Goal: Answer question/provide support: Share knowledge or assist other users

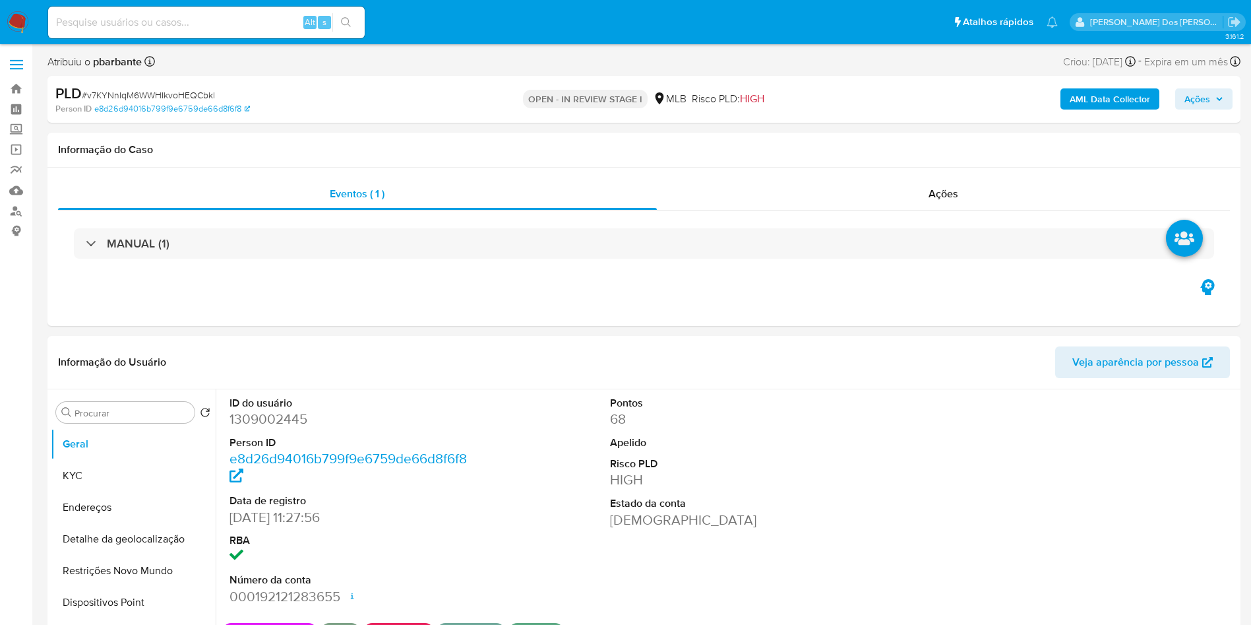
select select "10"
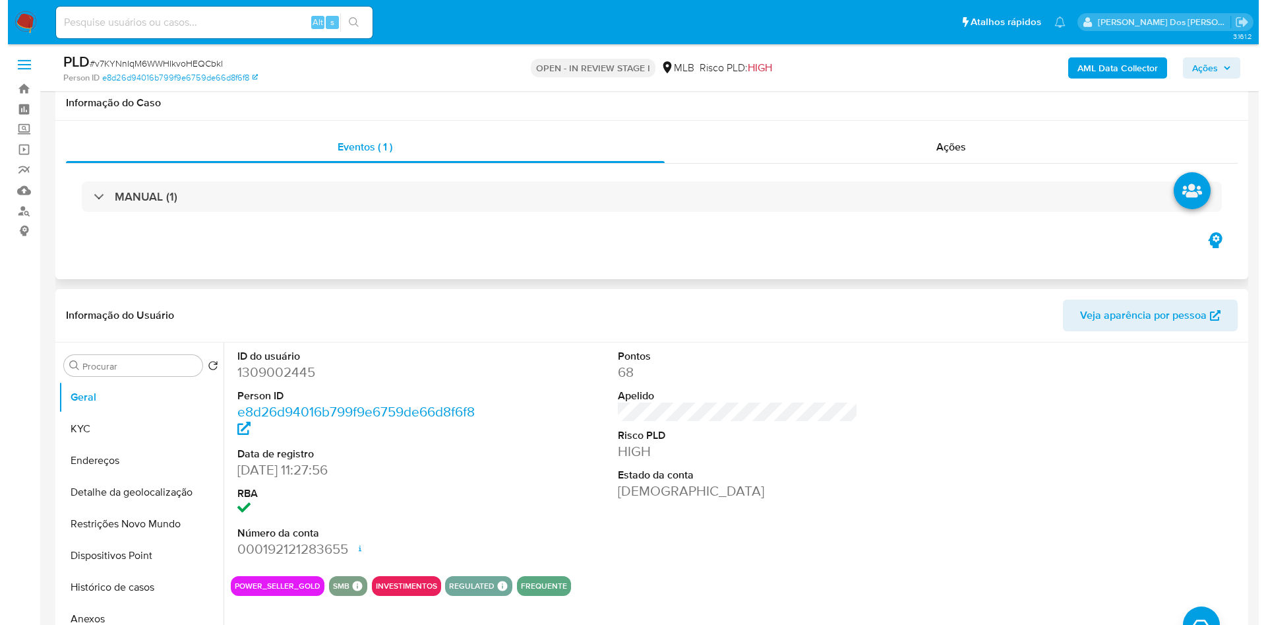
scroll to position [69, 0]
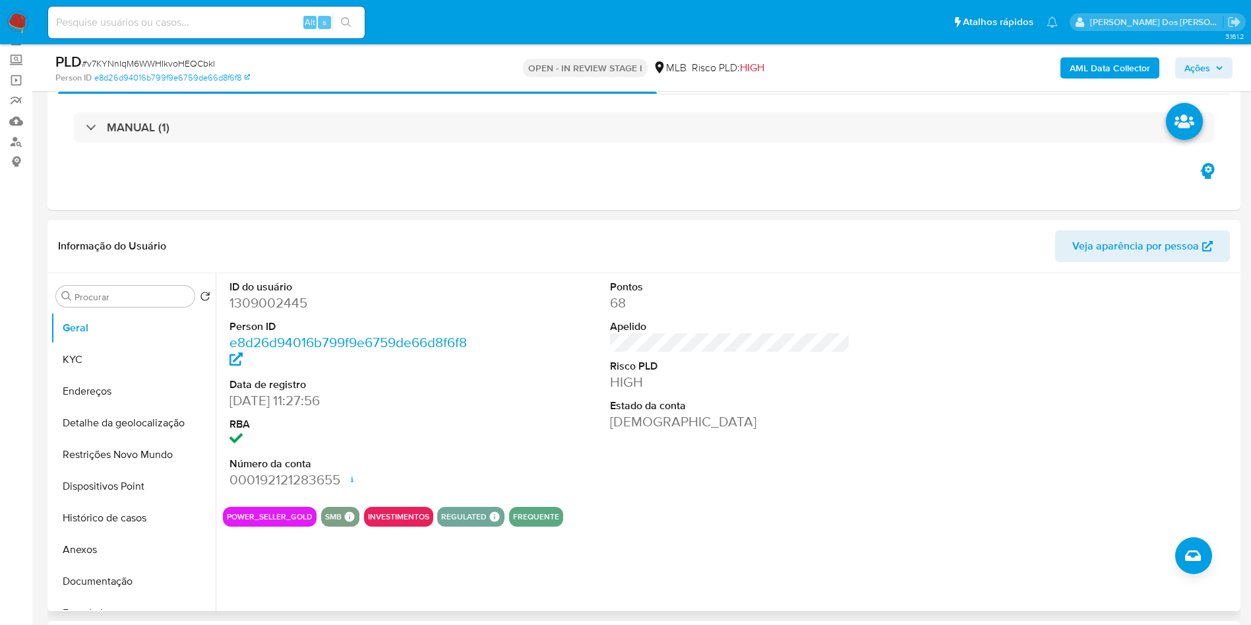
click at [241, 312] on dd "1309002445" at bounding box center [350, 302] width 241 height 18
copy dd "1309002445"
click at [1093, 66] on b "AML Data Collector" at bounding box center [1110, 67] width 80 height 21
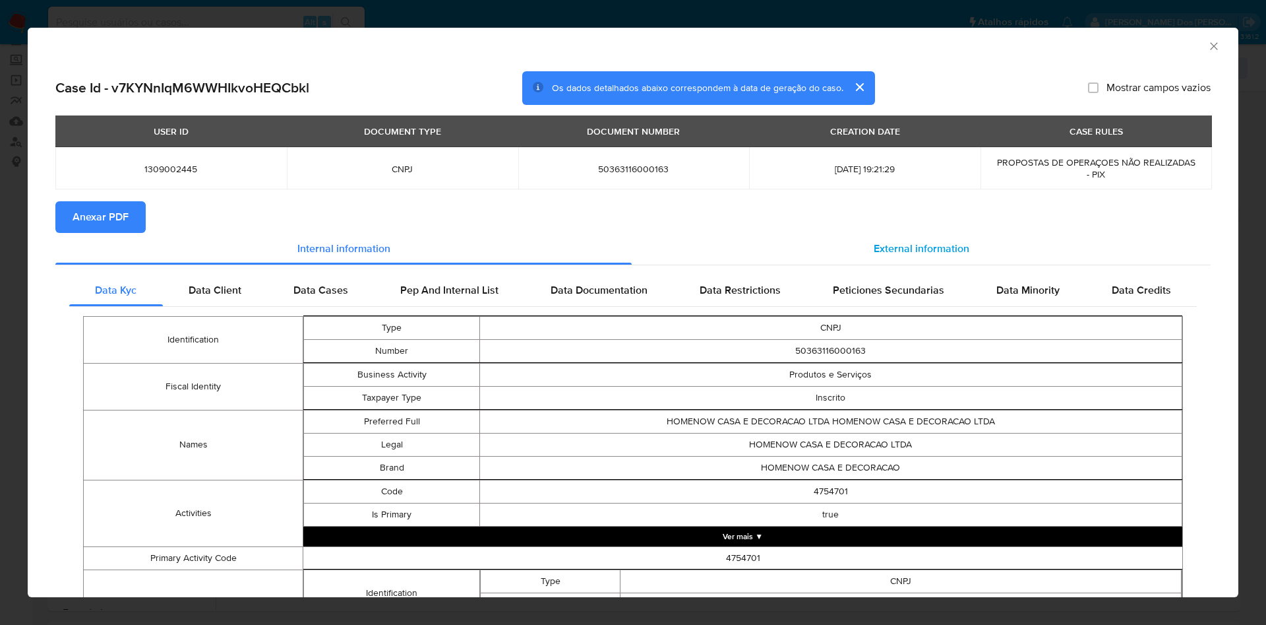
click at [950, 255] on span "External information" at bounding box center [922, 248] width 96 height 15
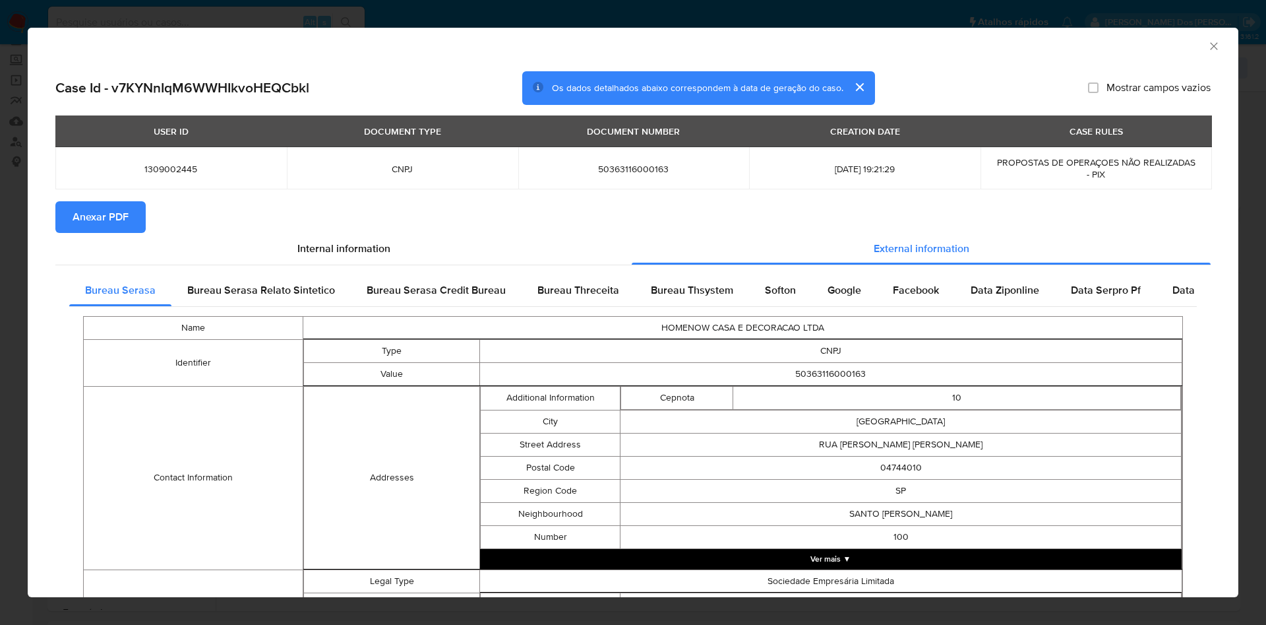
click at [144, 223] on button "Anexar PDF" at bounding box center [100, 217] width 90 height 32
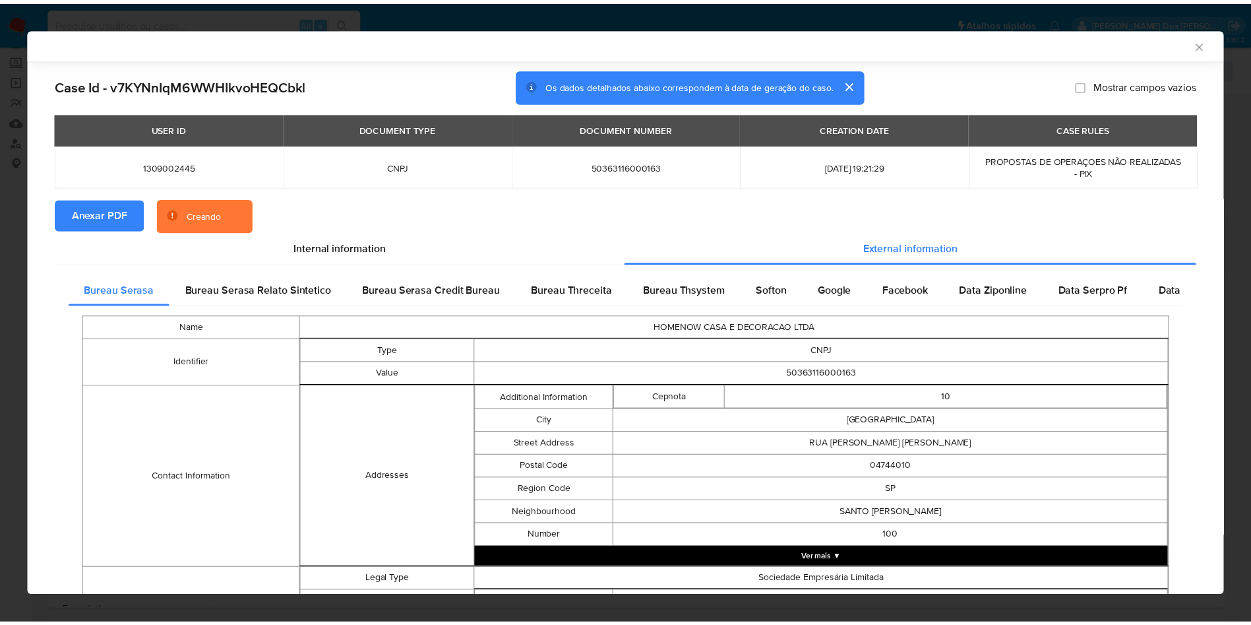
scroll to position [414, 0]
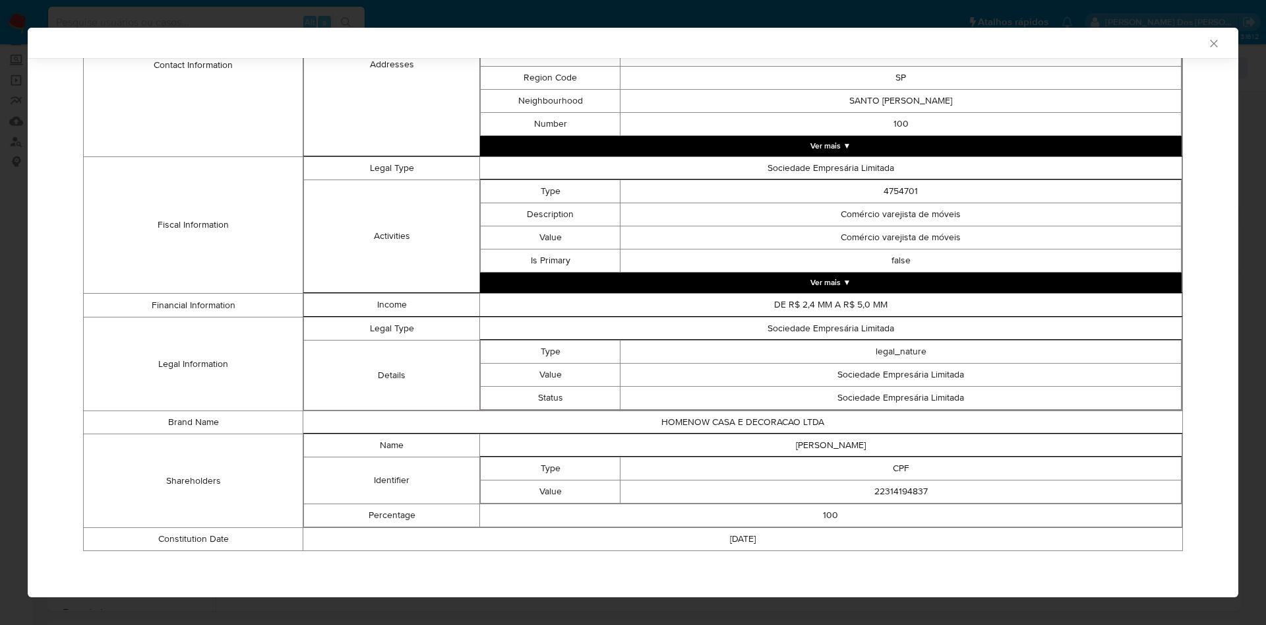
click at [911, 495] on td "22314194837" at bounding box center [901, 491] width 561 height 23
copy td "22314194837"
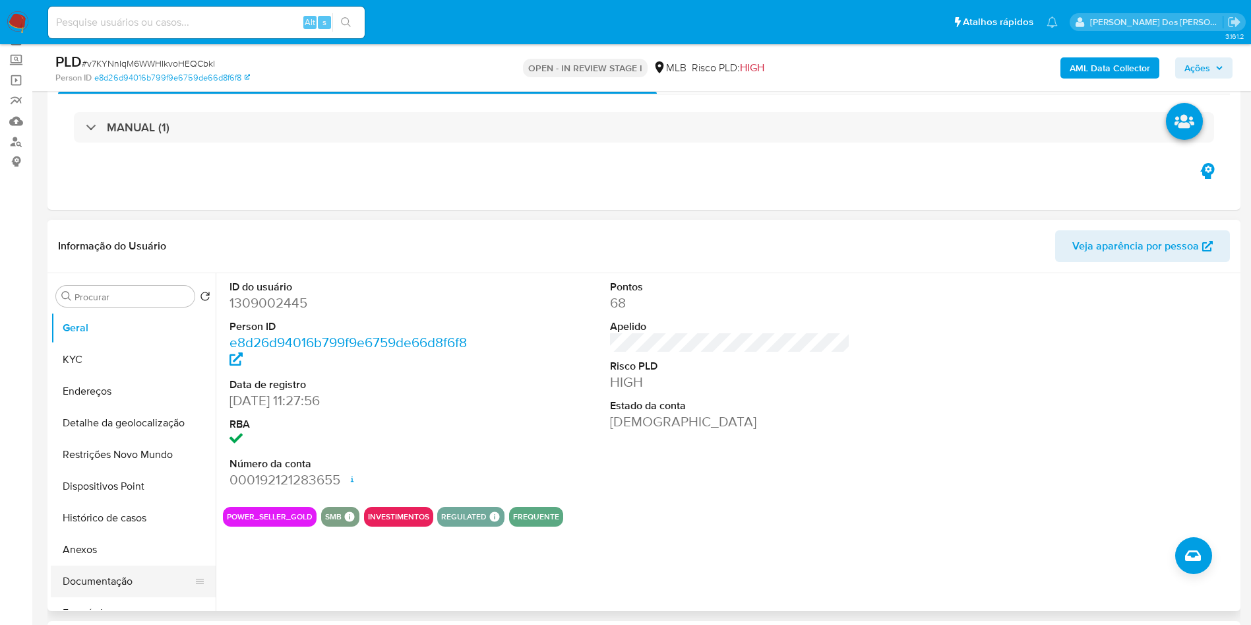
click at [131, 591] on button "Documentação" at bounding box center [128, 581] width 154 height 32
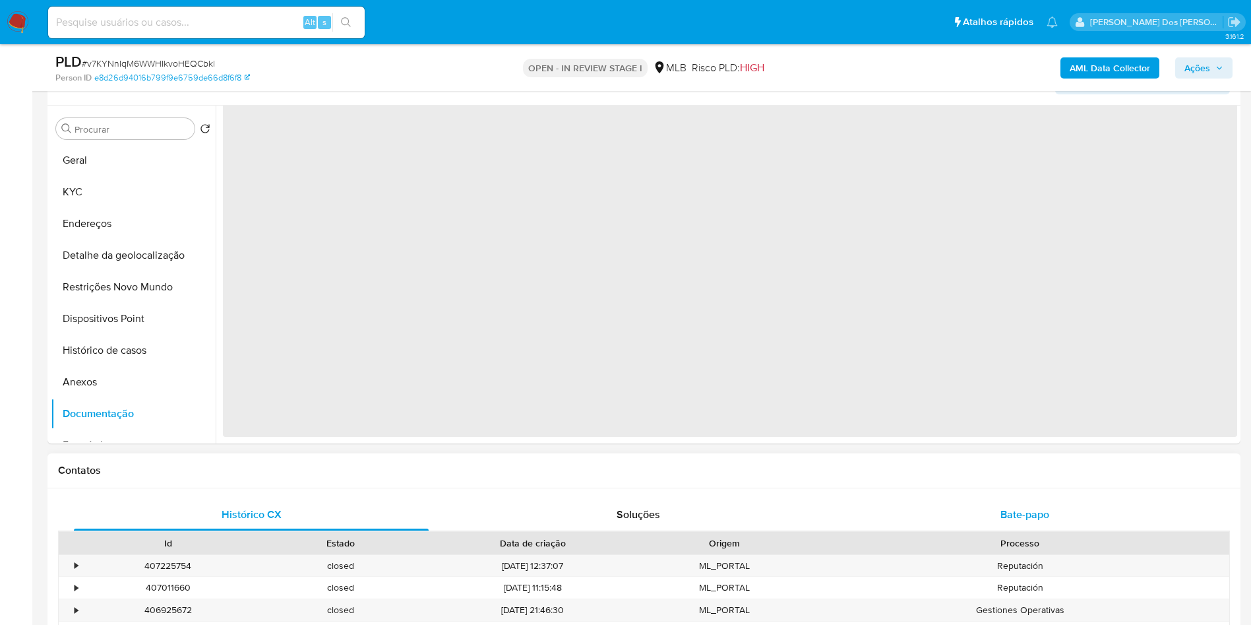
scroll to position [237, 0]
click at [1031, 521] on span "Bate-papo" at bounding box center [1024, 513] width 49 height 15
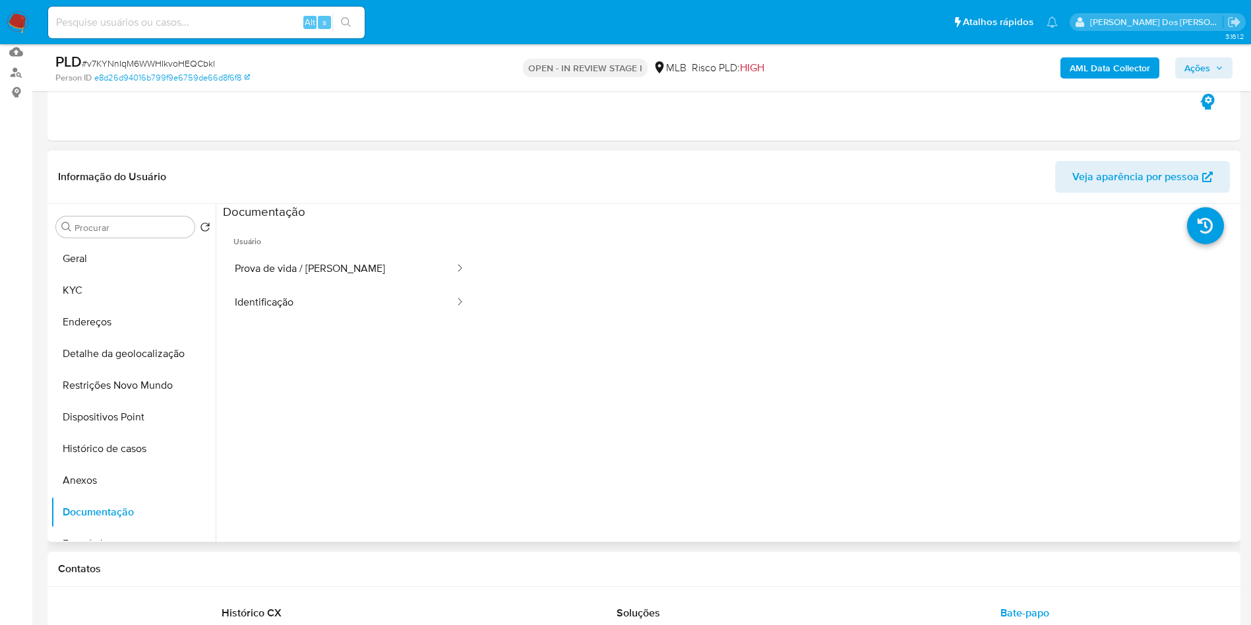
scroll to position [1, 0]
click at [385, 284] on button "Prova de vida / Selfie" at bounding box center [339, 268] width 233 height 34
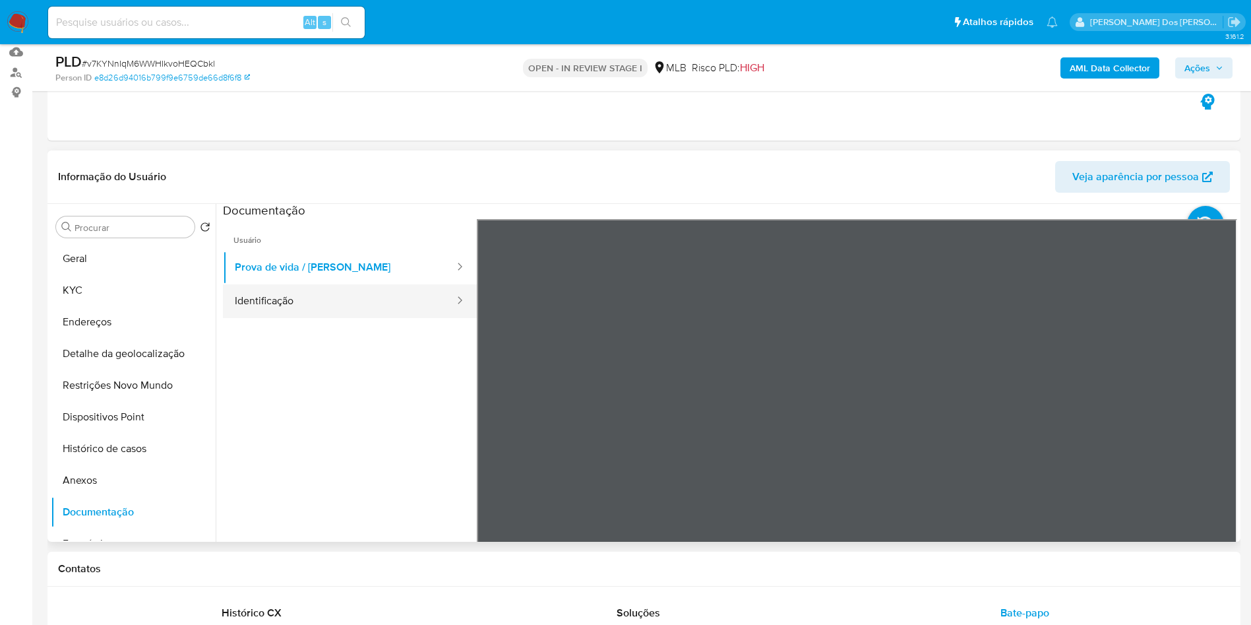
click at [355, 307] on button "Identificação" at bounding box center [339, 301] width 233 height 34
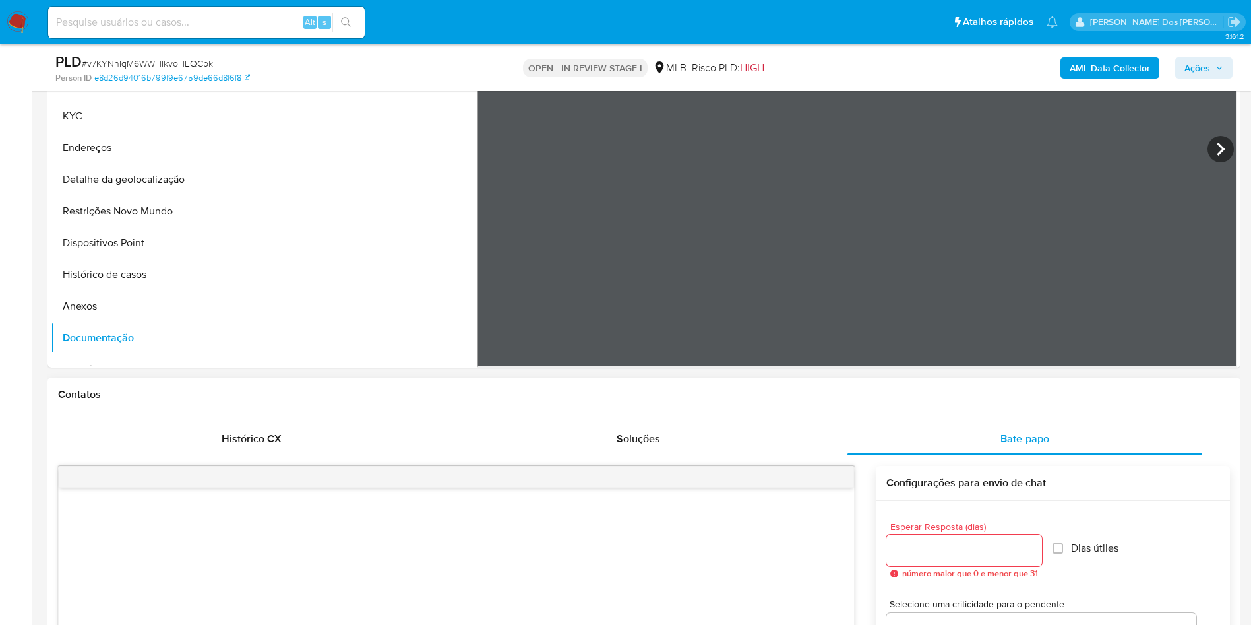
scroll to position [275, 0]
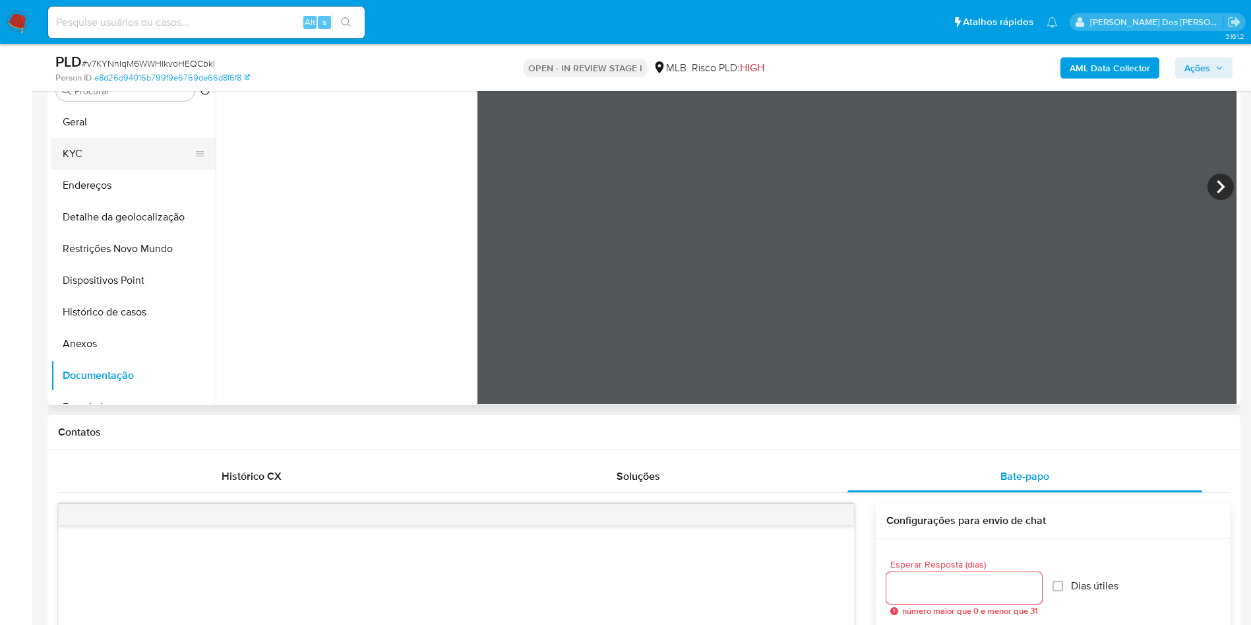
click at [113, 169] on button "KYC" at bounding box center [128, 154] width 154 height 32
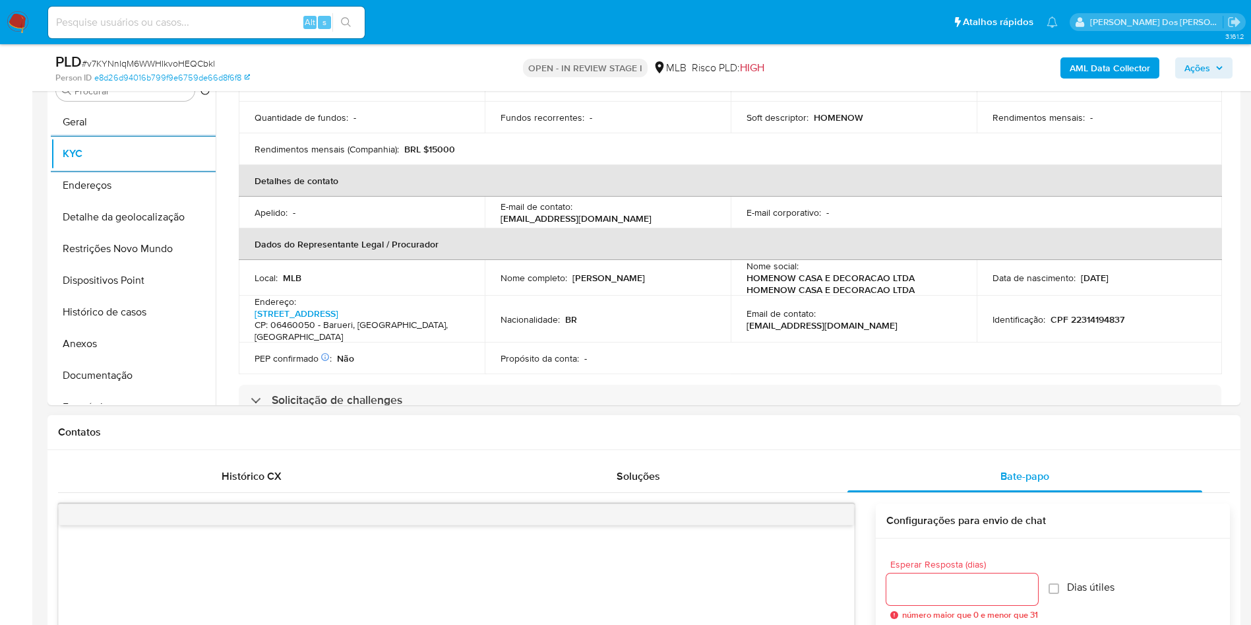
scroll to position [247, 0]
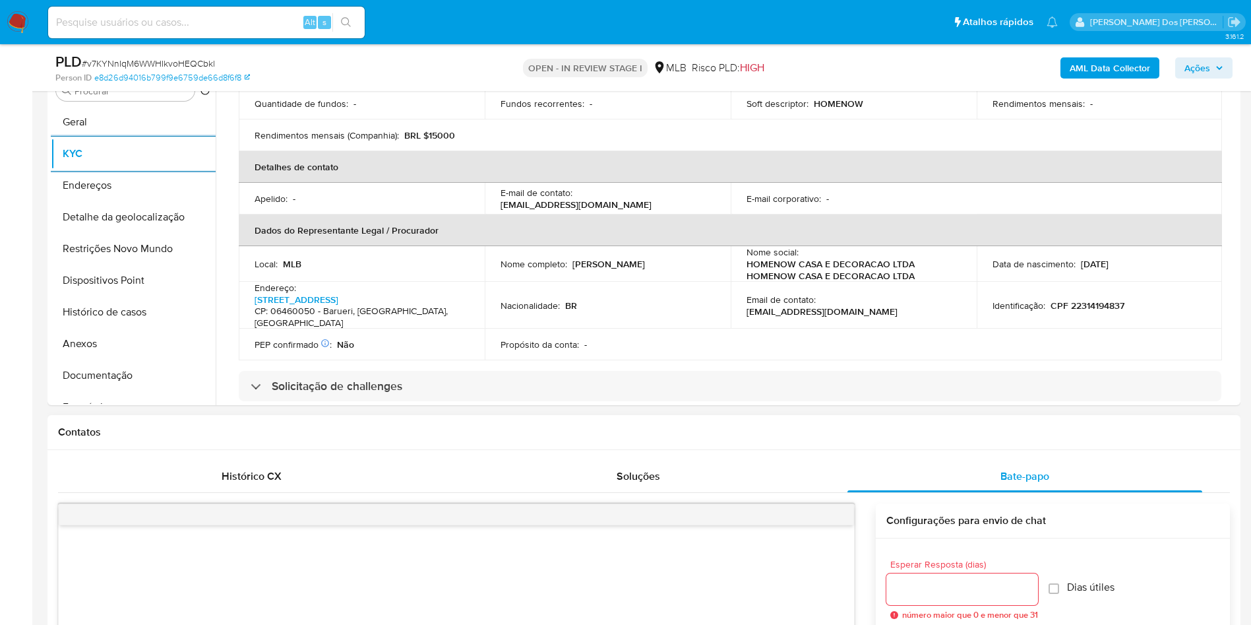
click at [1003, 598] on input "Esperar Resposta (dias)" at bounding box center [962, 588] width 152 height 17
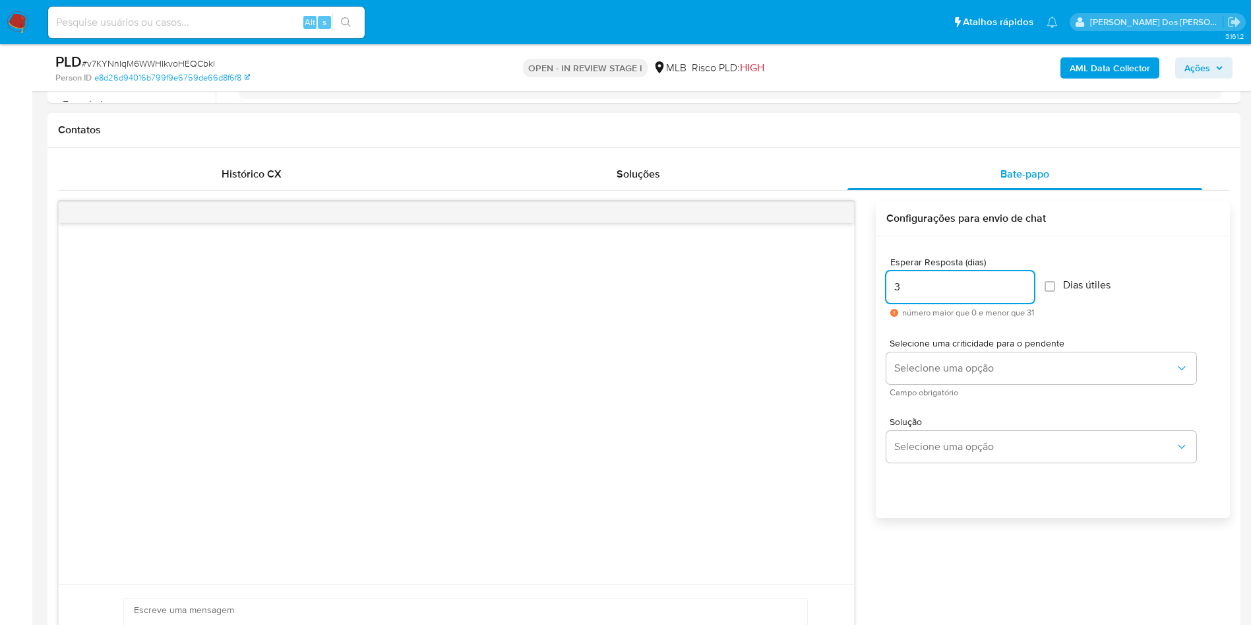
scroll to position [593, 0]
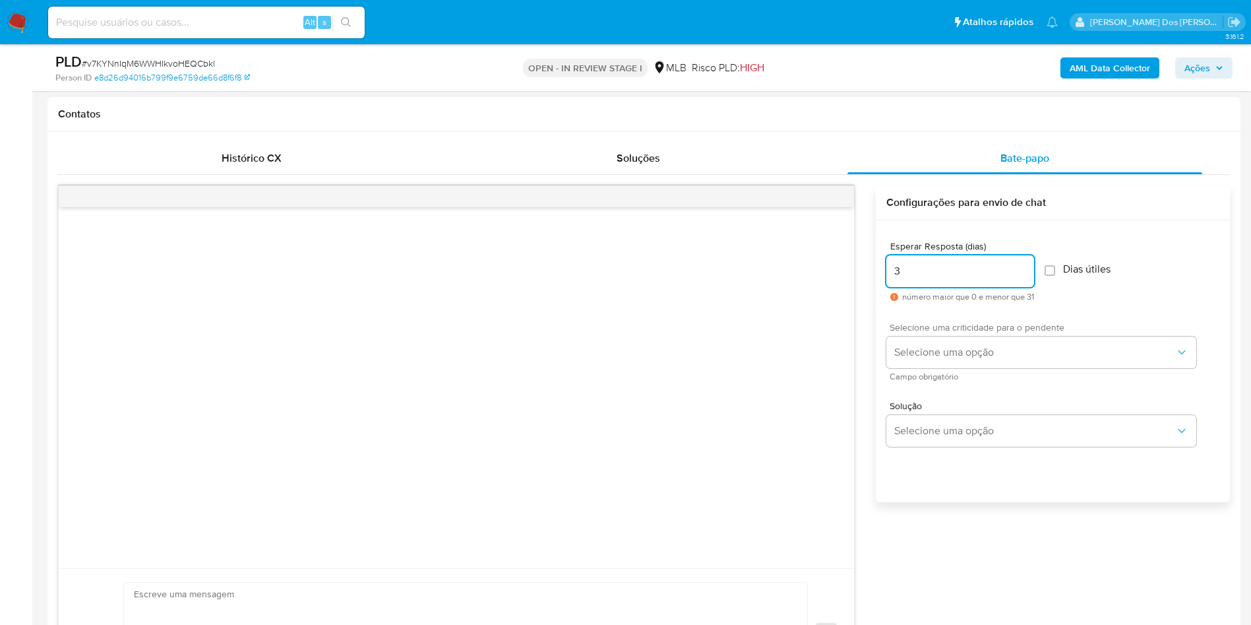
type input "3"
click at [1026, 332] on span "Selecione uma criticidade para o pendente" at bounding box center [1045, 326] width 310 height 9
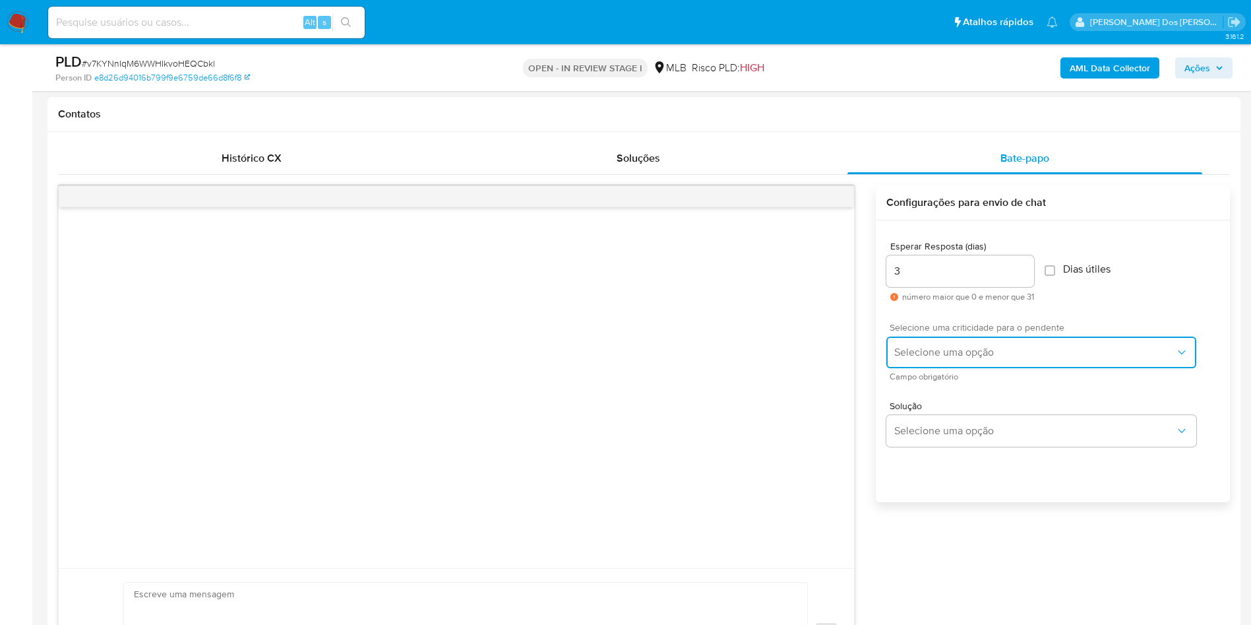
click at [1010, 364] on button "Selecione uma opção" at bounding box center [1041, 352] width 310 height 32
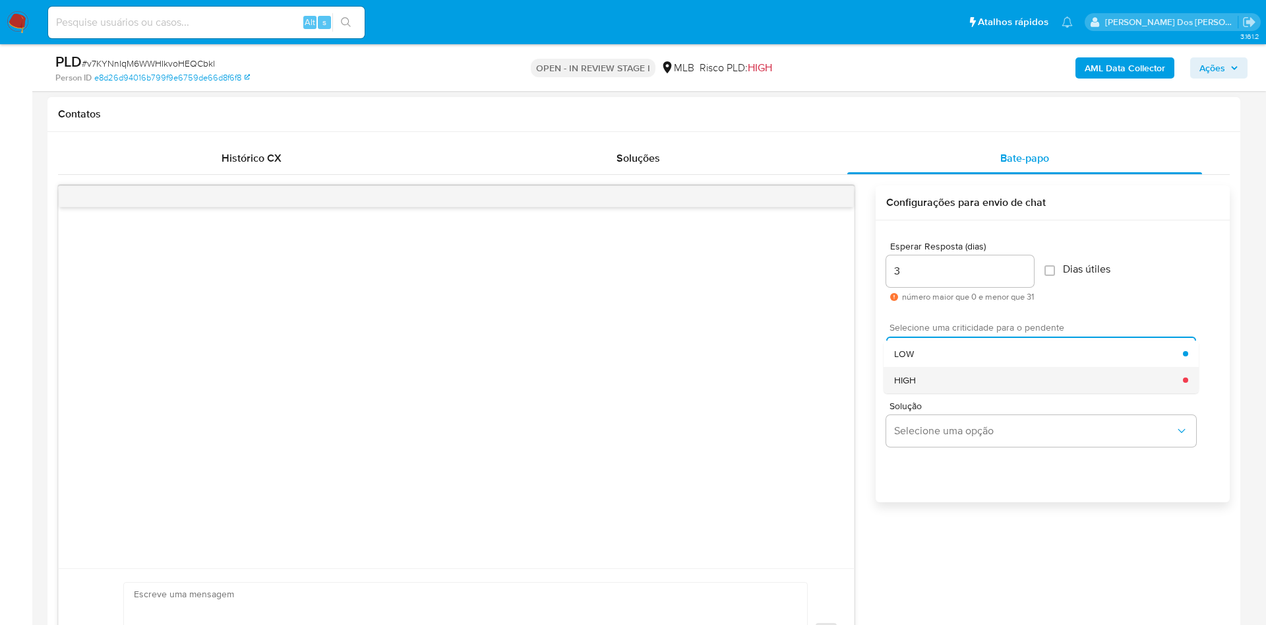
click at [946, 393] on div "HIGH" at bounding box center [1038, 380] width 289 height 26
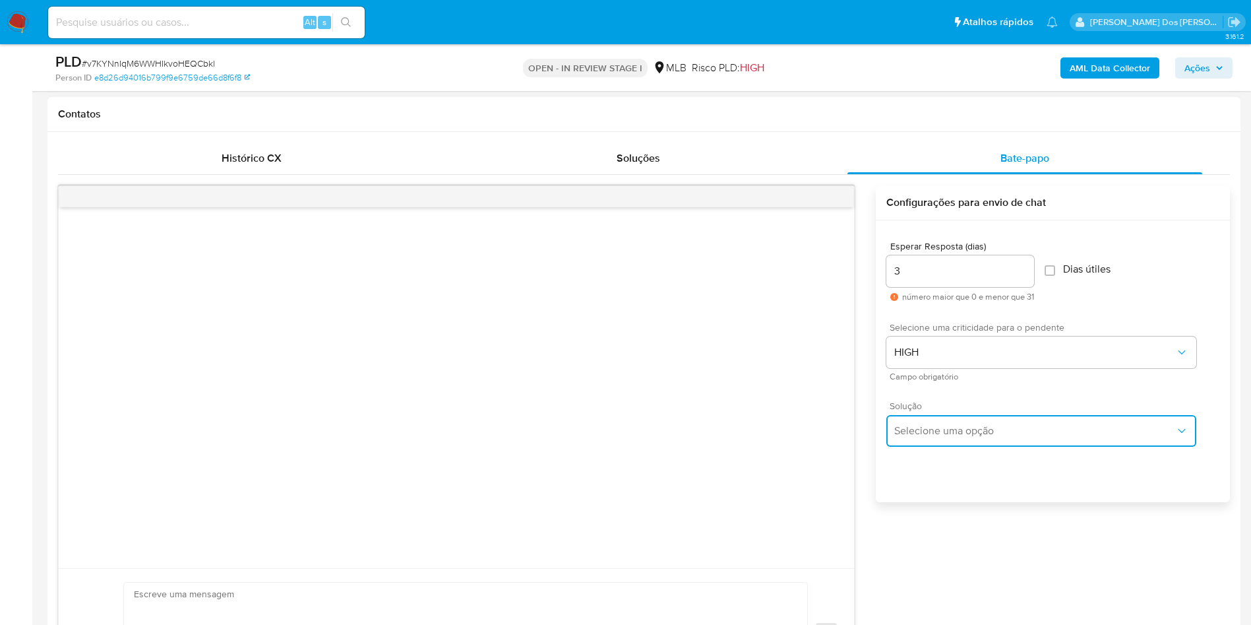
click at [934, 446] on button "Selecione uma opção" at bounding box center [1041, 431] width 310 height 32
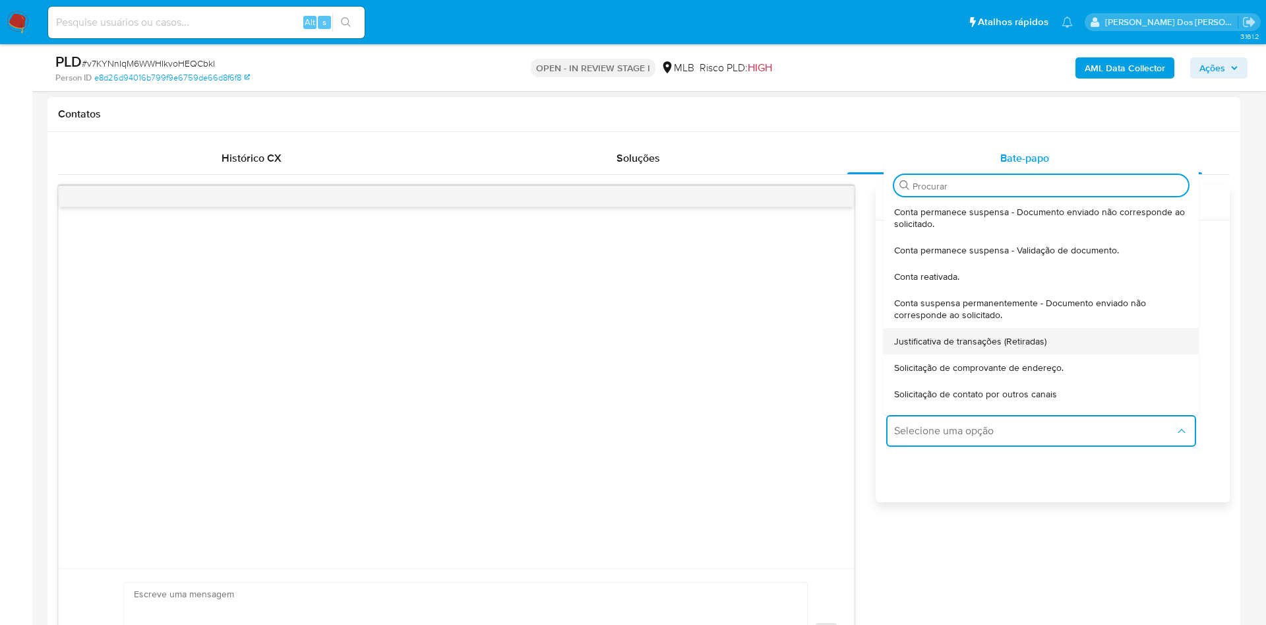
click at [996, 347] on span "Justificativa de transações (Retiradas)" at bounding box center [970, 341] width 152 height 12
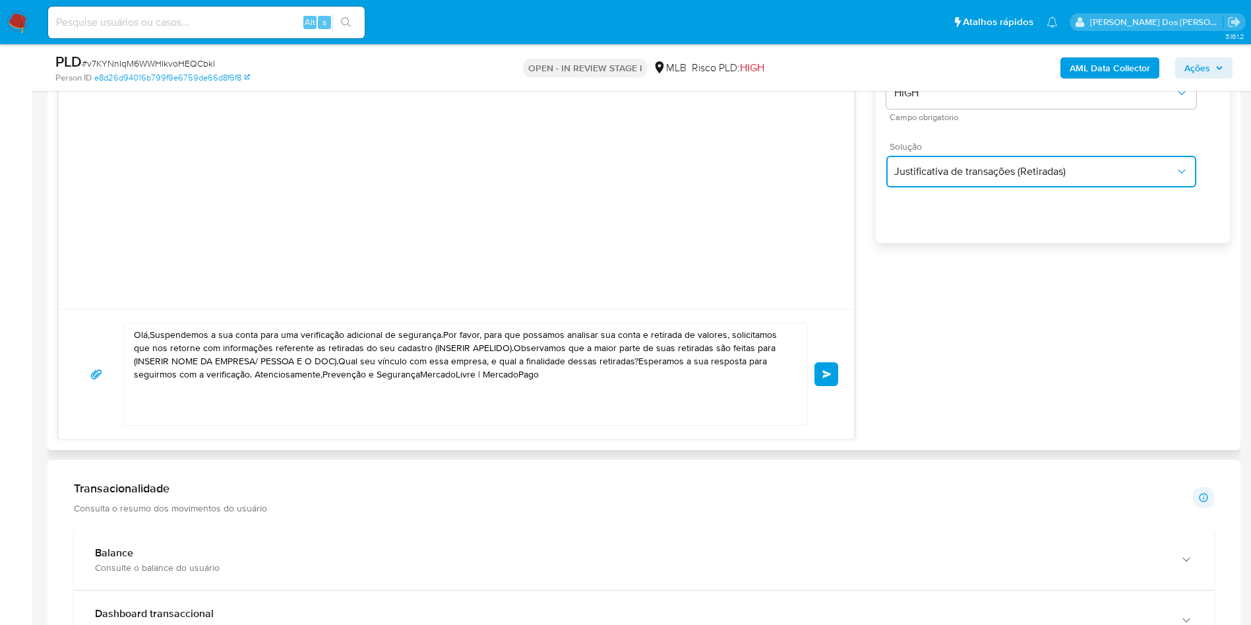
scroll to position [859, 0]
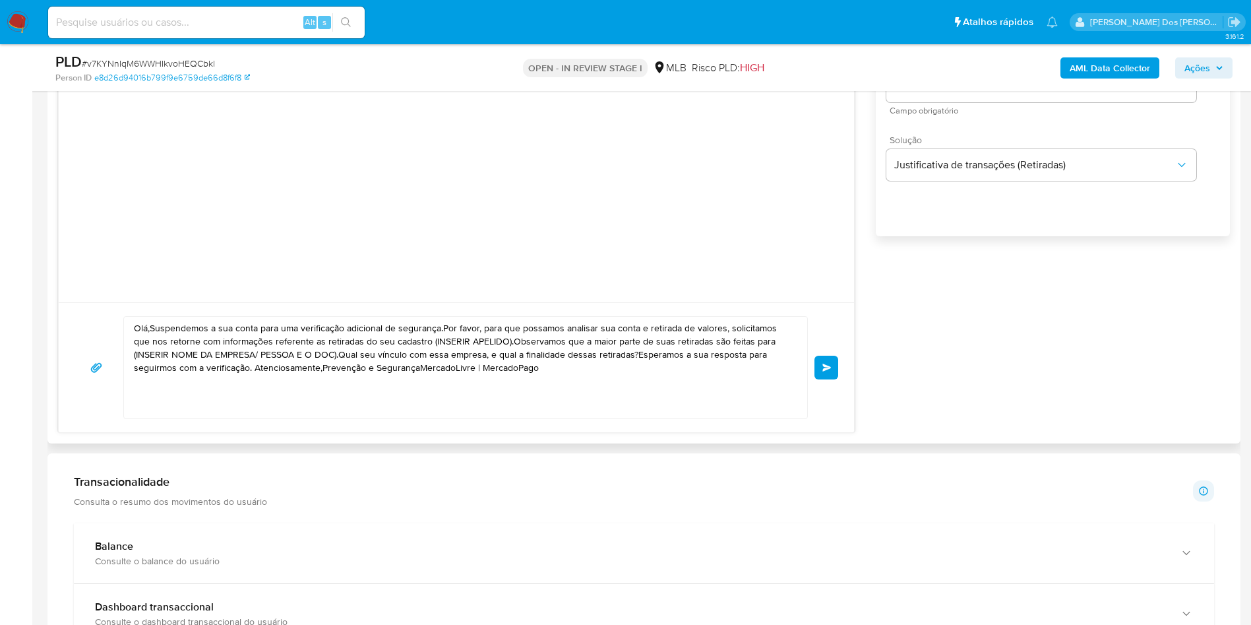
click at [481, 340] on textarea "Olá,Suspendemos a sua conta para uma verificação adicional de segurança.Por fav…" at bounding box center [462, 368] width 657 height 102
paste textarea "! Estamos realizando uma verificação adicional de segurança em contas de usuári…"
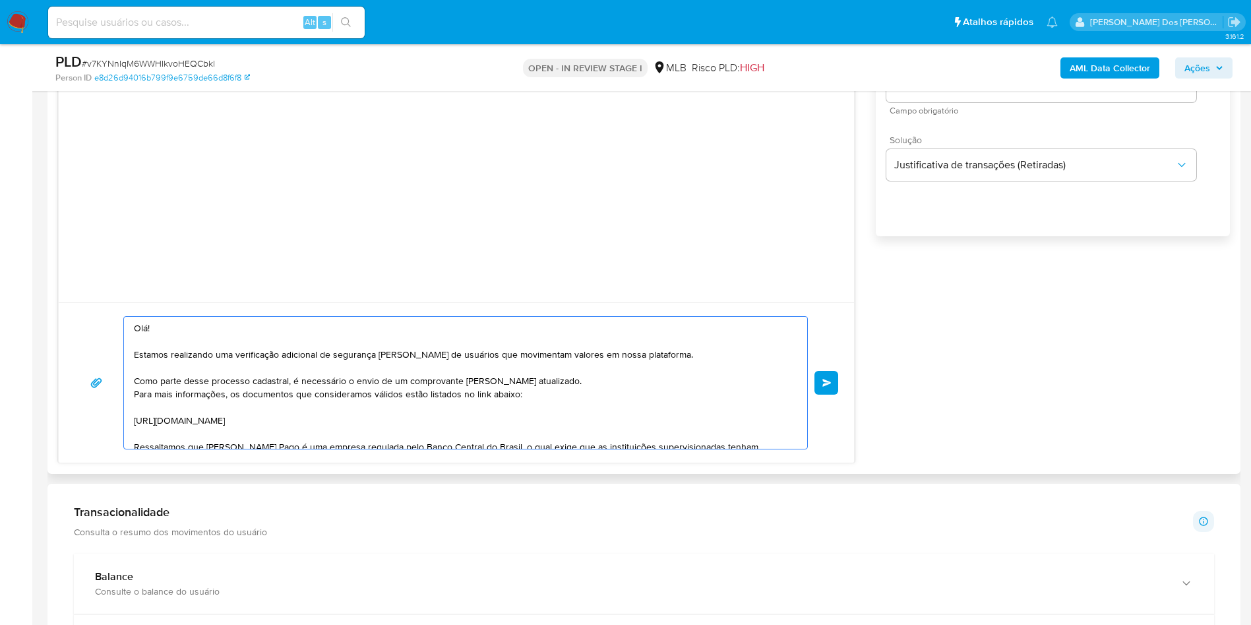
scroll to position [137, 0]
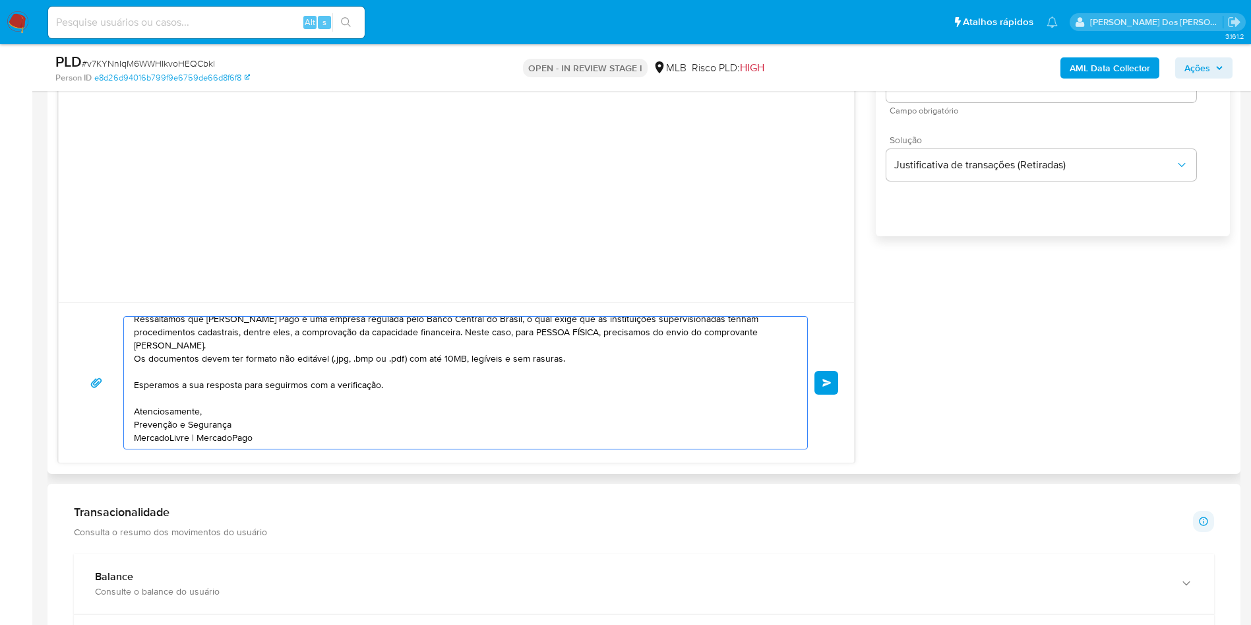
type textarea "Olá! Estamos realizando uma verificação adicional de segurança em contas de usu…"
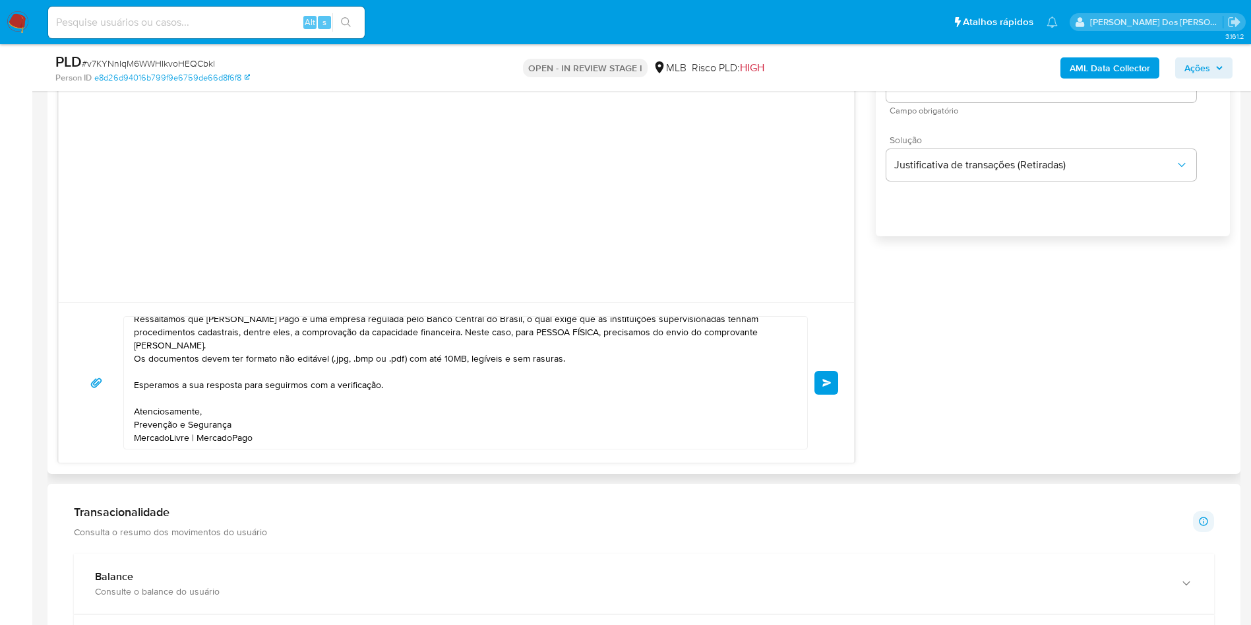
click at [841, 411] on div "Olá! Estamos realizando uma verificação adicional de segurança em contas de usu…" at bounding box center [456, 382] width 795 height 160
click at [840, 408] on div "Olá! Estamos realizando uma verificação adicional de segurança em contas de usu…" at bounding box center [456, 382] width 795 height 160
click at [827, 394] on button "common.send" at bounding box center [826, 383] width 24 height 24
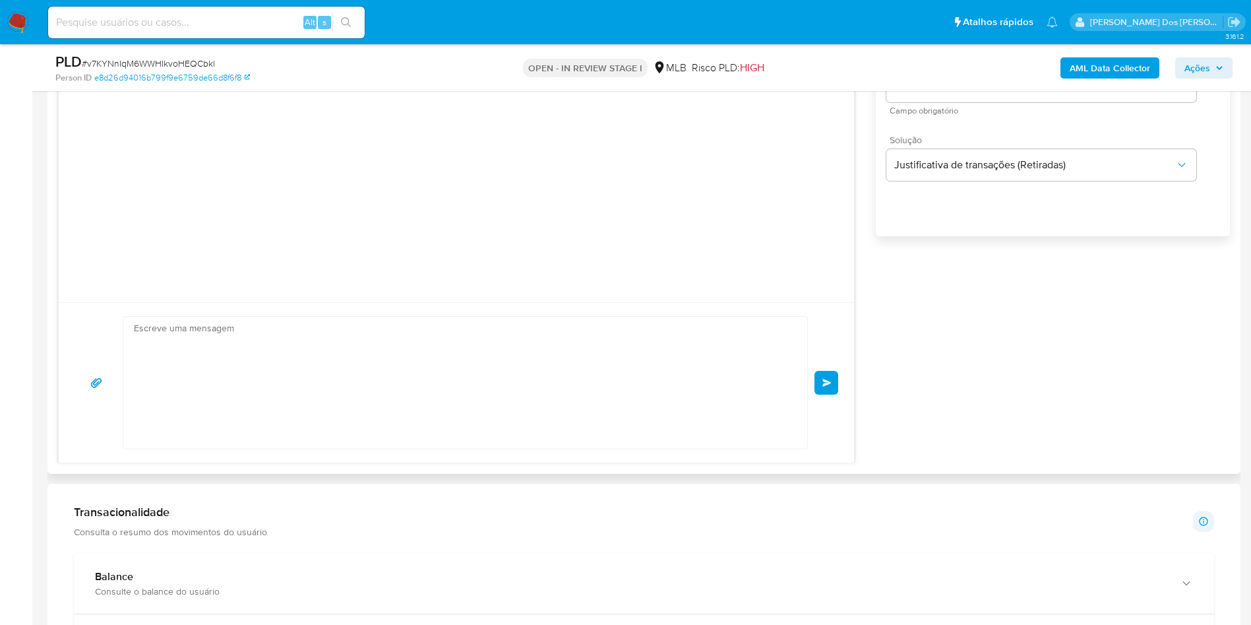
scroll to position [15, 0]
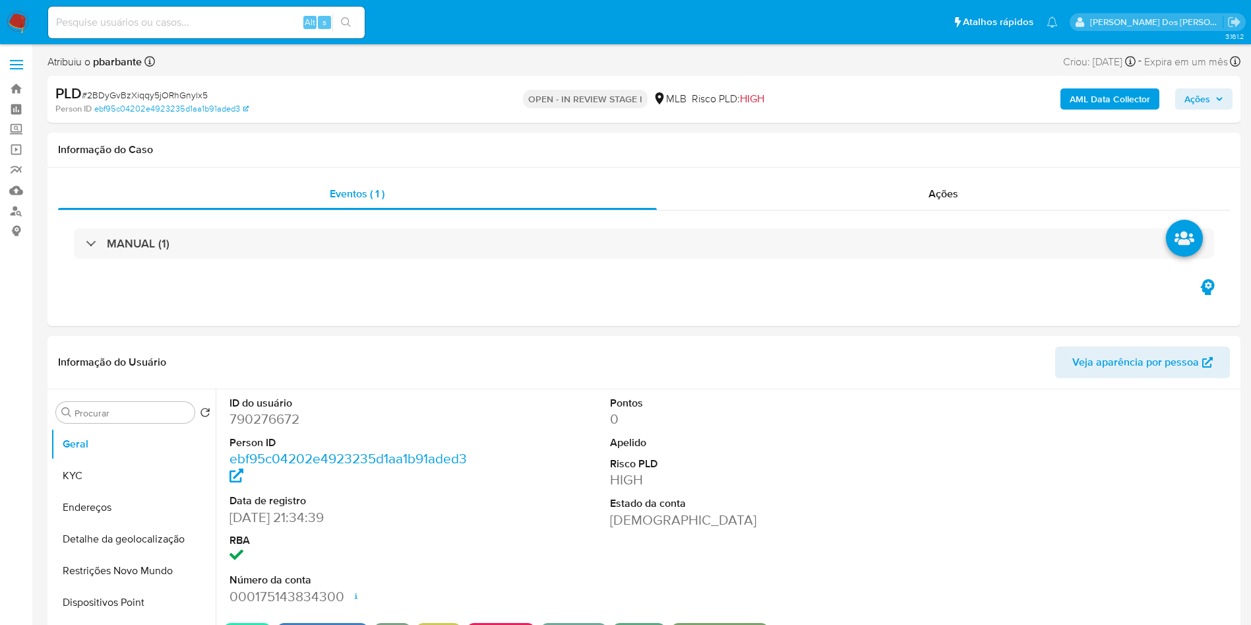
select select "10"
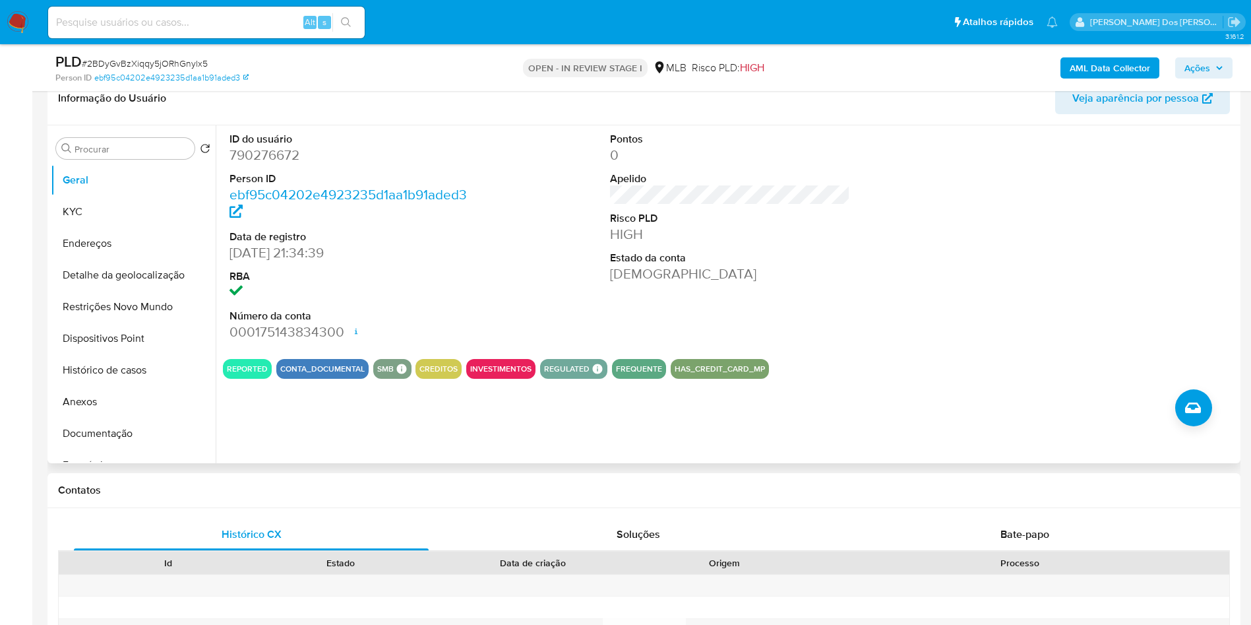
scroll to position [216, 0]
click at [268, 166] on dd "790276672" at bounding box center [350, 156] width 241 height 18
copy dd "790276672"
click at [268, 166] on dd "790276672" at bounding box center [350, 156] width 241 height 18
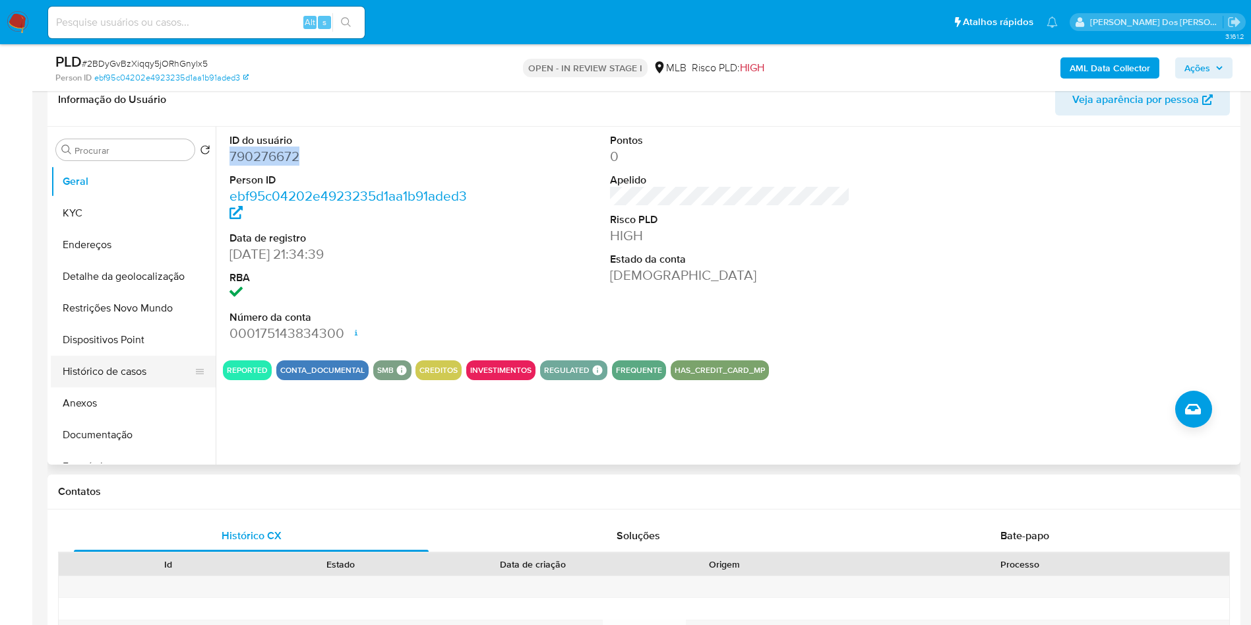
click at [110, 382] on button "Histórico de casos" at bounding box center [128, 371] width 154 height 32
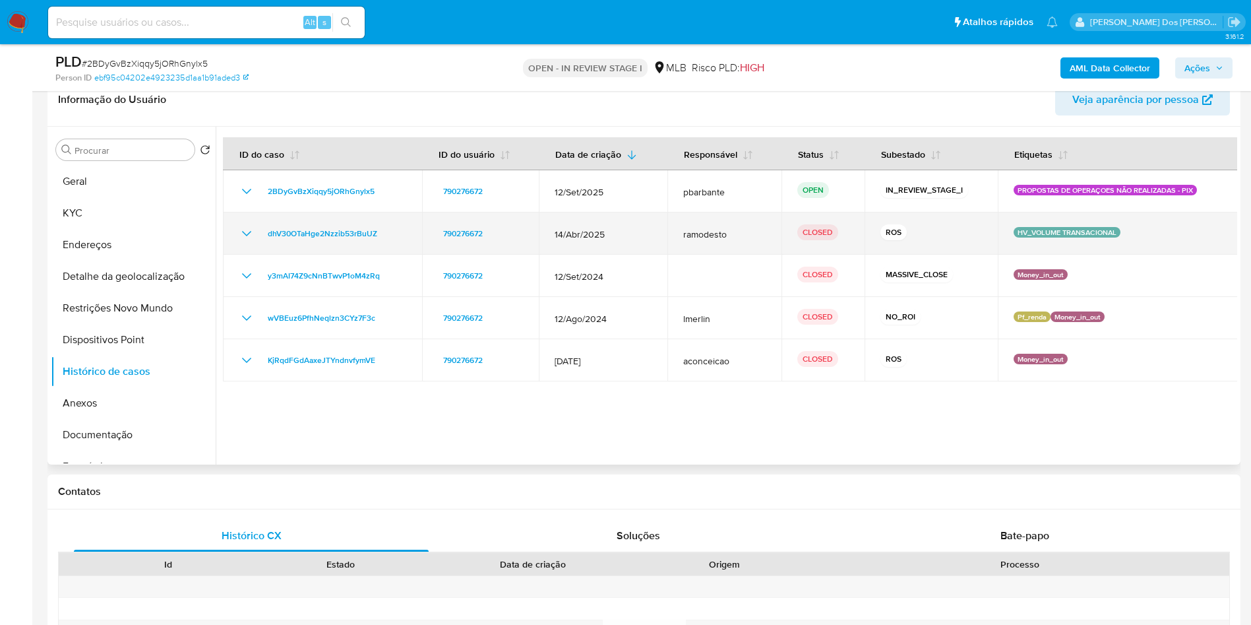
click at [246, 236] on icon "Mostrar/Ocultar" at bounding box center [246, 233] width 9 height 5
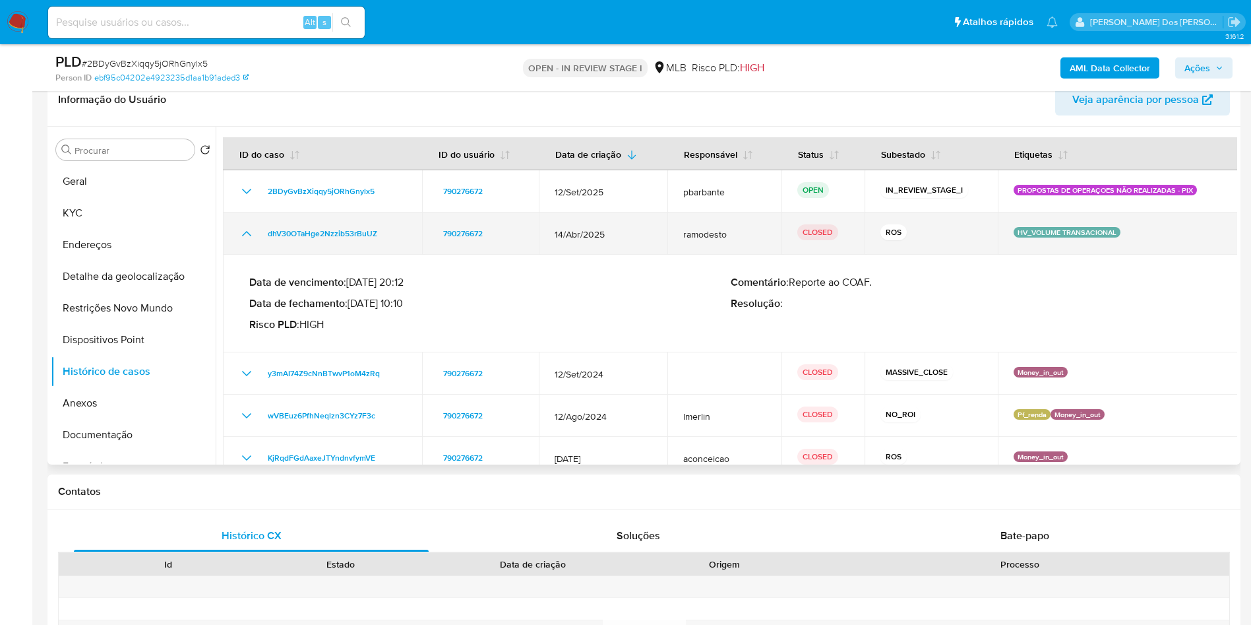
click at [328, 243] on td "dhV30OTaHge2Nzzib53rBuUZ" at bounding box center [322, 233] width 199 height 42
click at [325, 241] on span "dhV30OTaHge2Nzzib53rBuUZ" at bounding box center [322, 234] width 109 height 16
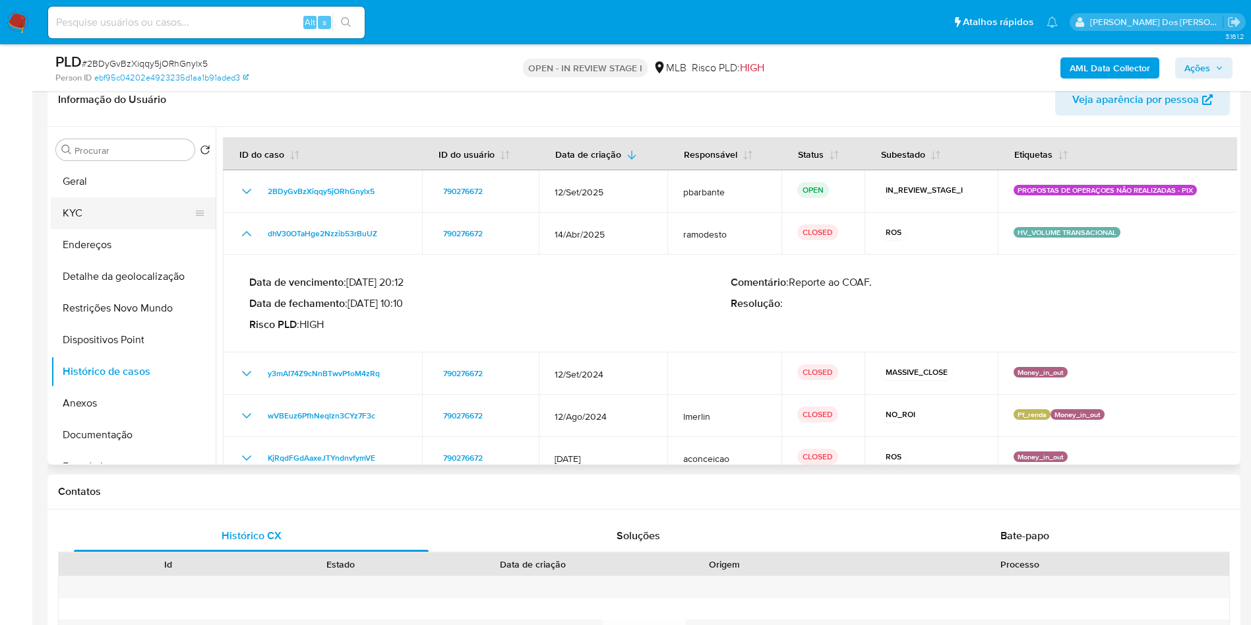
click at [86, 229] on button "KYC" at bounding box center [128, 213] width 154 height 32
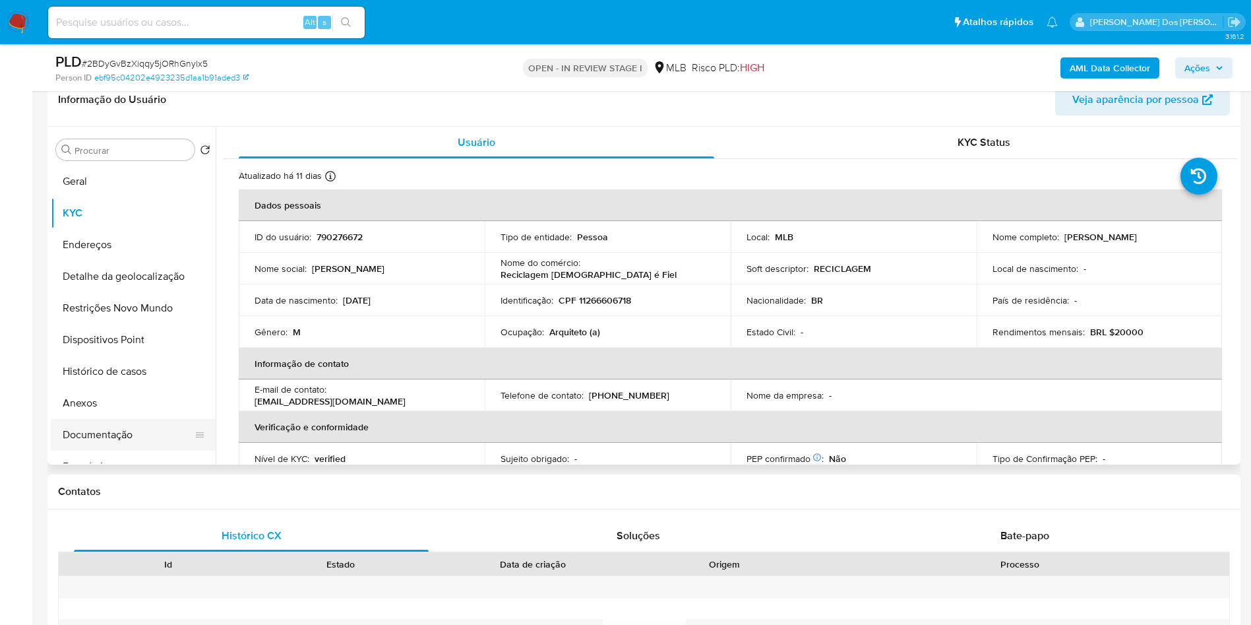
click at [144, 450] on button "Documentação" at bounding box center [128, 435] width 154 height 32
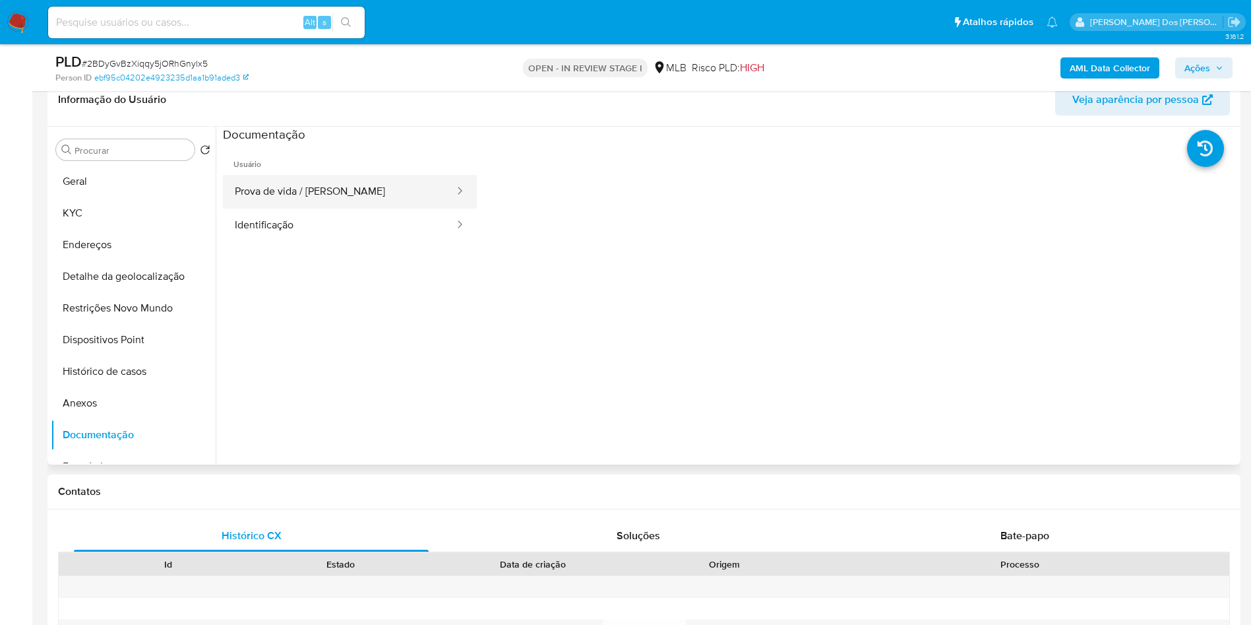
click at [346, 208] on button "Prova de vida / Selfie" at bounding box center [339, 192] width 233 height 34
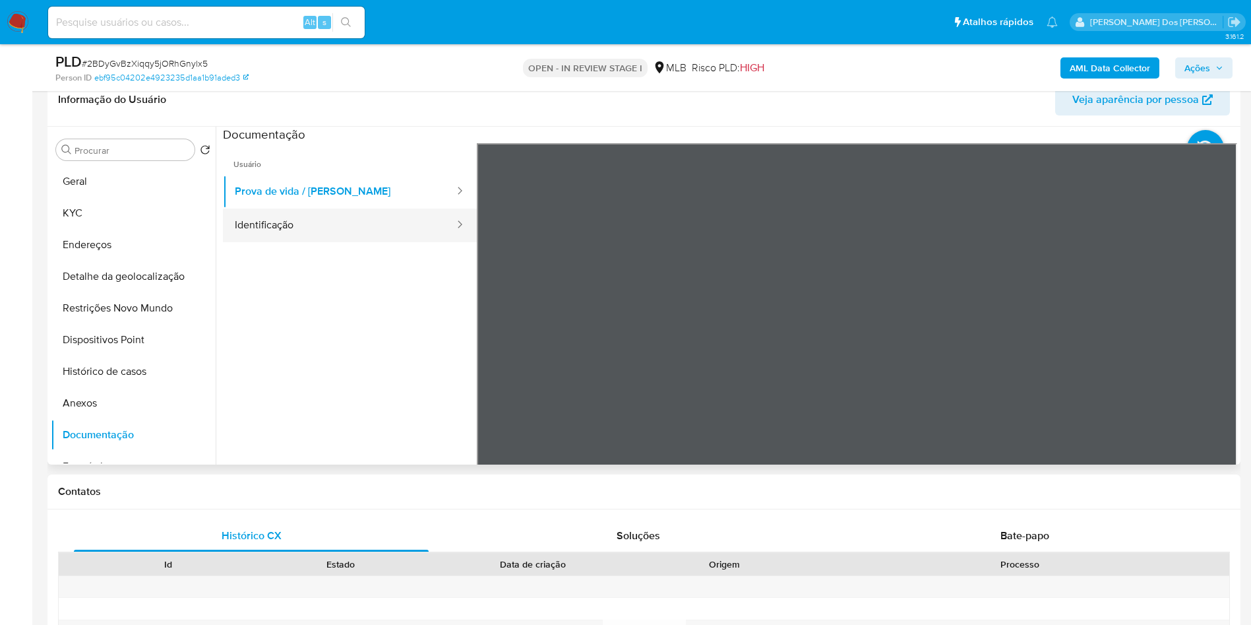
click at [329, 230] on button "Identificação" at bounding box center [339, 225] width 233 height 34
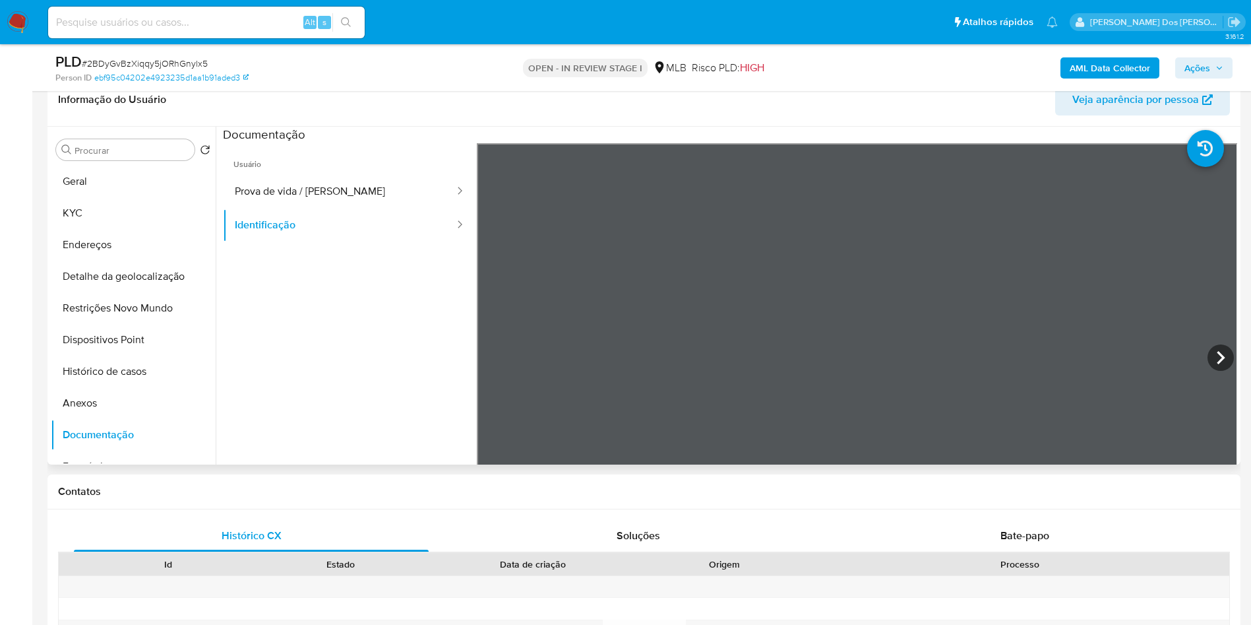
scroll to position [111, 0]
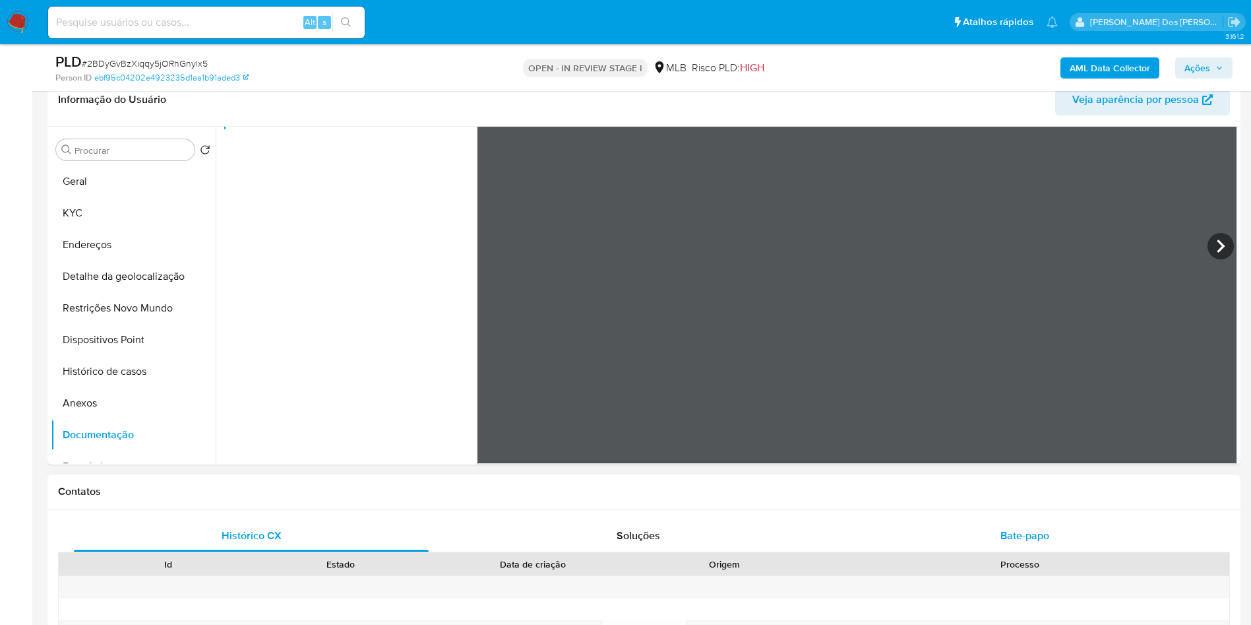
click at [1052, 551] on div "Bate-papo" at bounding box center [1024, 536] width 355 height 32
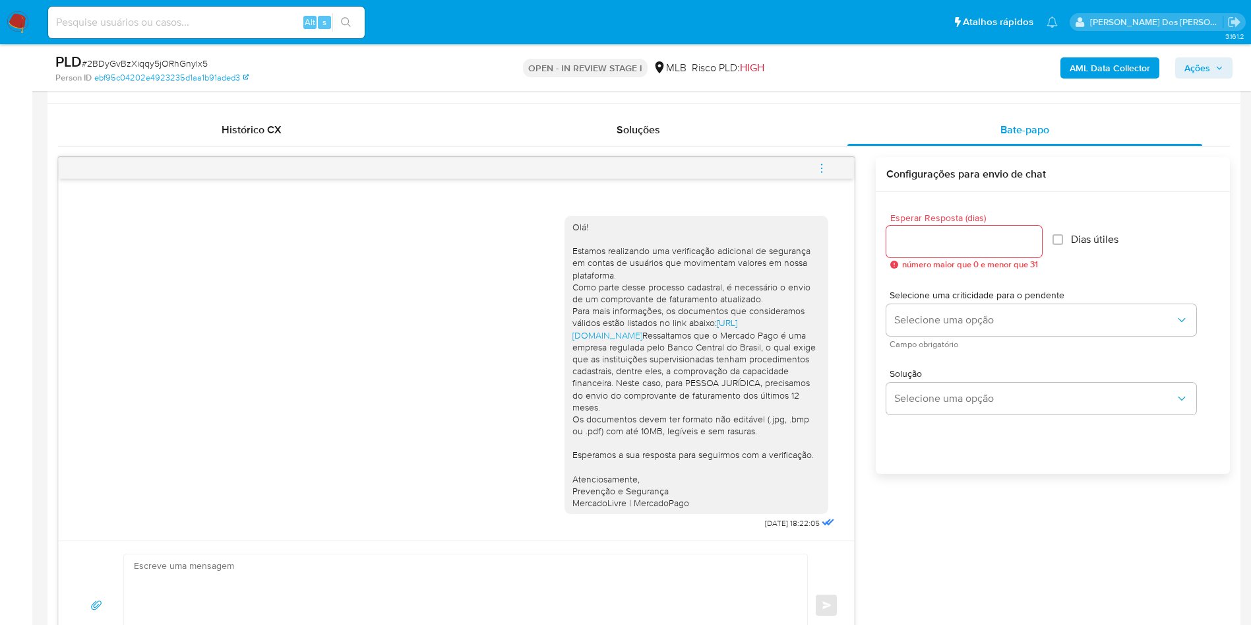
scroll to position [776, 0]
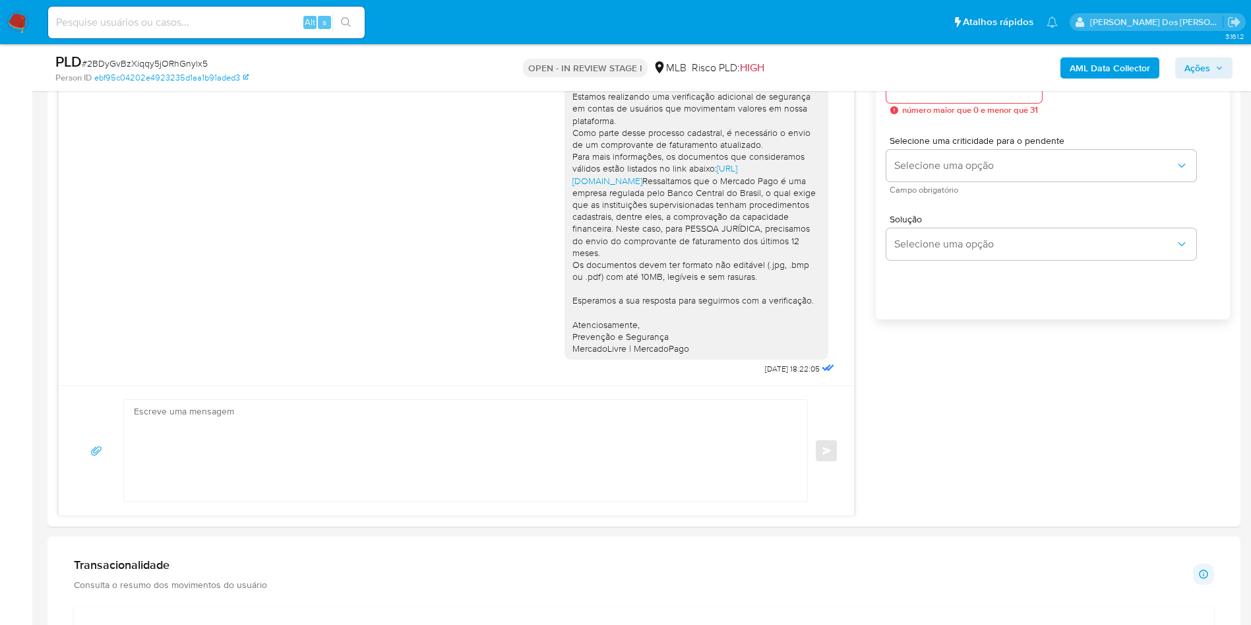
click at [1103, 70] on b "AML Data Collector" at bounding box center [1110, 67] width 80 height 21
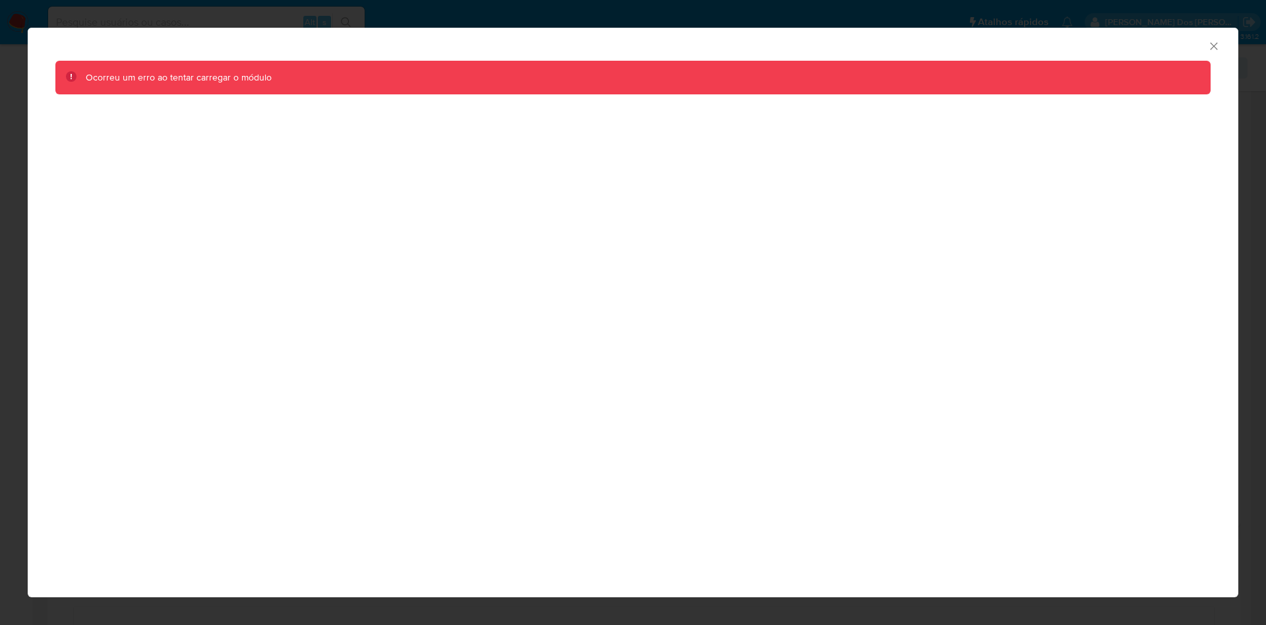
click at [1215, 50] on icon "Fechar a janela" at bounding box center [1214, 46] width 13 height 13
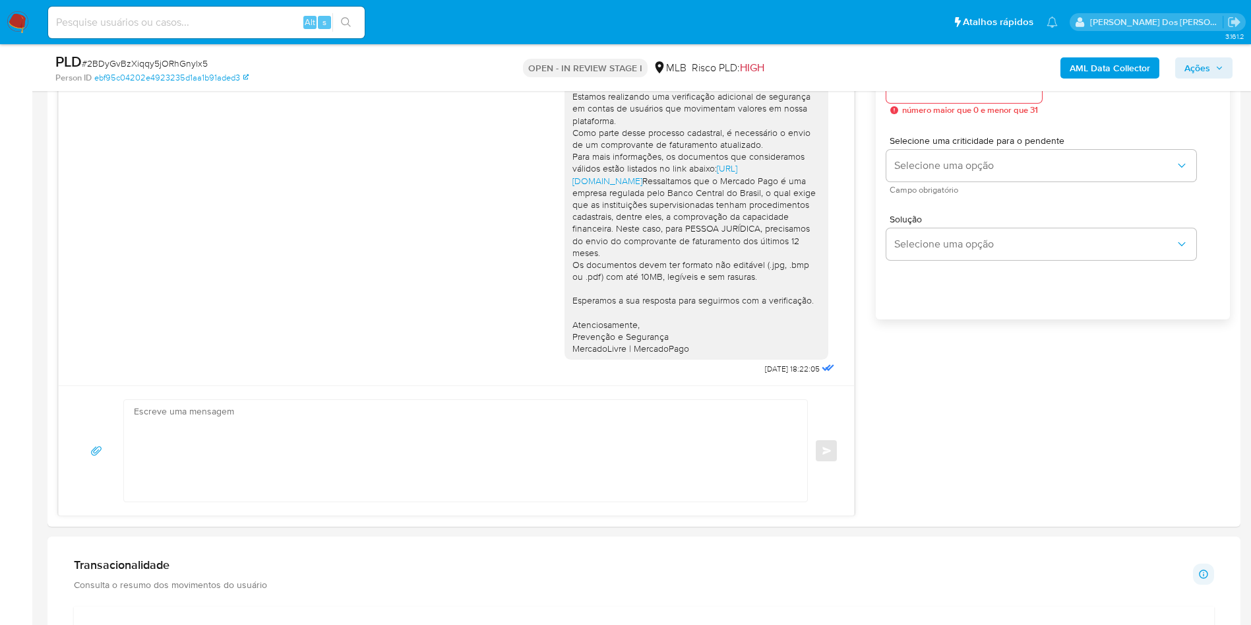
click at [1106, 75] on b "AML Data Collector" at bounding box center [1110, 67] width 80 height 21
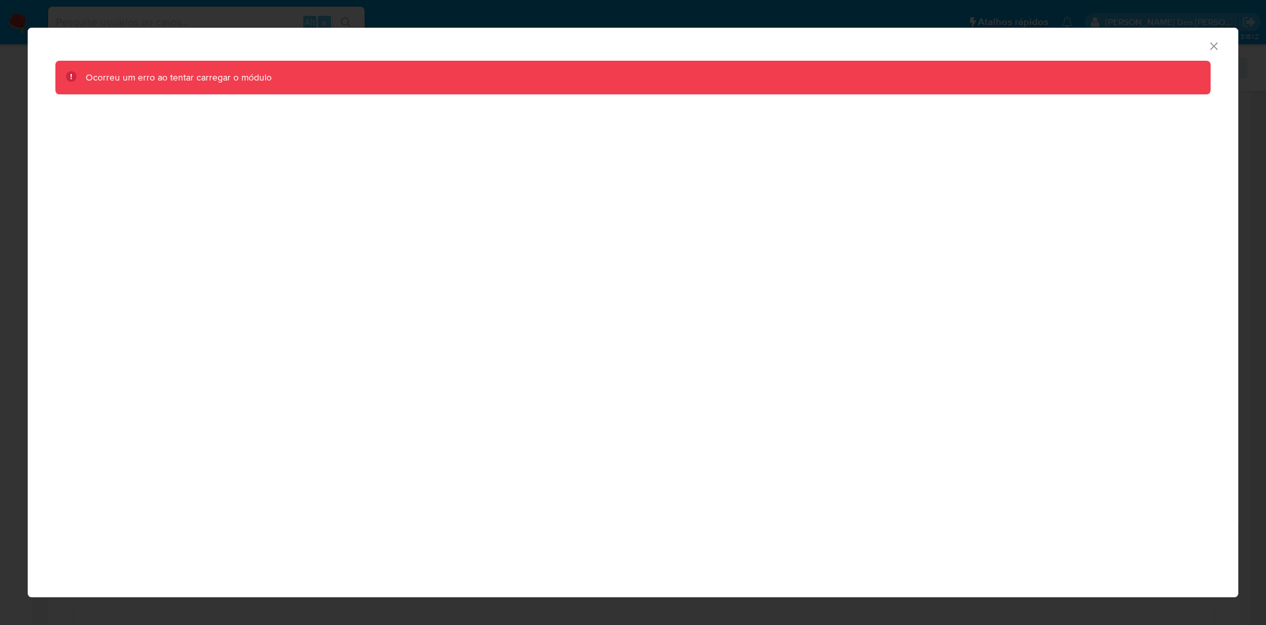
click at [1211, 51] on icon "Fechar a janela" at bounding box center [1214, 46] width 13 height 13
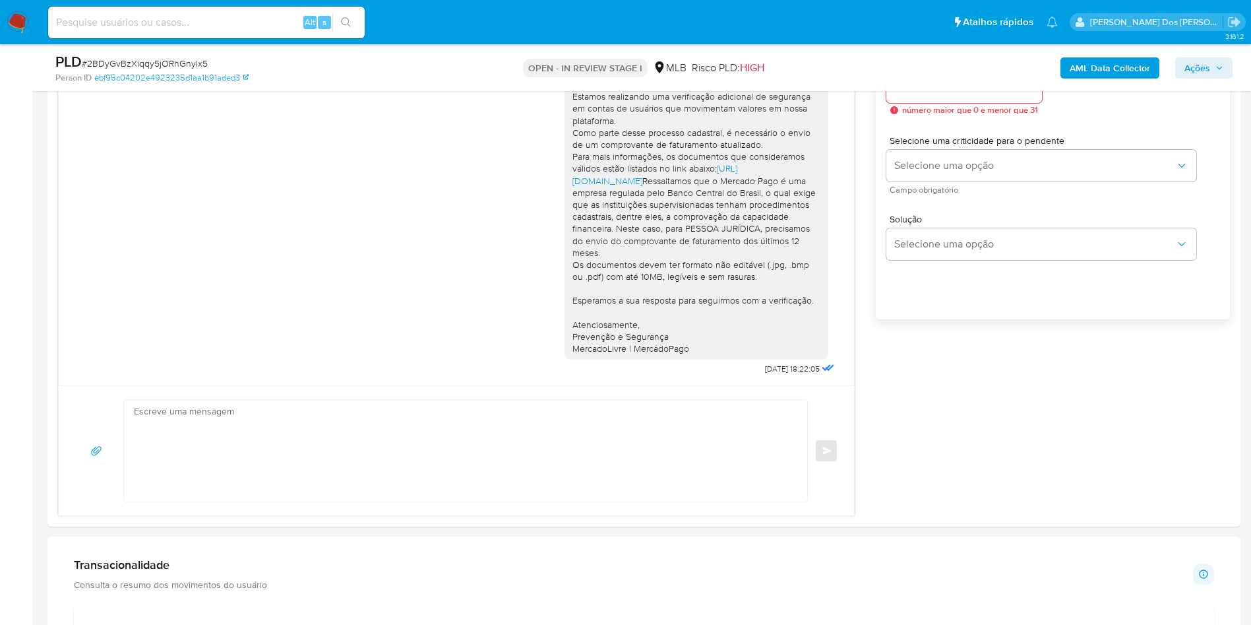
click at [1081, 73] on b "AML Data Collector" at bounding box center [1110, 67] width 80 height 21
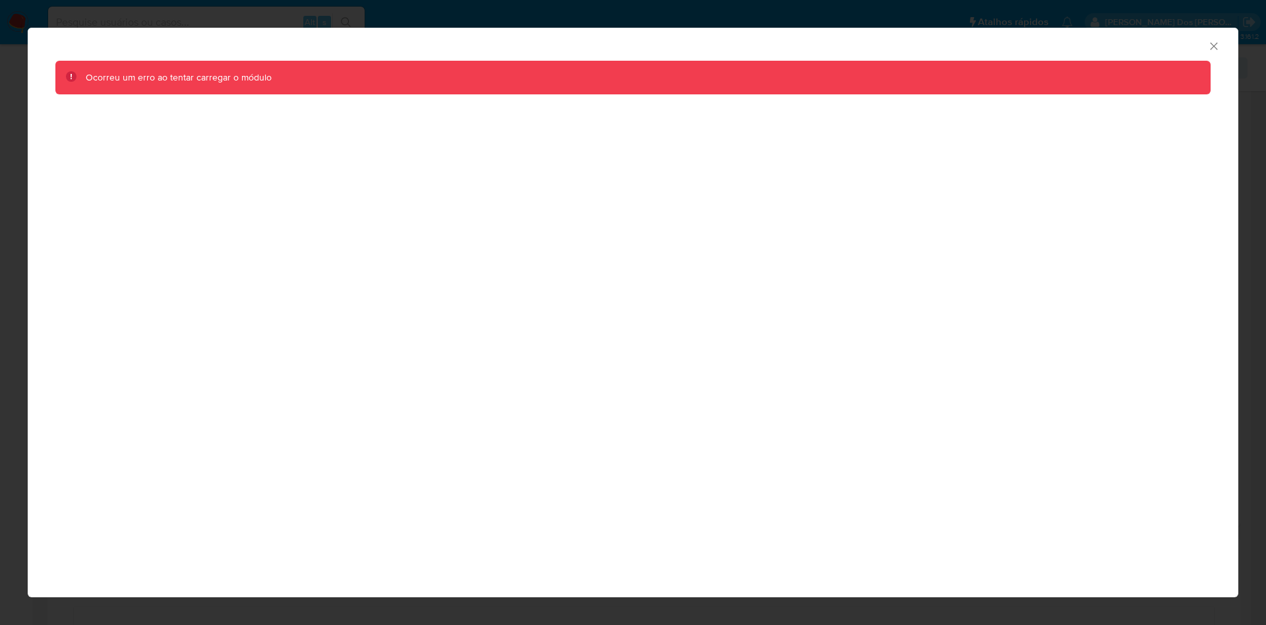
click at [1211, 44] on icon "Fechar a janela" at bounding box center [1214, 46] width 13 height 13
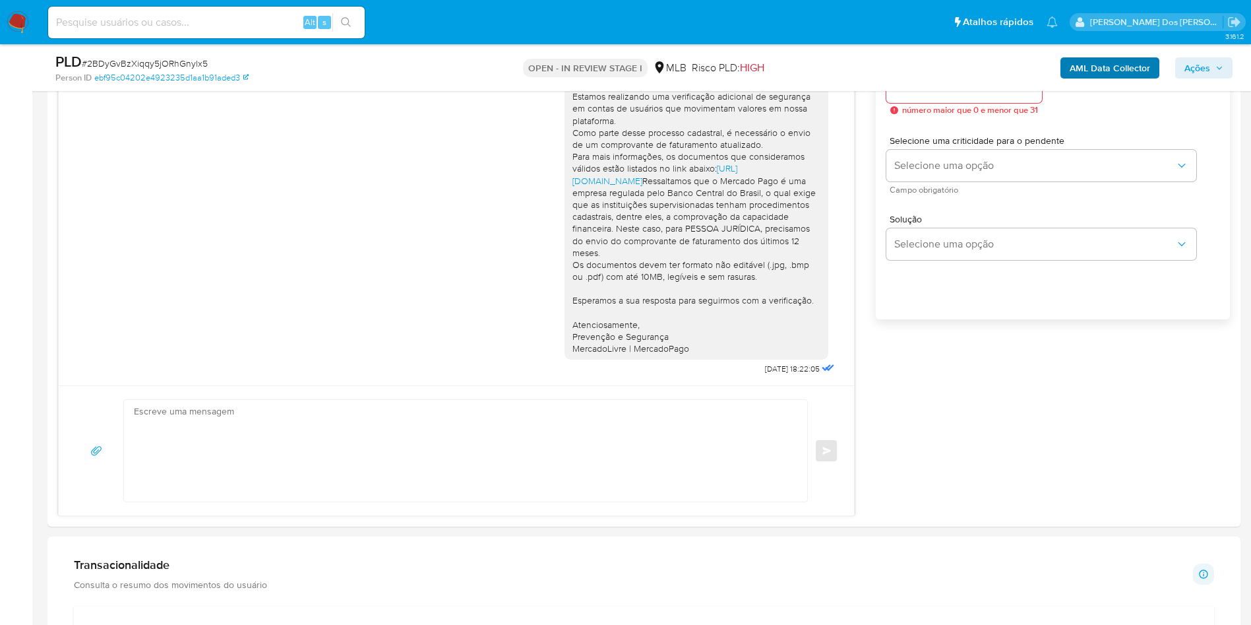
drag, startPoint x: 1109, startPoint y: 51, endPoint x: 1104, endPoint y: 59, distance: 9.5
click at [1104, 59] on div "PLD # 2BDyGvBzXiqqy5jORhGnylx5 Person ID ebf95c04202e4923235d1aa1b91aded3 OPEN …" at bounding box center [643, 67] width 1193 height 47
click at [1104, 59] on b "AML Data Collector" at bounding box center [1110, 67] width 80 height 21
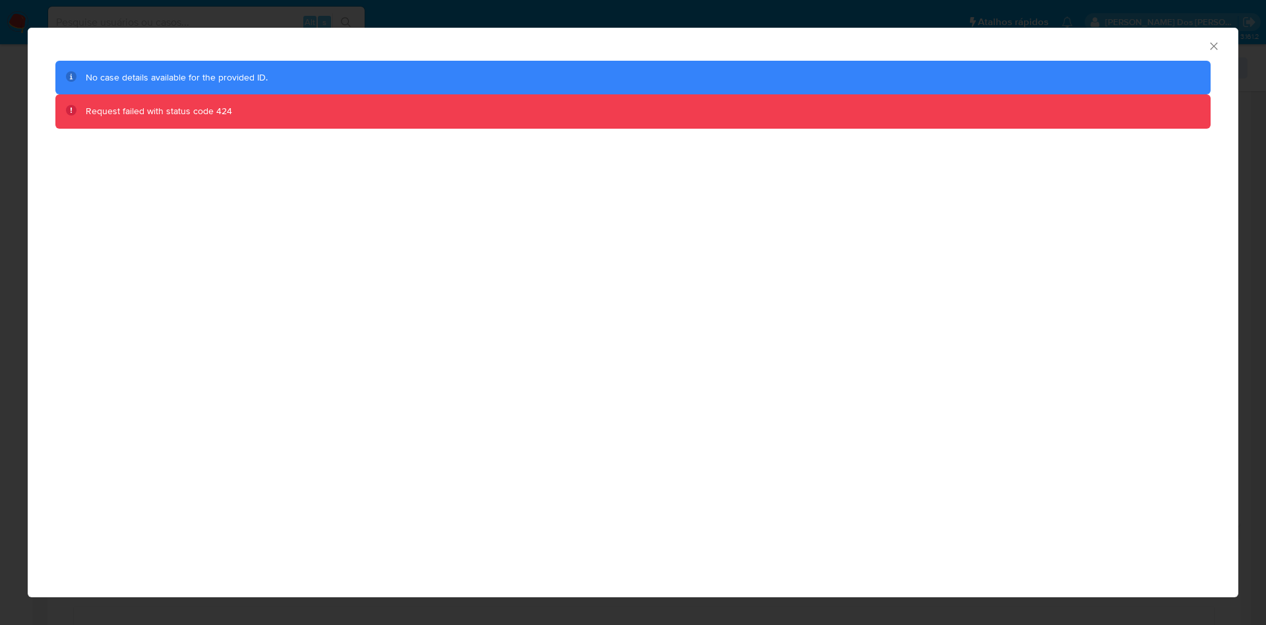
click at [1214, 44] on icon "Fechar a janela" at bounding box center [1214, 46] width 13 height 13
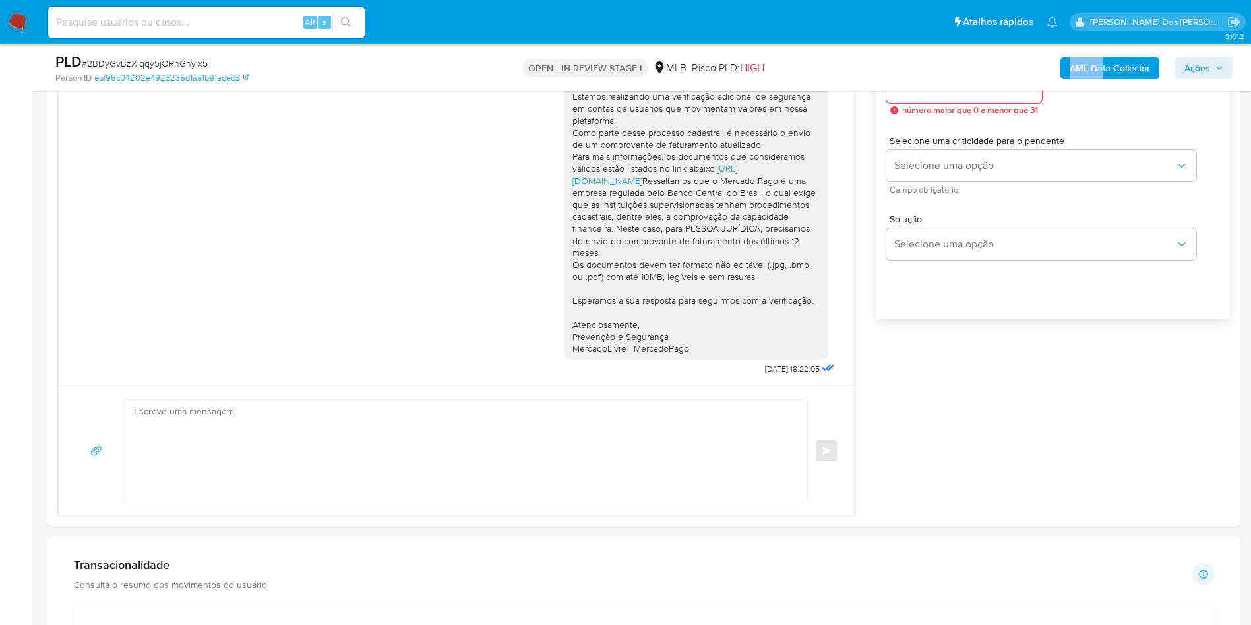
click at [1084, 73] on b "AML Data Collector" at bounding box center [1110, 67] width 80 height 21
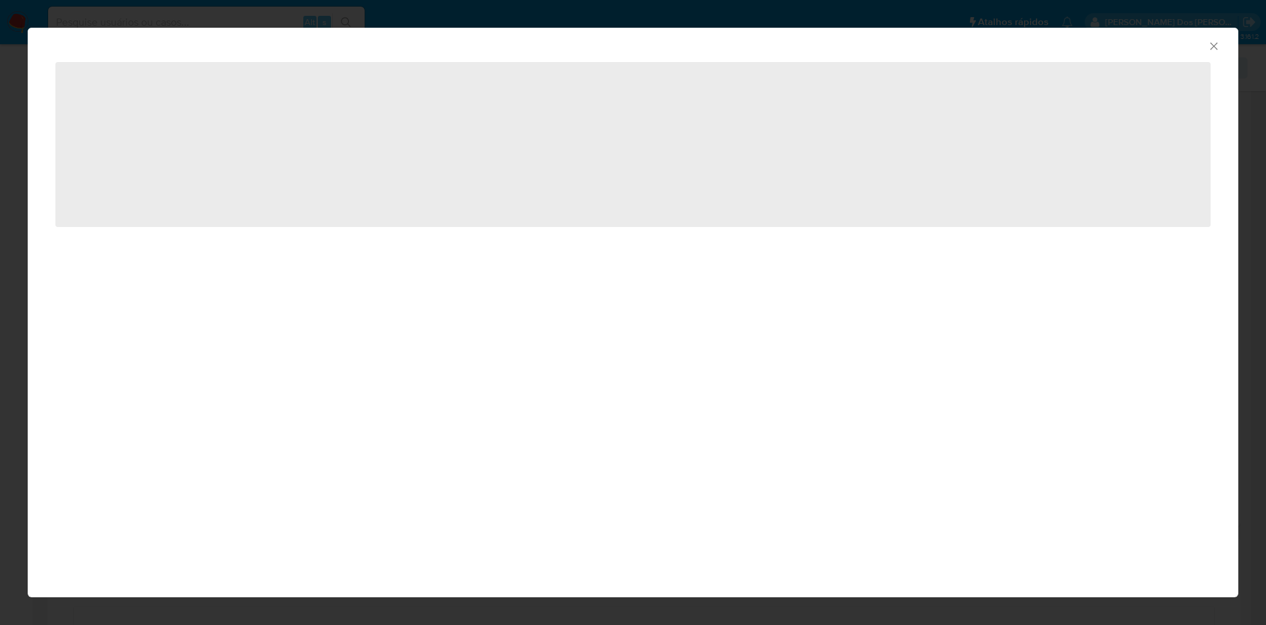
click at [1084, 73] on span "‌" at bounding box center [632, 144] width 1155 height 165
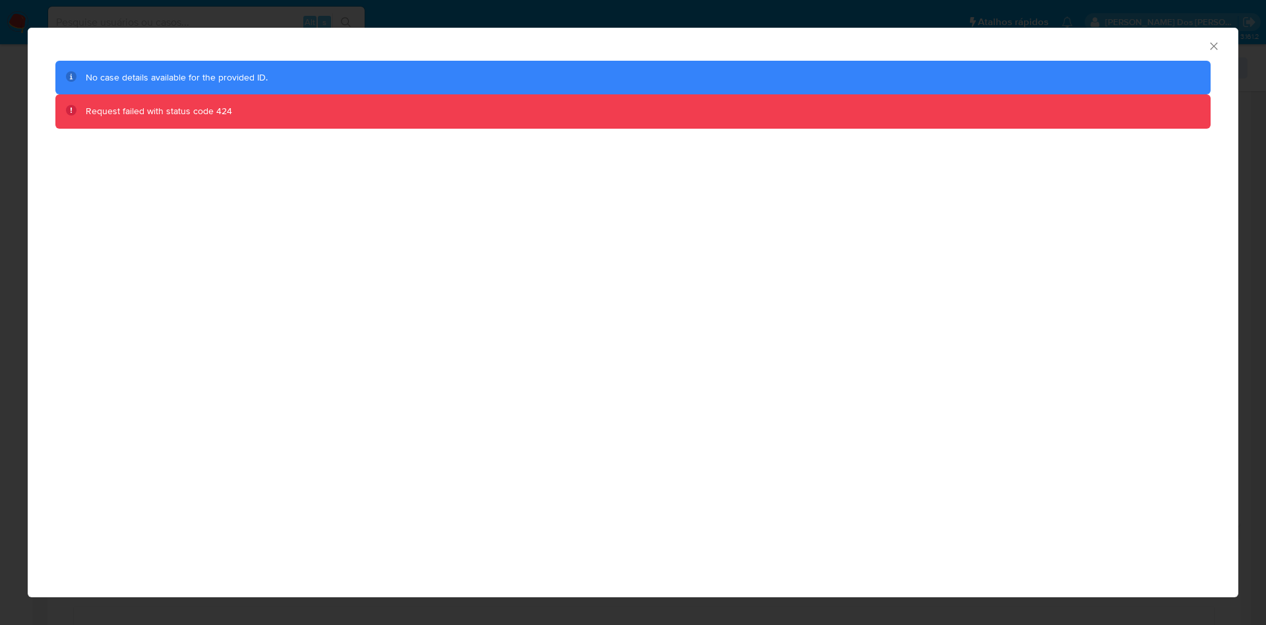
click at [1215, 47] on icon "Fechar a janela" at bounding box center [1214, 46] width 13 height 13
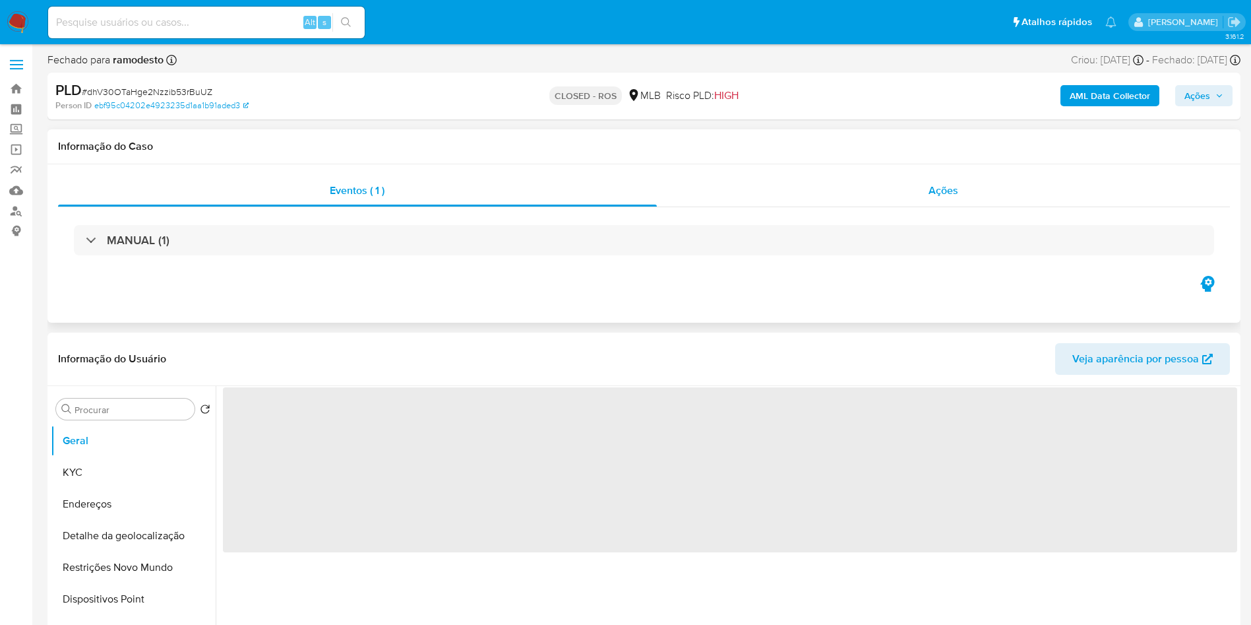
click at [969, 177] on div "Ações" at bounding box center [944, 191] width 574 height 32
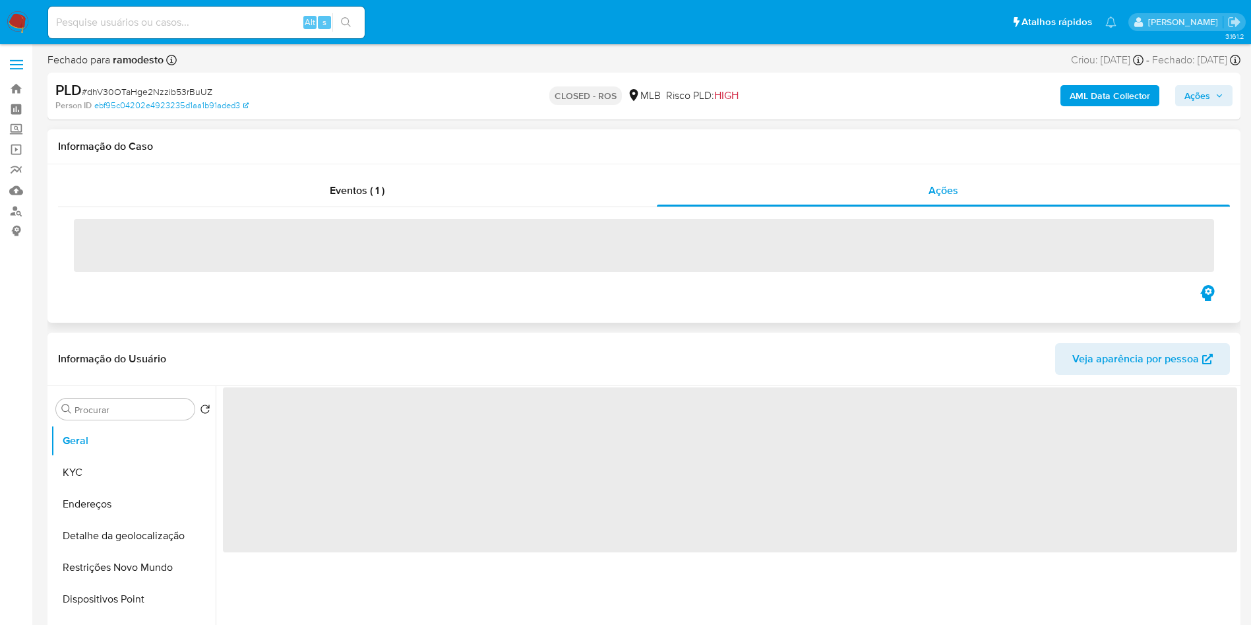
select select "10"
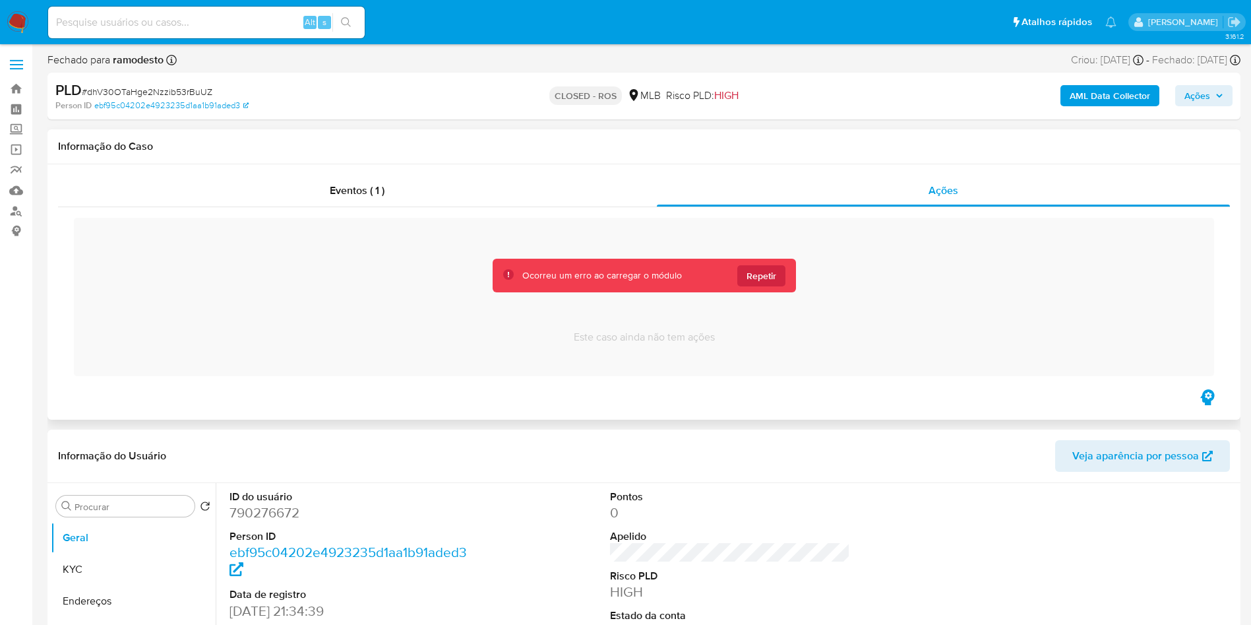
click at [737, 281] on button "Repetir" at bounding box center [761, 275] width 48 height 21
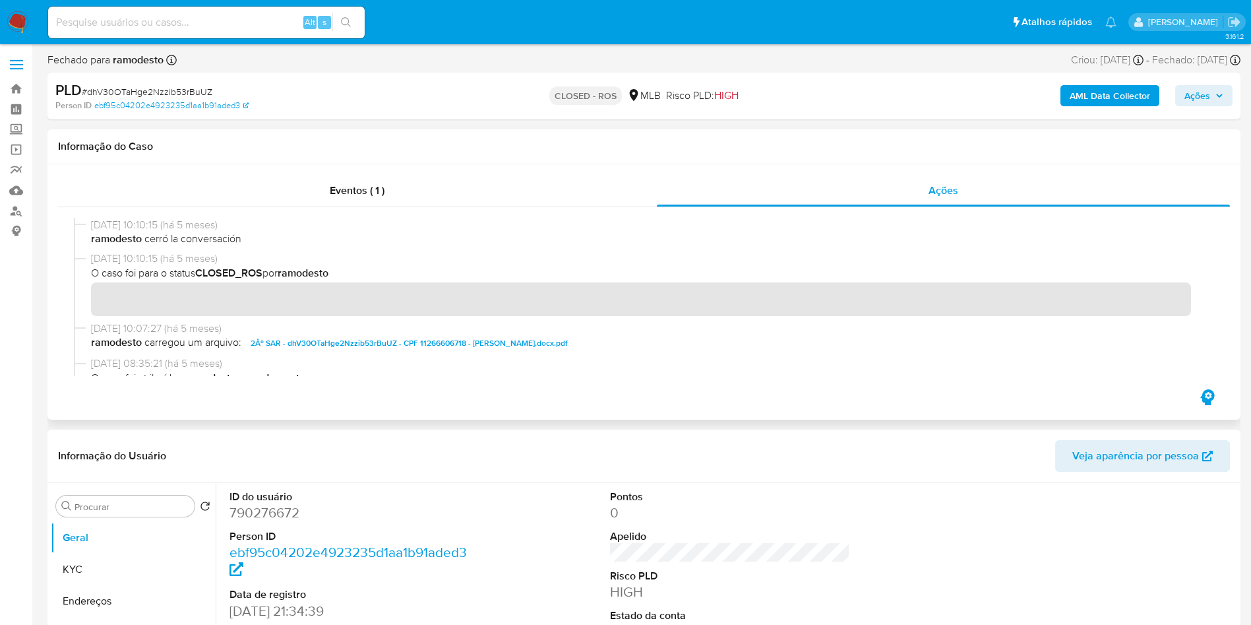
click at [357, 350] on span "2Âº SAR - dhV30OTaHge2Nzzib53rBuUZ - CPF 11266606718 - MIZAEL SILVA DE OLIVEIRA…" at bounding box center [409, 343] width 317 height 16
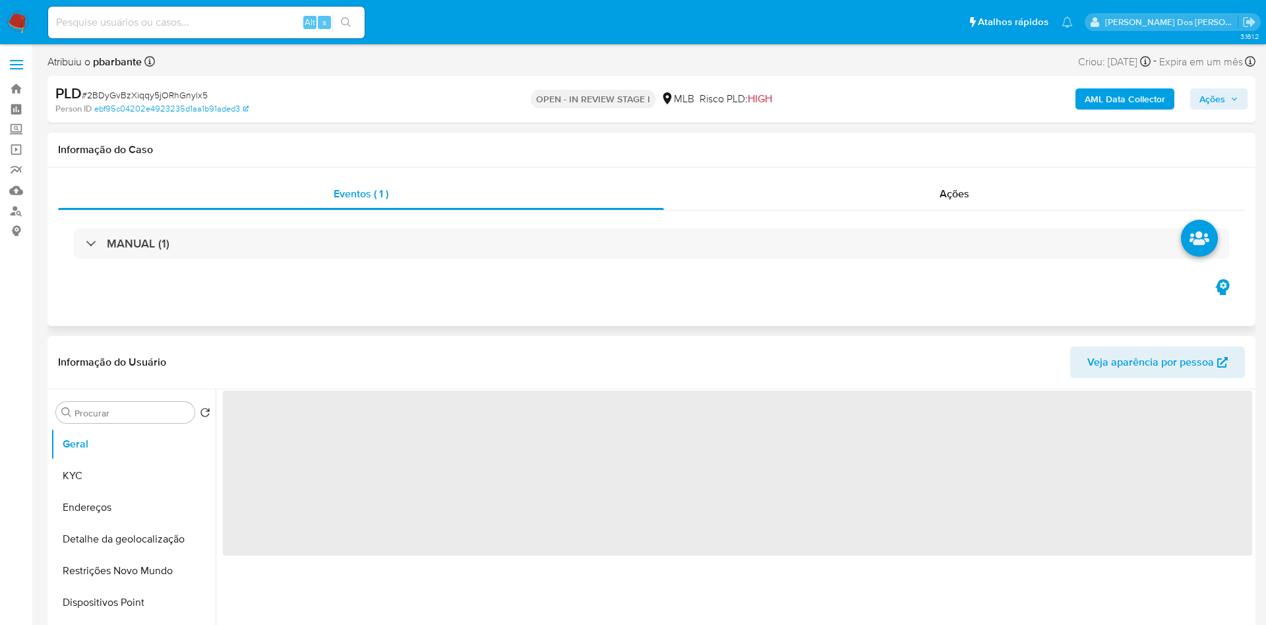
select select "10"
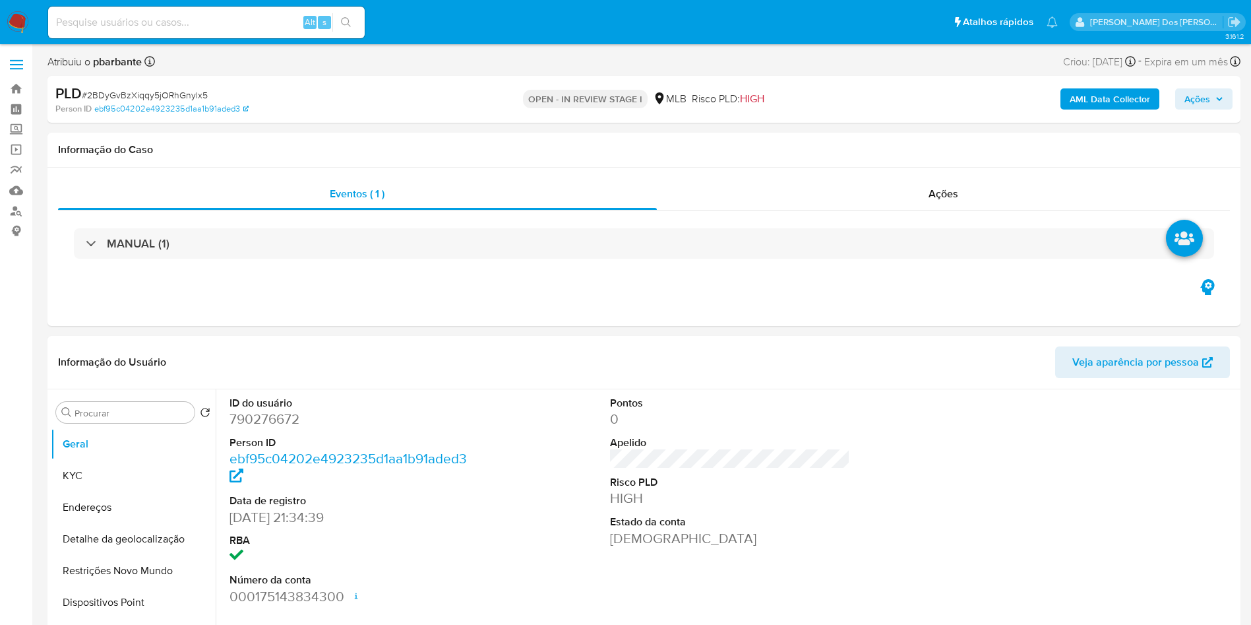
click at [1106, 104] on b "AML Data Collector" at bounding box center [1110, 98] width 80 height 21
click at [142, 487] on button "KYC" at bounding box center [128, 476] width 154 height 32
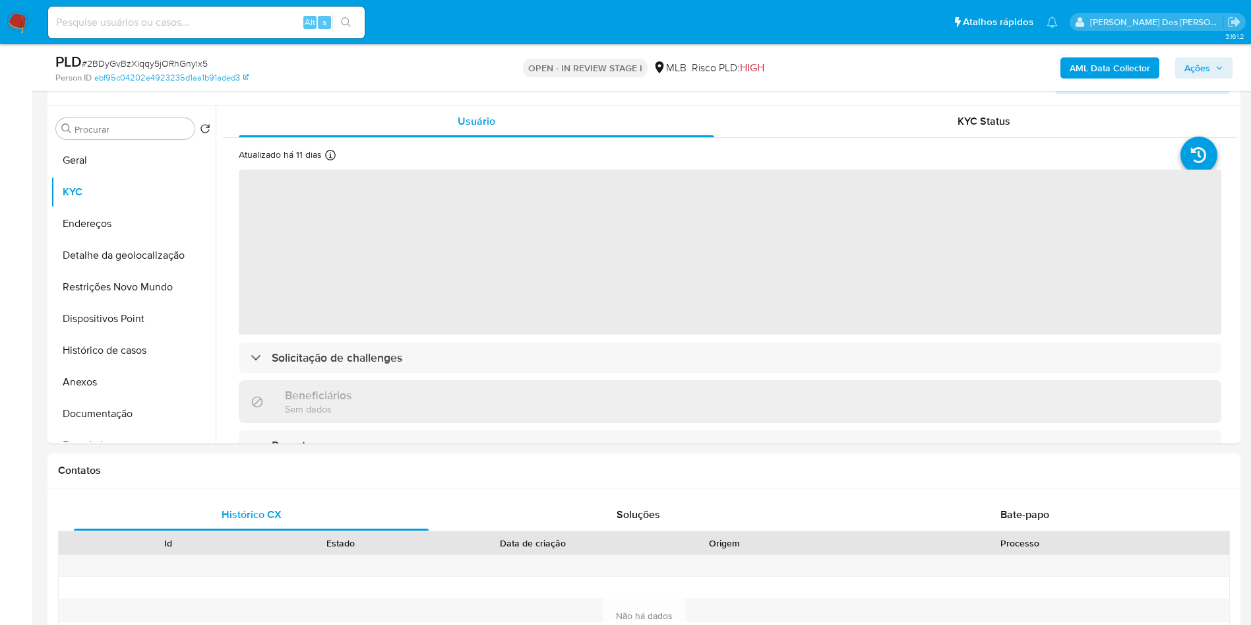
scroll to position [237, 0]
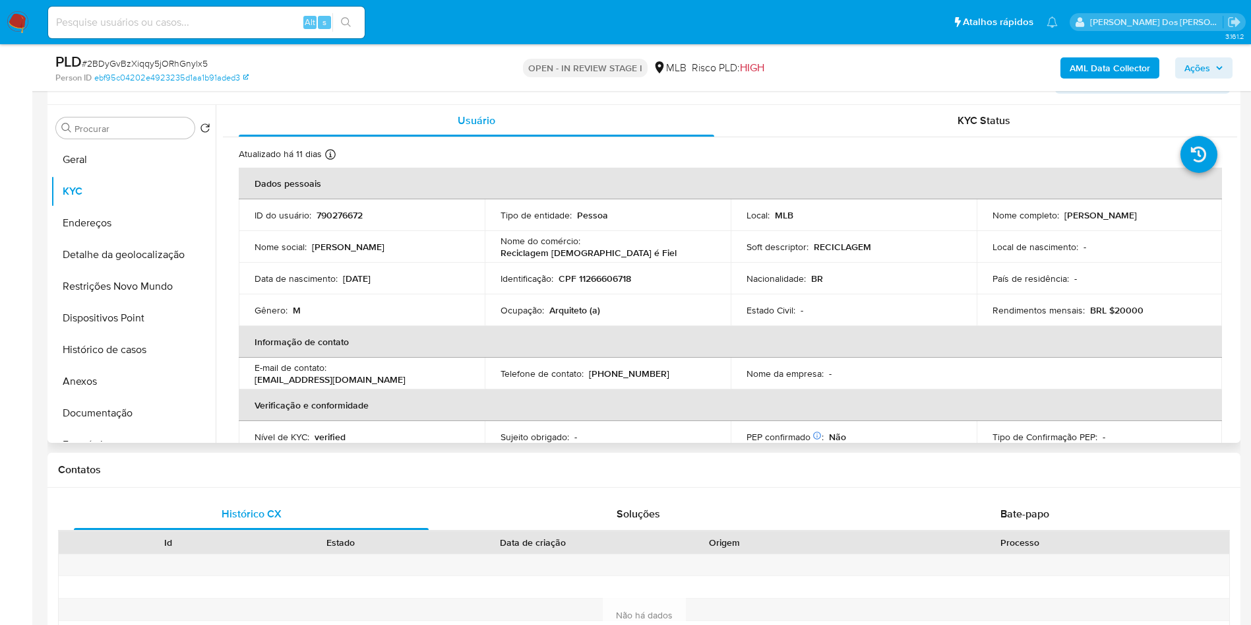
click at [568, 316] on p "Arquiteto (a)" at bounding box center [574, 310] width 51 height 12
copy p "Arquiteto"
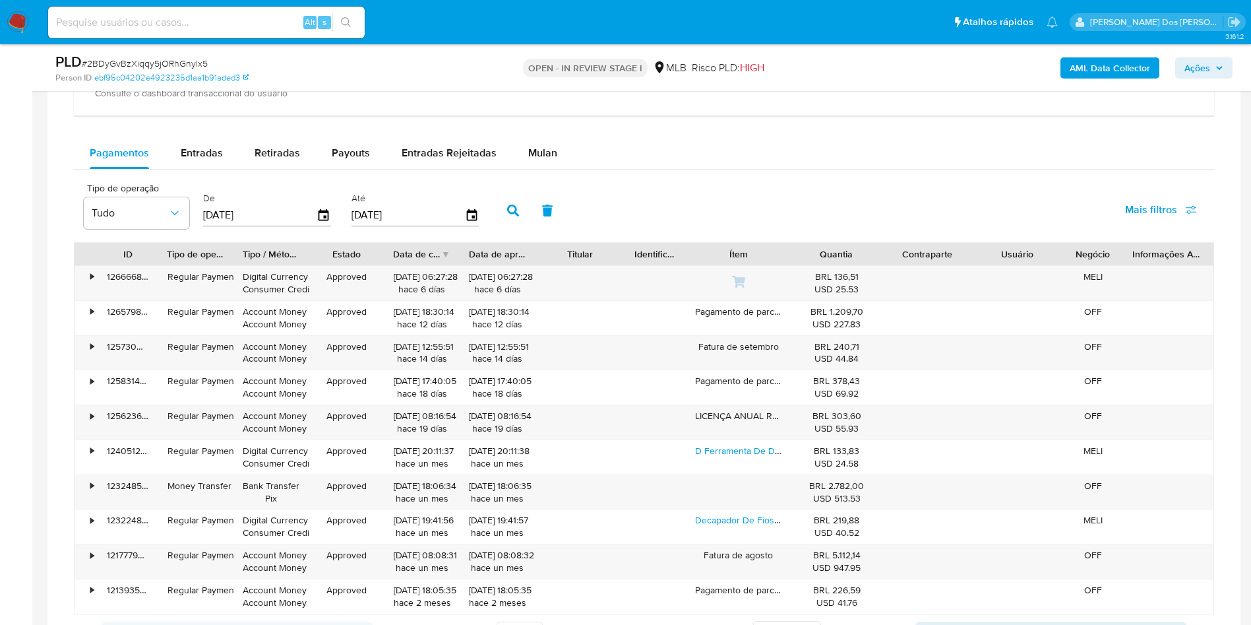
scroll to position [993, 0]
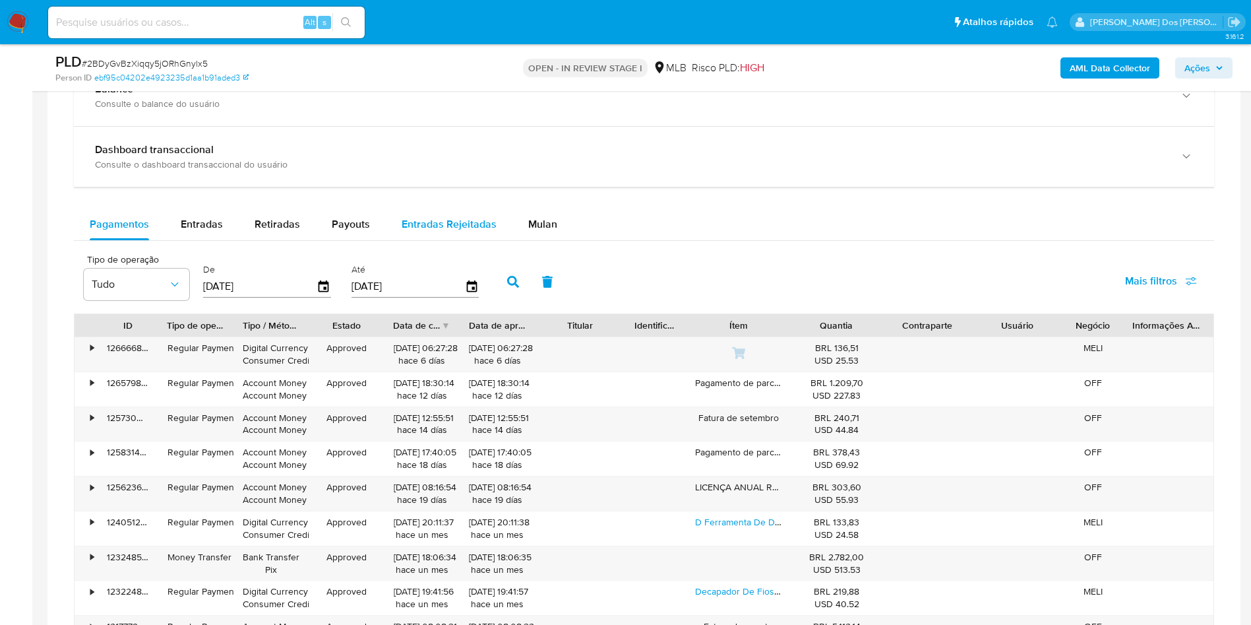
click at [447, 240] on div "Entradas Rejeitadas" at bounding box center [449, 224] width 95 height 32
select select "10"
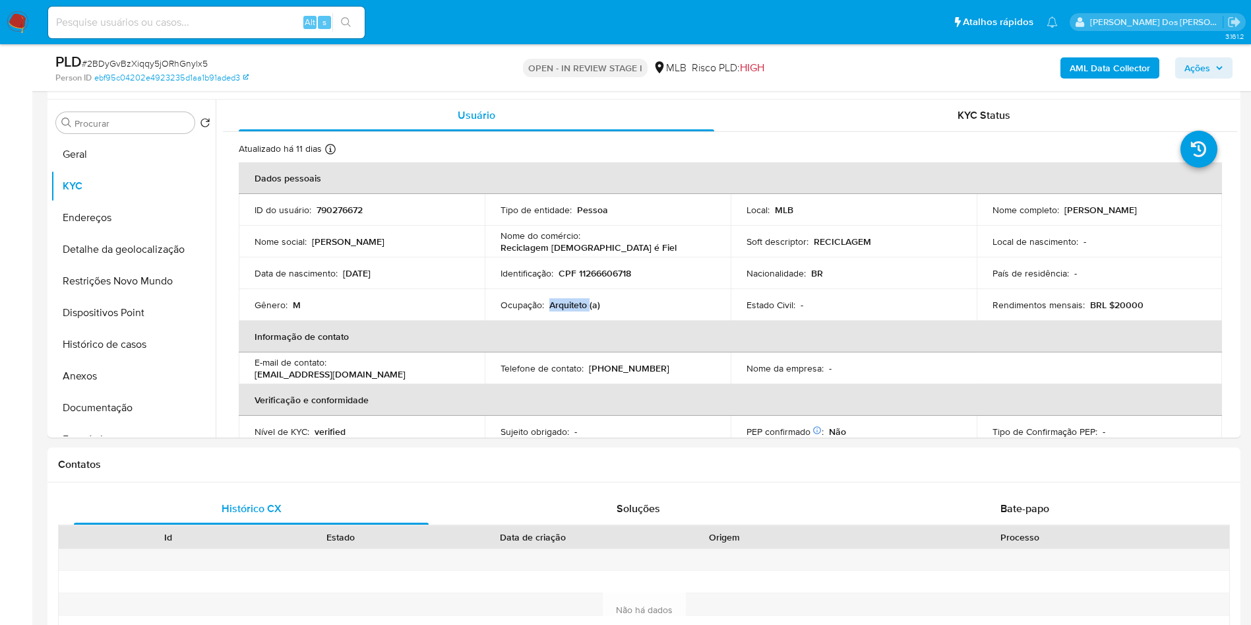
scroll to position [243, 0]
click at [139, 359] on button "Histórico de casos" at bounding box center [128, 344] width 154 height 32
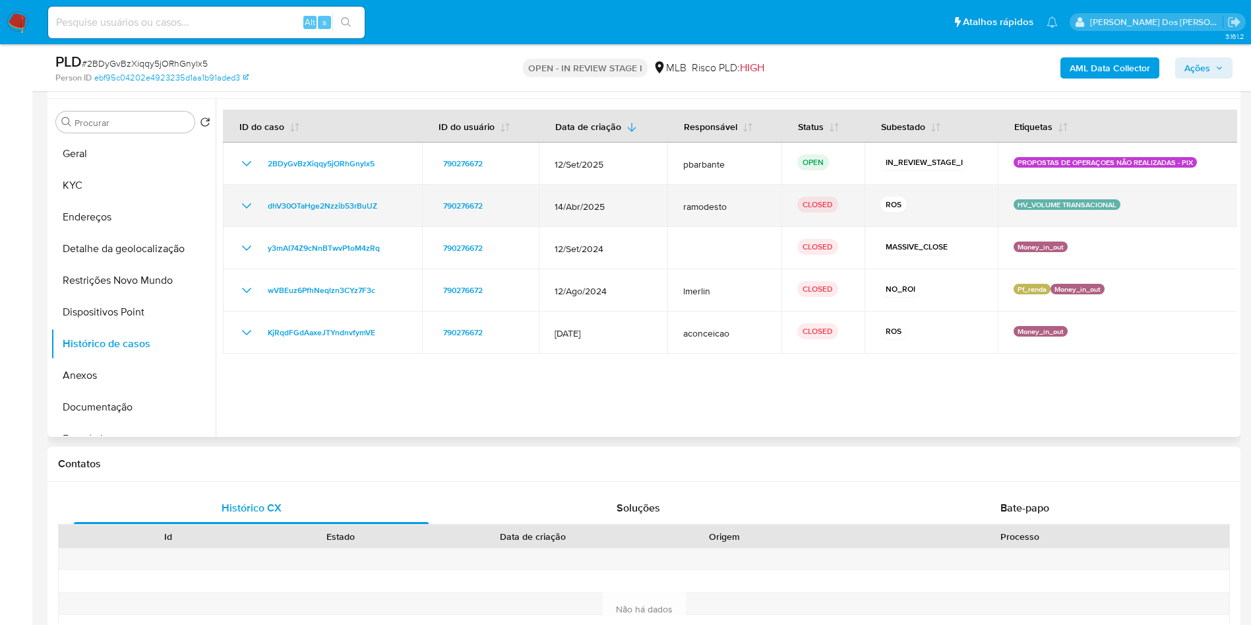
click at [249, 214] on icon "Mostrar/Ocultar" at bounding box center [247, 206] width 16 height 16
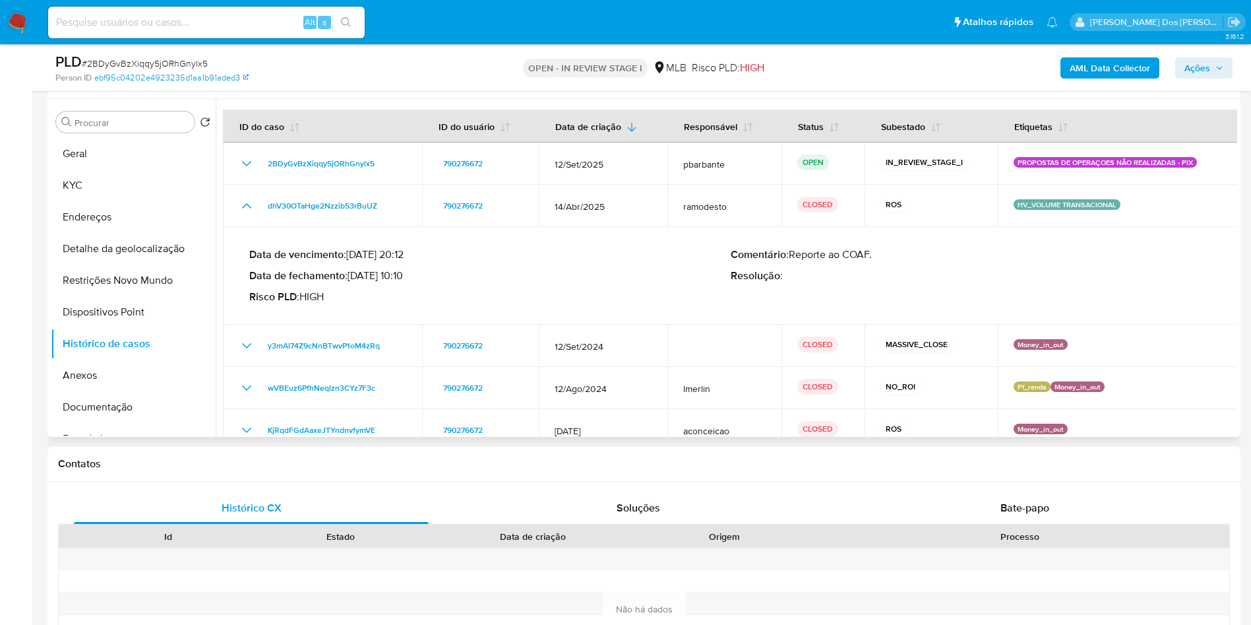
drag, startPoint x: 358, startPoint y: 295, endPoint x: 386, endPoint y: 294, distance: 27.7
click at [386, 282] on p "Data de fechamento : 02/05/2025 10:10" at bounding box center [489, 275] width 481 height 13
drag, startPoint x: 411, startPoint y: 295, endPoint x: 354, endPoint y: 295, distance: 56.7
click at [354, 282] on p "Data de fechamento : 02/05/2025 10:10" at bounding box center [489, 275] width 481 height 13
click at [102, 169] on button "Geral" at bounding box center [128, 154] width 154 height 32
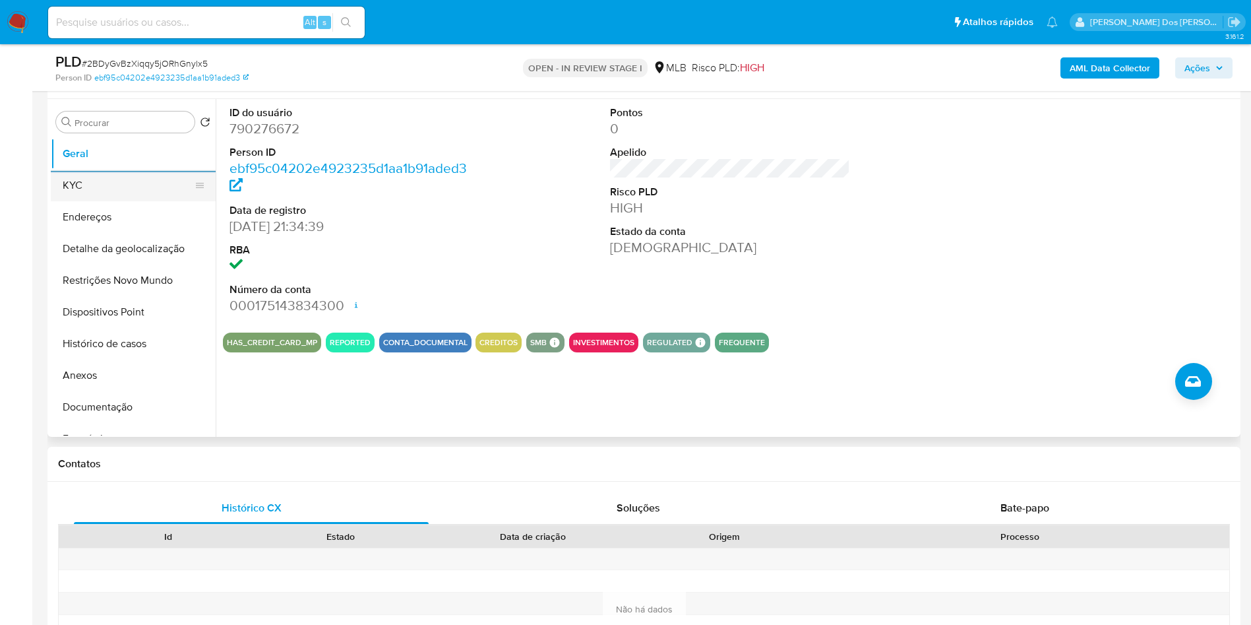
click at [71, 196] on button "KYC" at bounding box center [128, 185] width 154 height 32
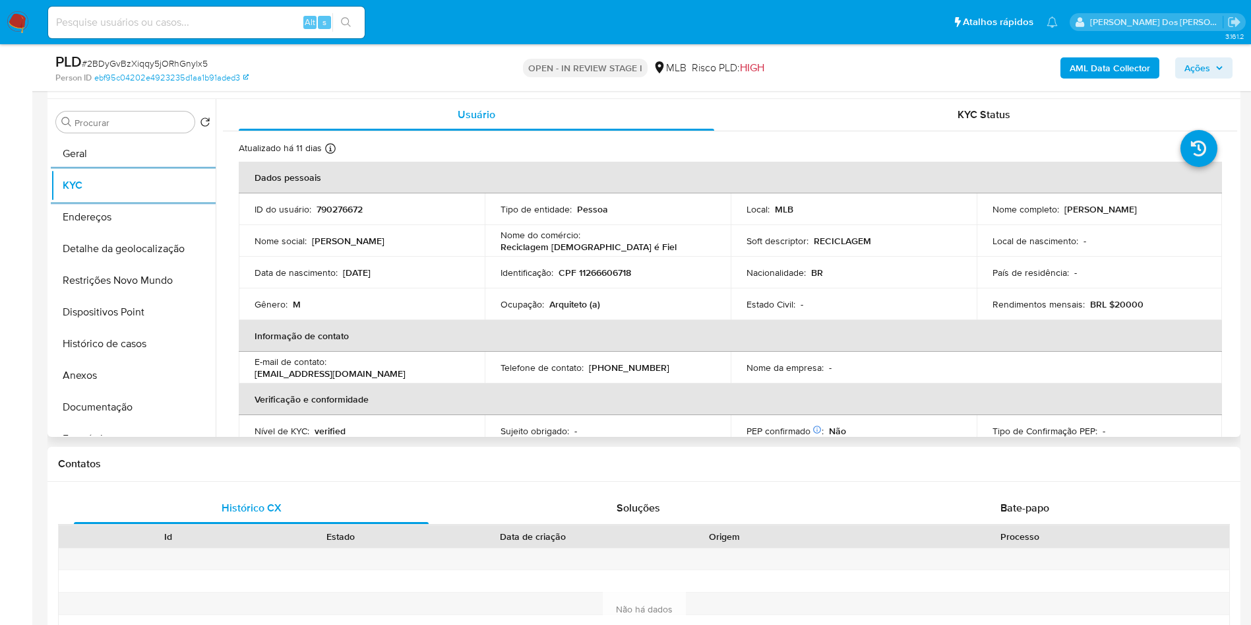
scroll to position [549, 0]
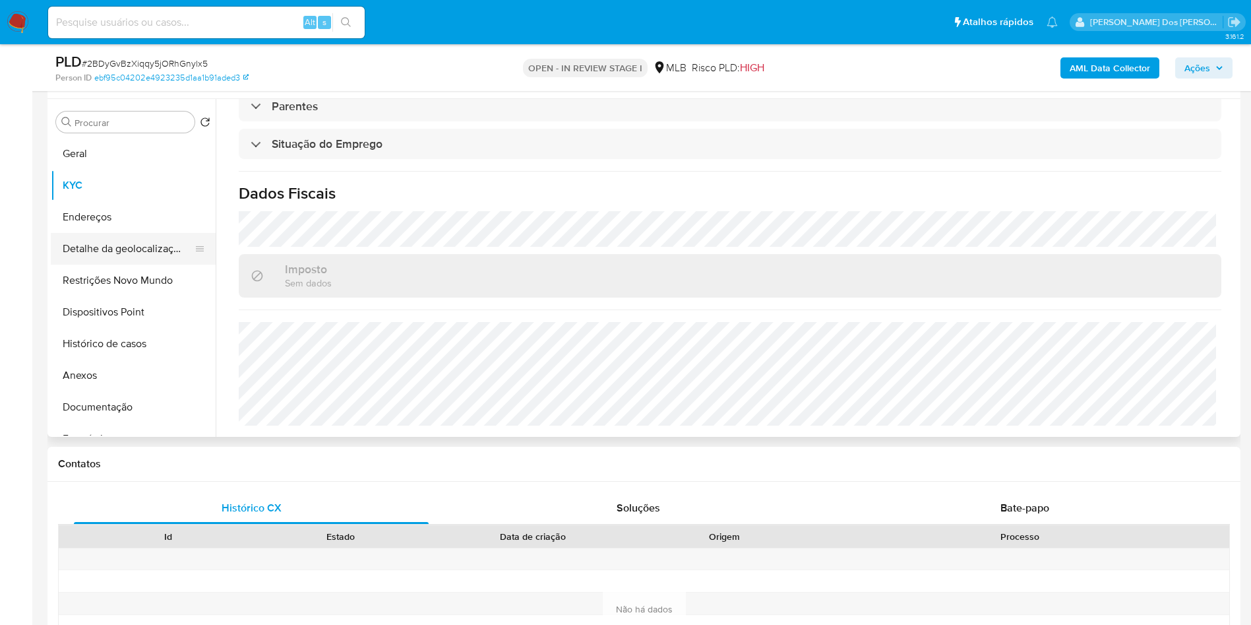
click at [109, 261] on button "Detalhe da geolocalização" at bounding box center [128, 249] width 154 height 32
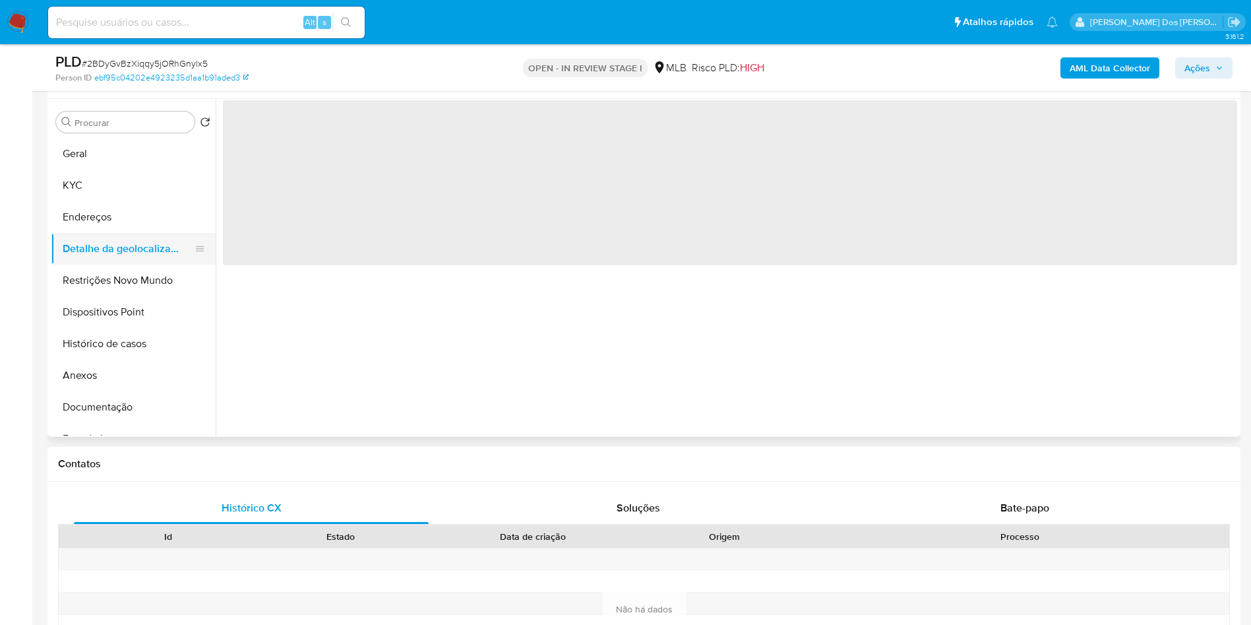
scroll to position [0, 0]
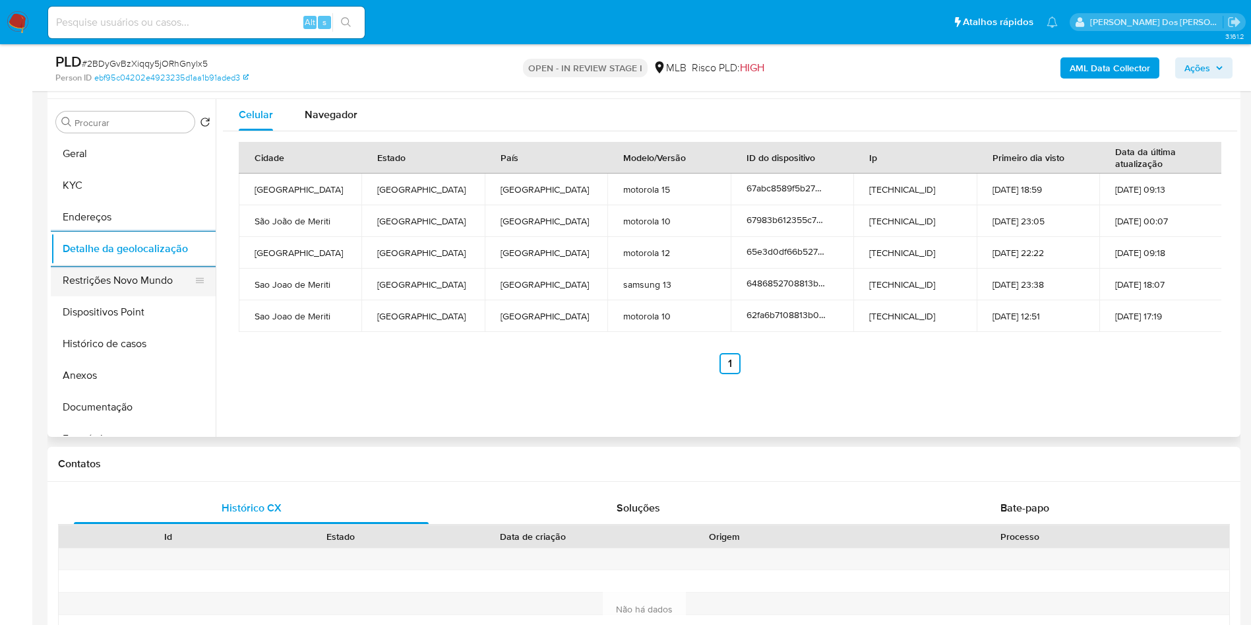
click at [156, 296] on button "Restrições Novo Mundo" at bounding box center [128, 280] width 154 height 32
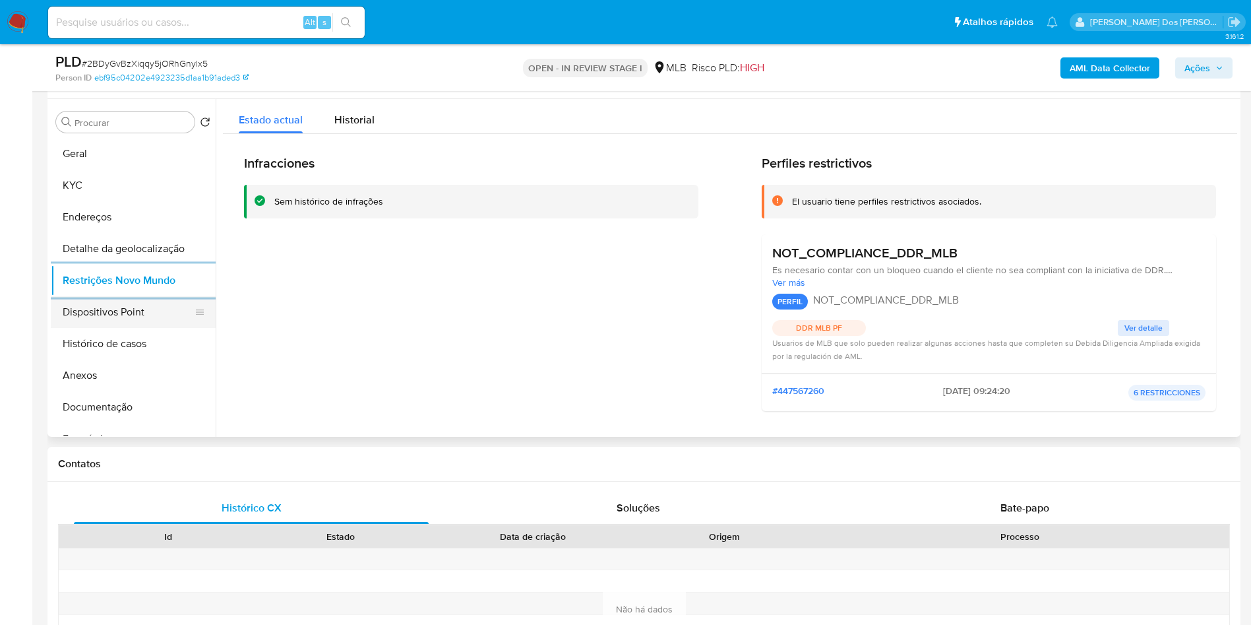
click at [87, 328] on button "Dispositivos Point" at bounding box center [128, 312] width 154 height 32
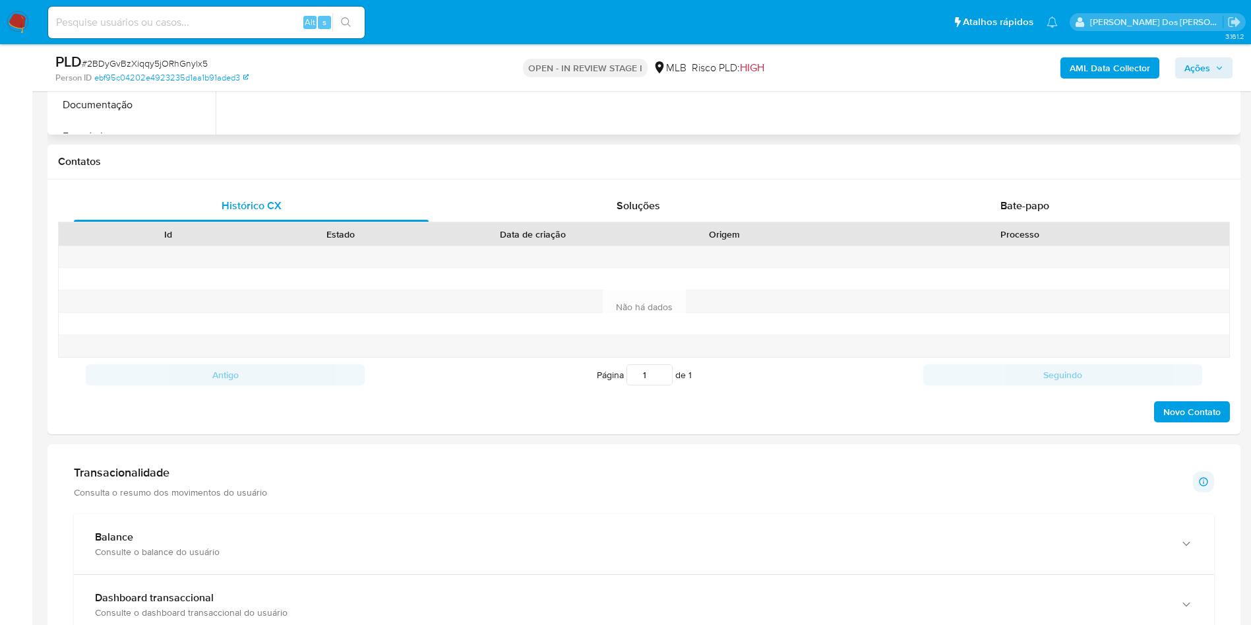
scroll to position [546, 0]
click at [1085, 221] on div "Bate-papo" at bounding box center [1024, 205] width 355 height 32
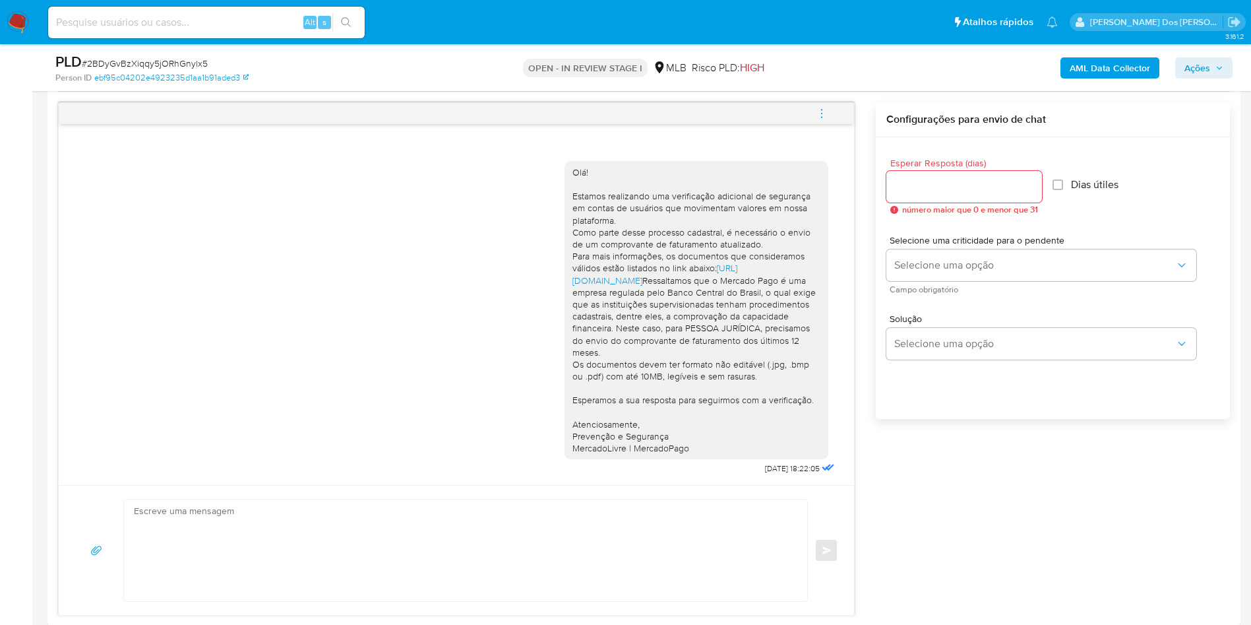
scroll to position [0, 0]
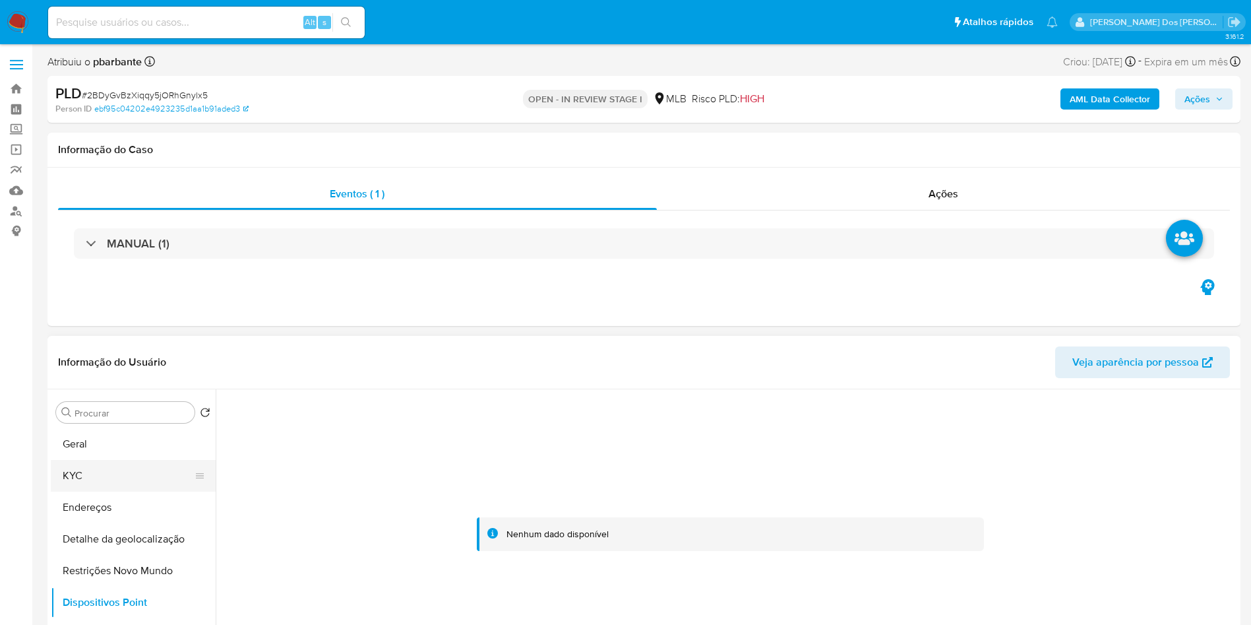
click at [90, 491] on button "KYC" at bounding box center [128, 476] width 154 height 32
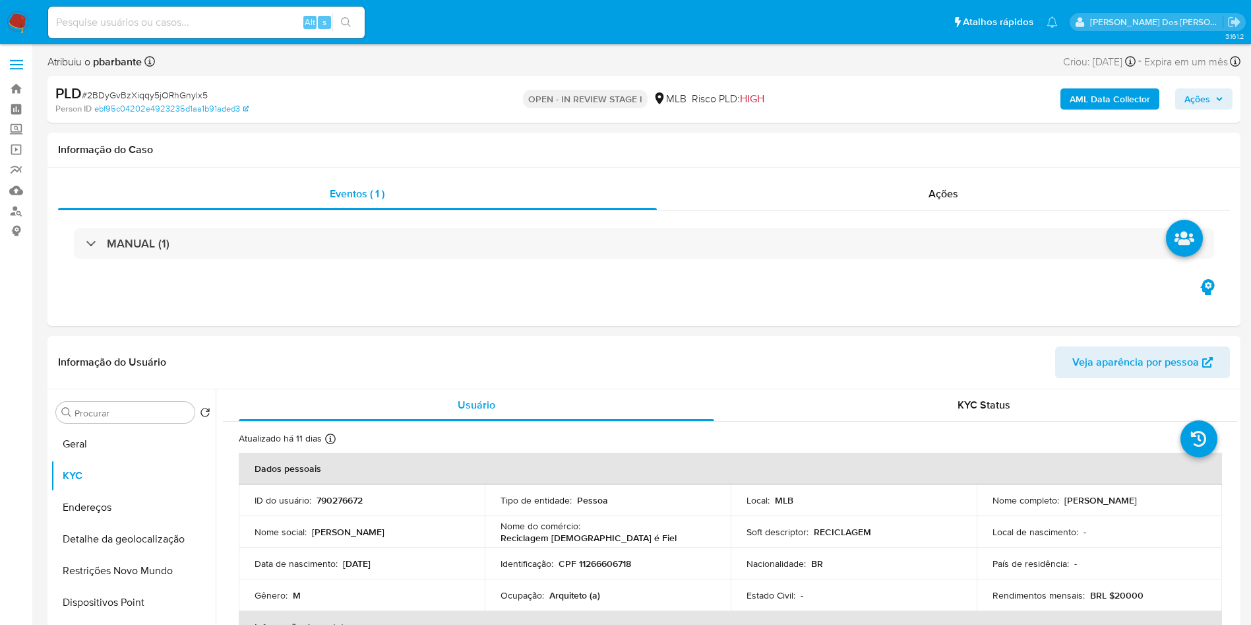
click at [1200, 91] on span "Ações" at bounding box center [1197, 98] width 26 height 21
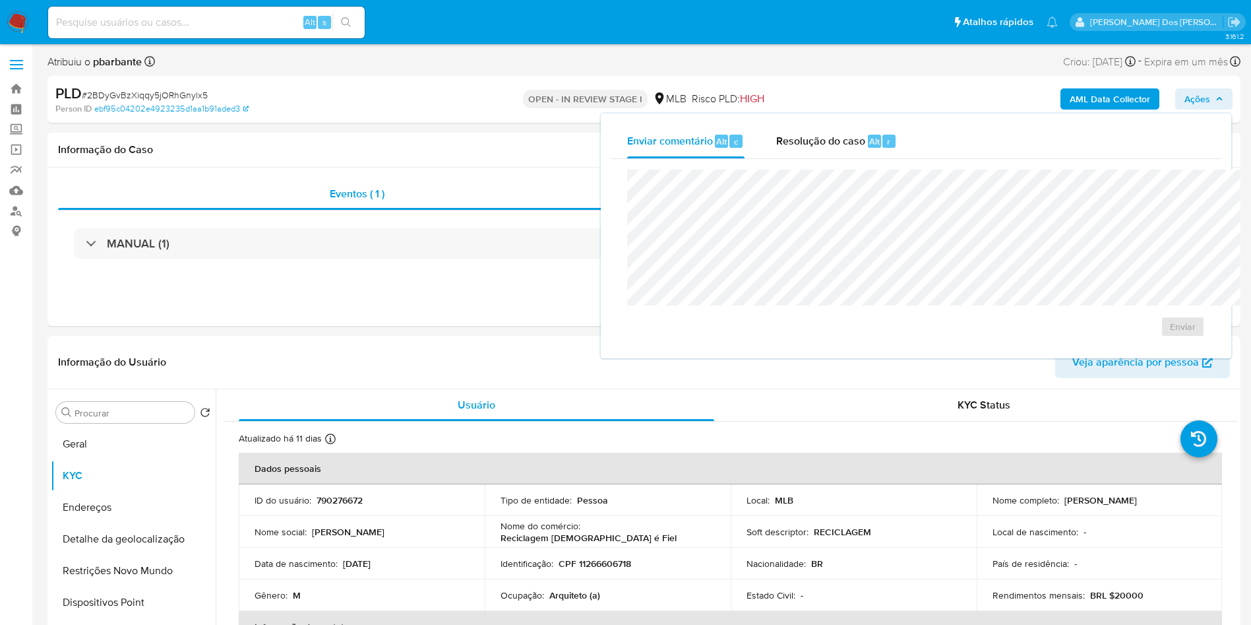
click at [787, 121] on div "Enviar comentário Alt c Resolução do caso Alt r Enviar" at bounding box center [916, 235] width 630 height 245
click at [792, 148] on div "Resolução do caso Alt r" at bounding box center [836, 141] width 121 height 34
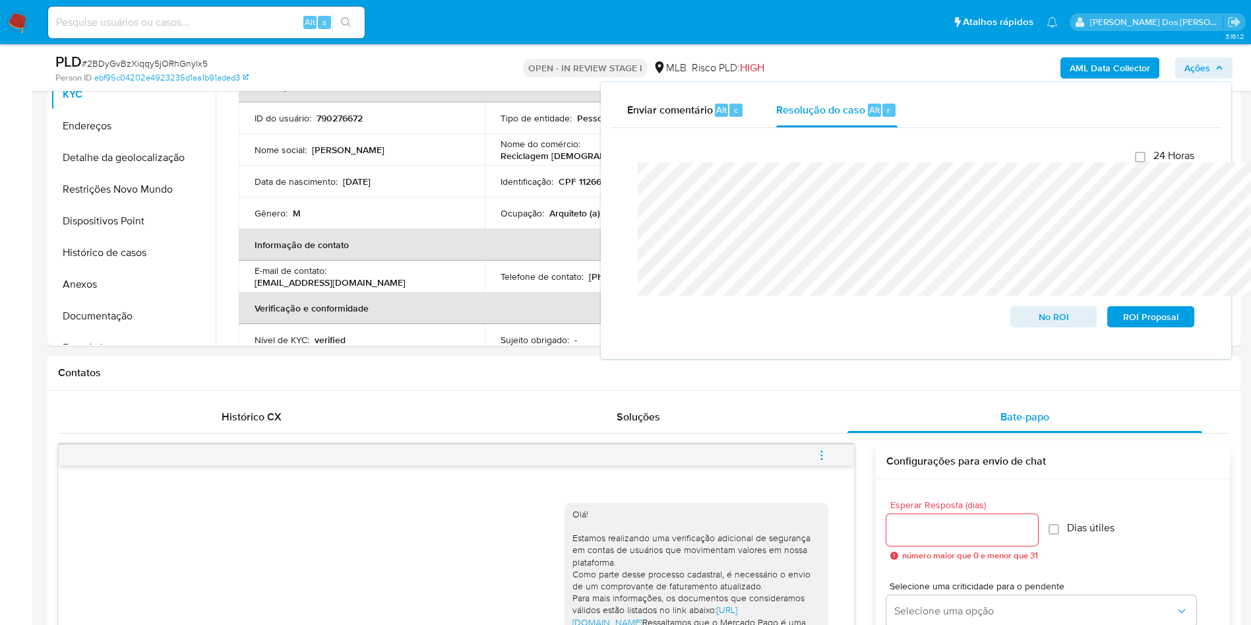
scroll to position [342, 0]
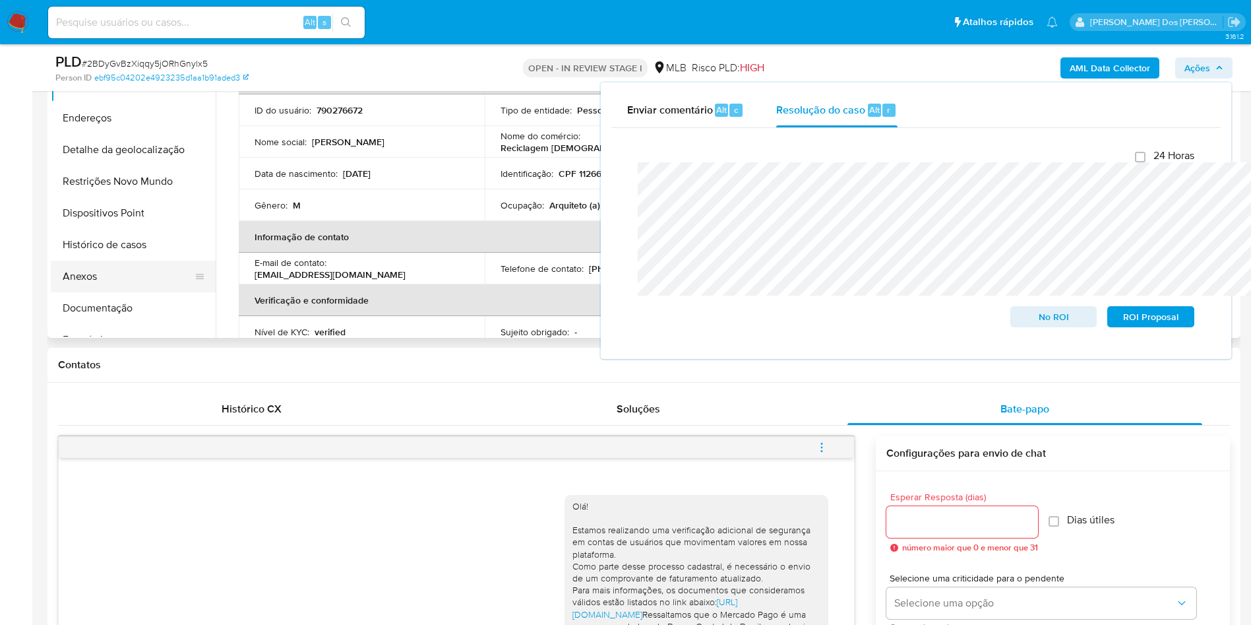
click at [84, 292] on button "Anexos" at bounding box center [128, 276] width 154 height 32
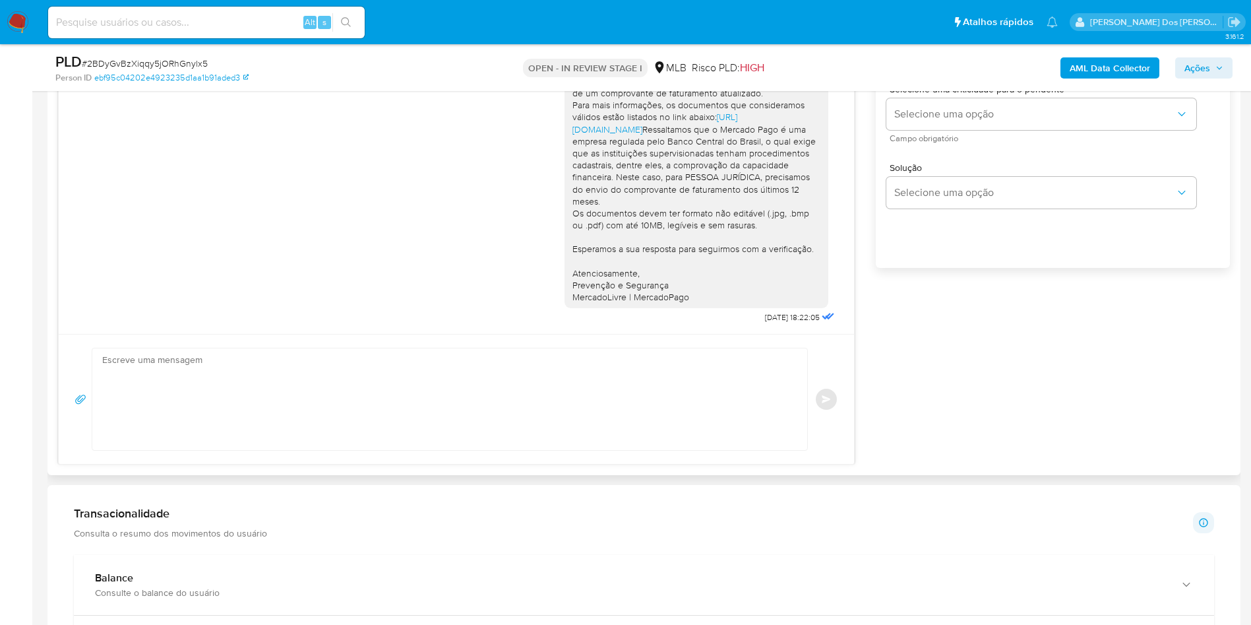
scroll to position [65, 0]
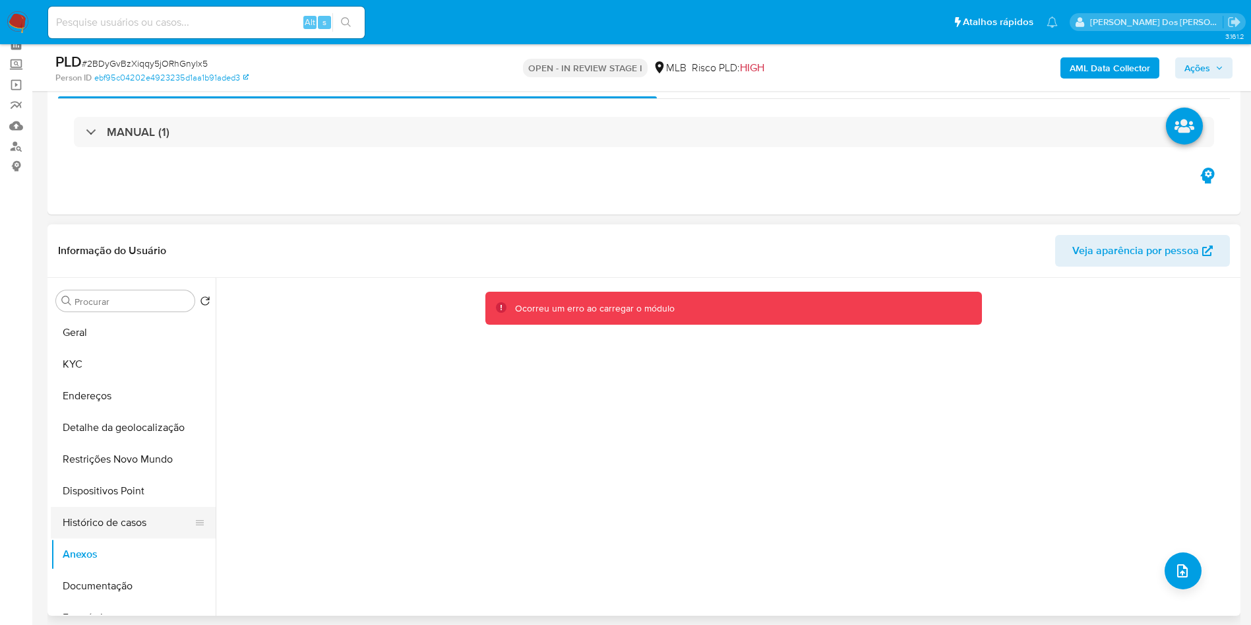
click at [98, 534] on button "Histórico de casos" at bounding box center [128, 522] width 154 height 32
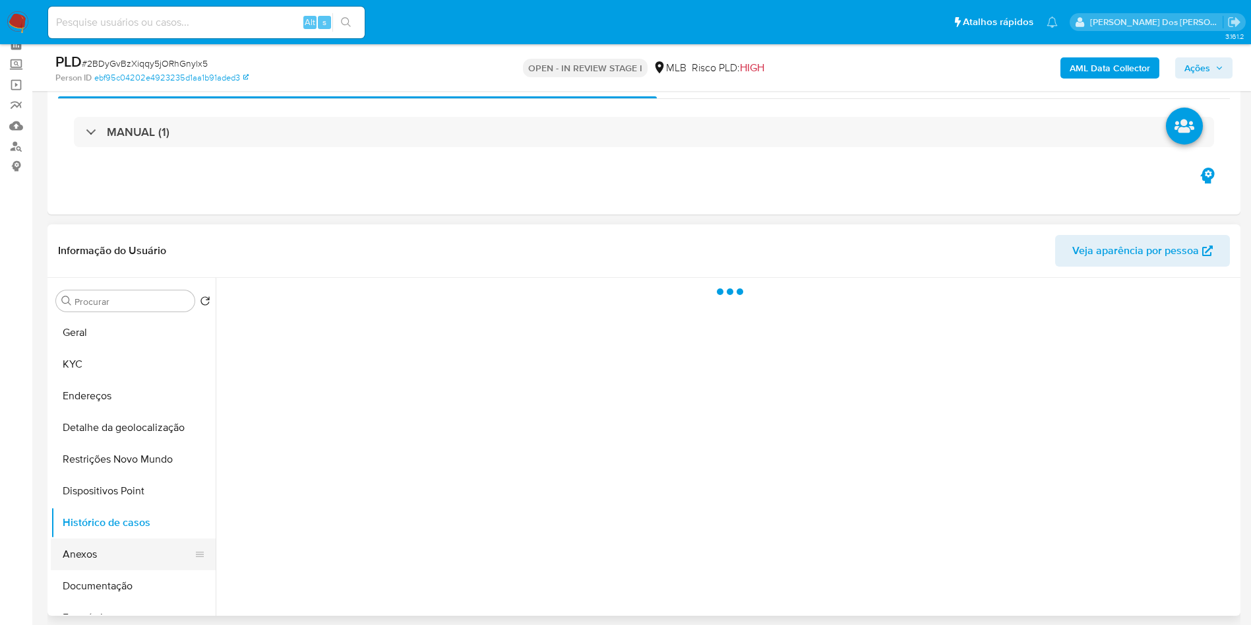
click at [64, 570] on button "Anexos" at bounding box center [128, 554] width 154 height 32
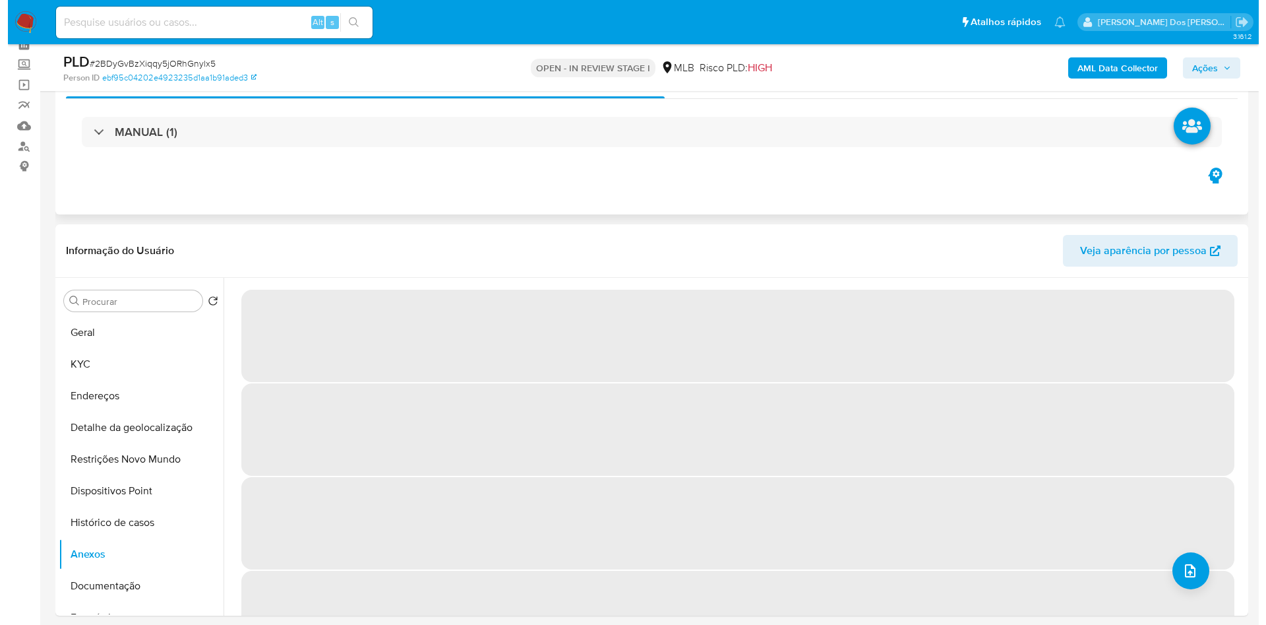
scroll to position [201, 0]
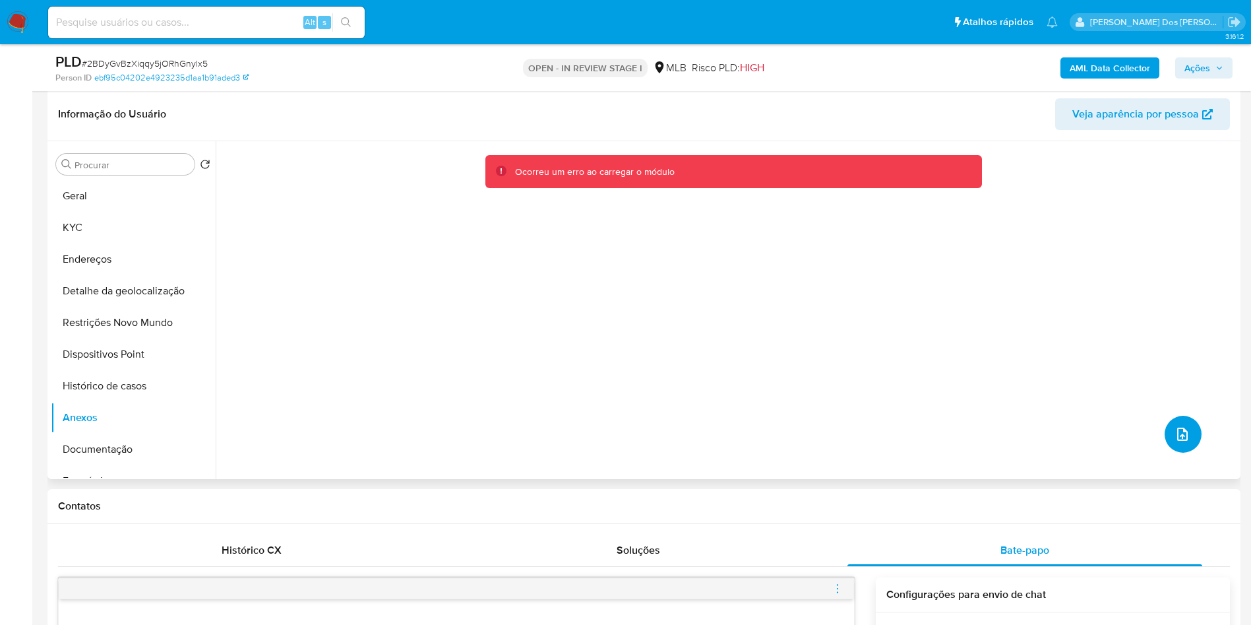
click at [1178, 452] on button "upload-file" at bounding box center [1183, 433] width 37 height 37
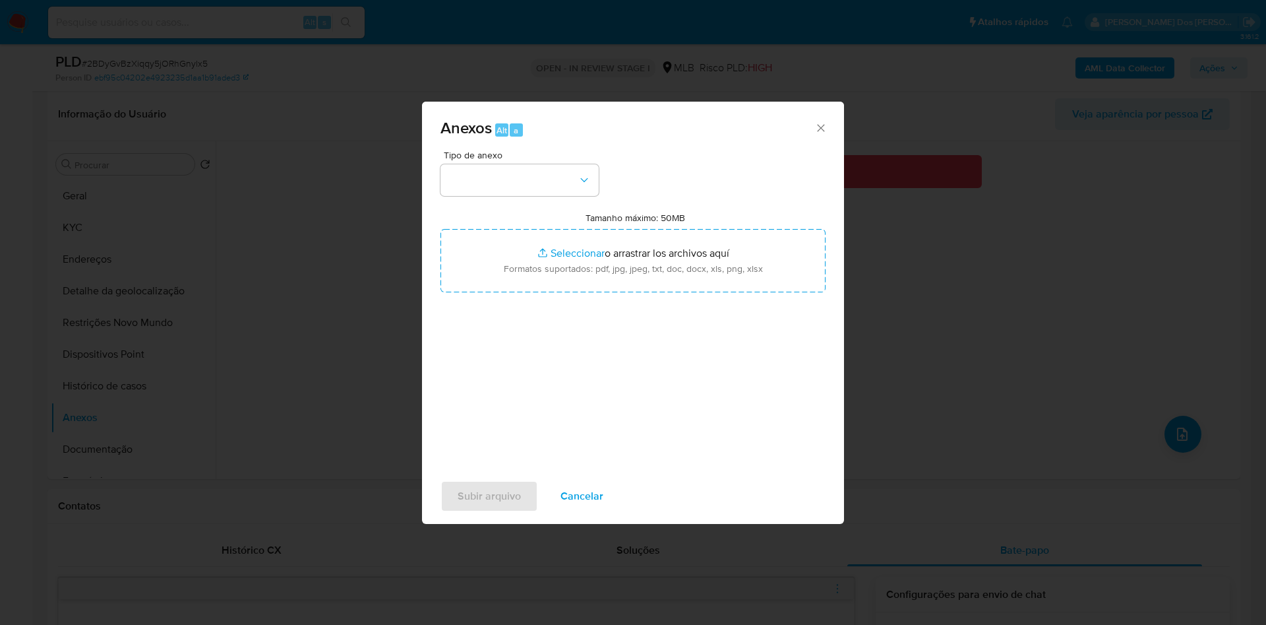
click at [545, 170] on div "Tipo de anexo Tamanho máximo: 50MB Seleccionar archivos Seleccionar o arrastrar…" at bounding box center [633, 305] width 385 height 311
click at [553, 164] on button "button" at bounding box center [520, 180] width 158 height 32
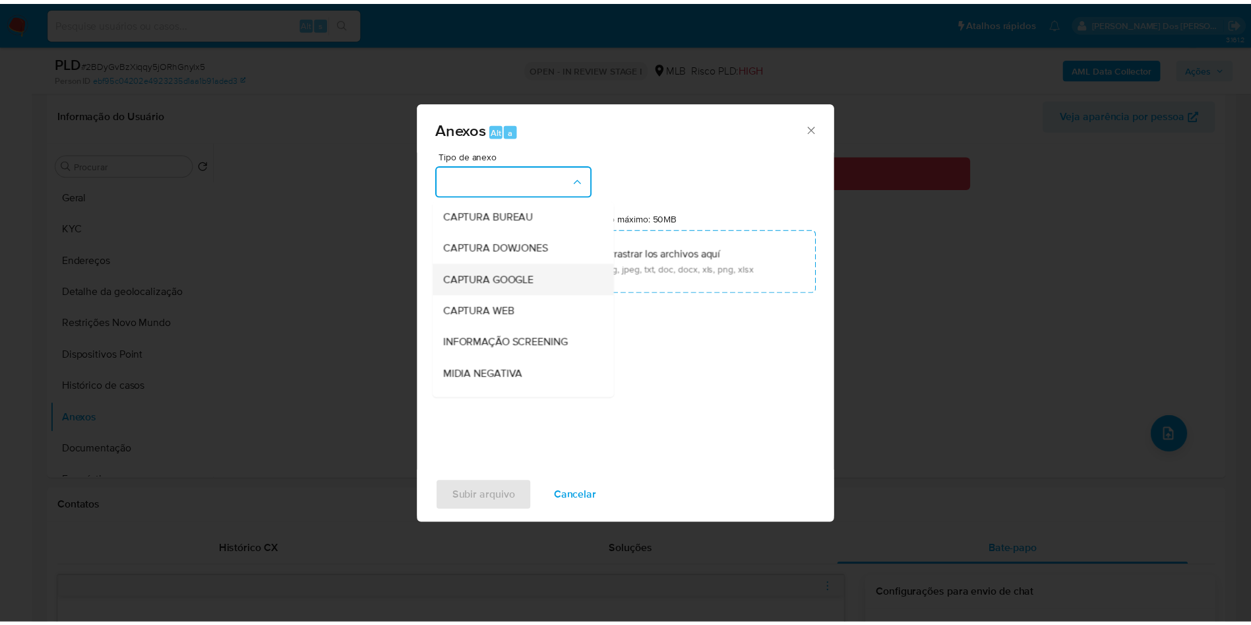
scroll to position [177, 0]
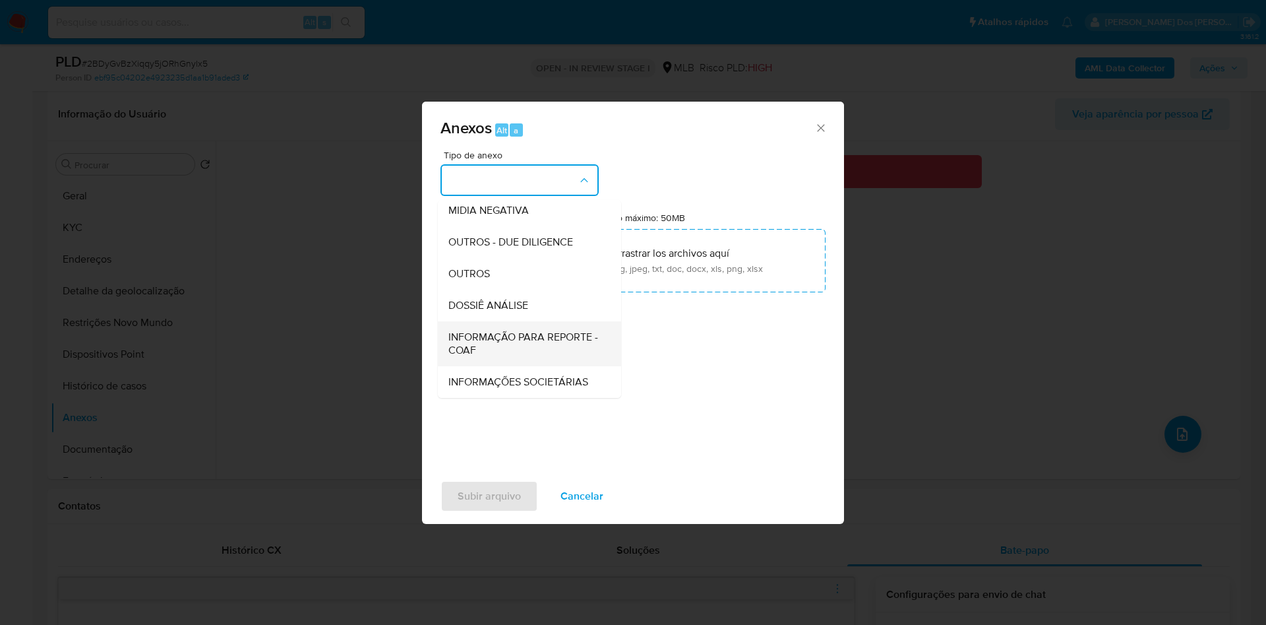
click at [463, 330] on span "INFORMAÇÃO PARA REPORTE - COAF" at bounding box center [525, 343] width 154 height 26
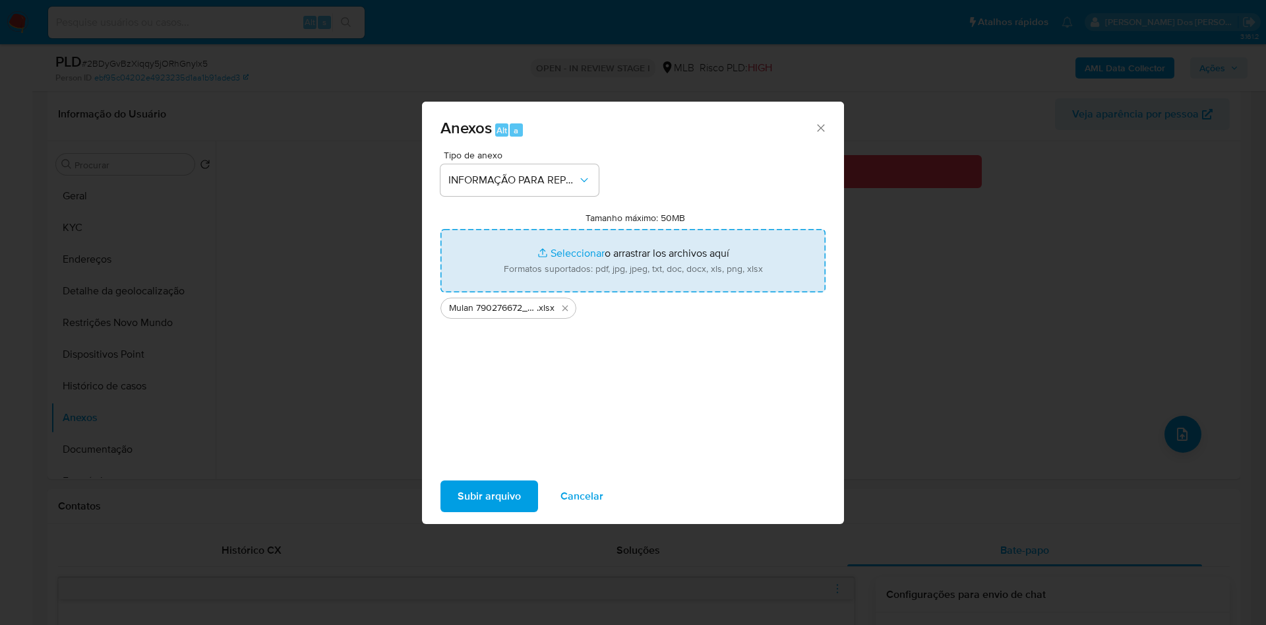
type input "C:\fakepath\3º SAR - XXX - CPF 11266606718 - MIZAEL SILVA DE OLIVEIRA.pdf"
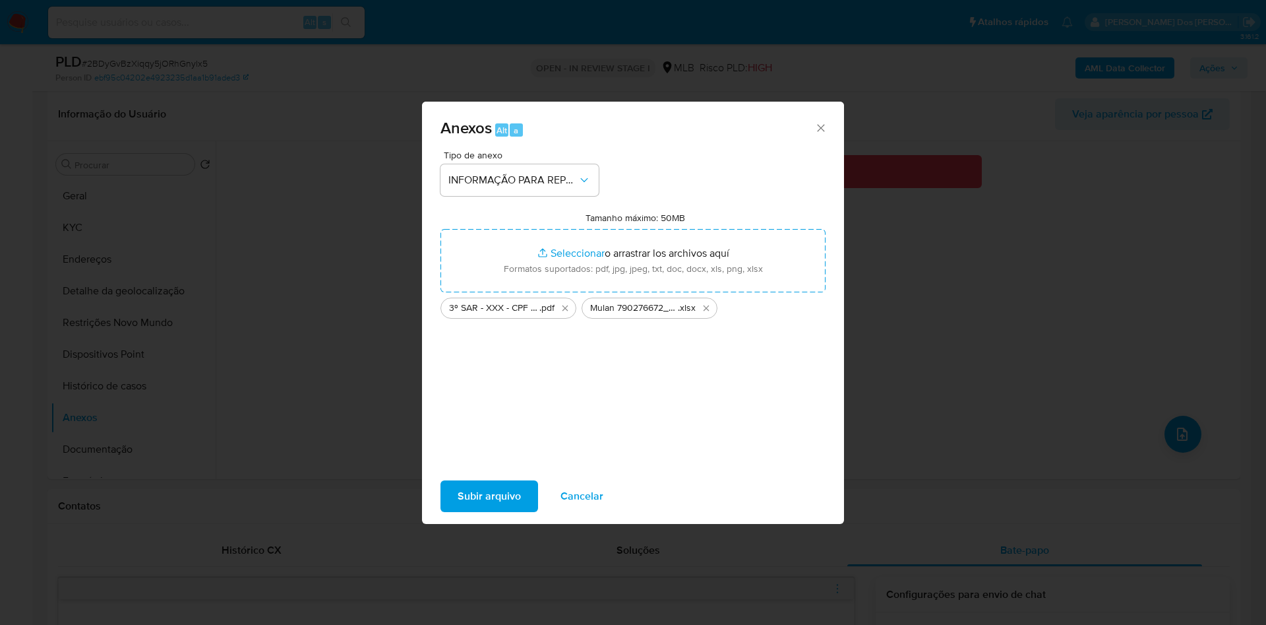
click at [458, 498] on span "Subir arquivo" at bounding box center [489, 495] width 63 height 29
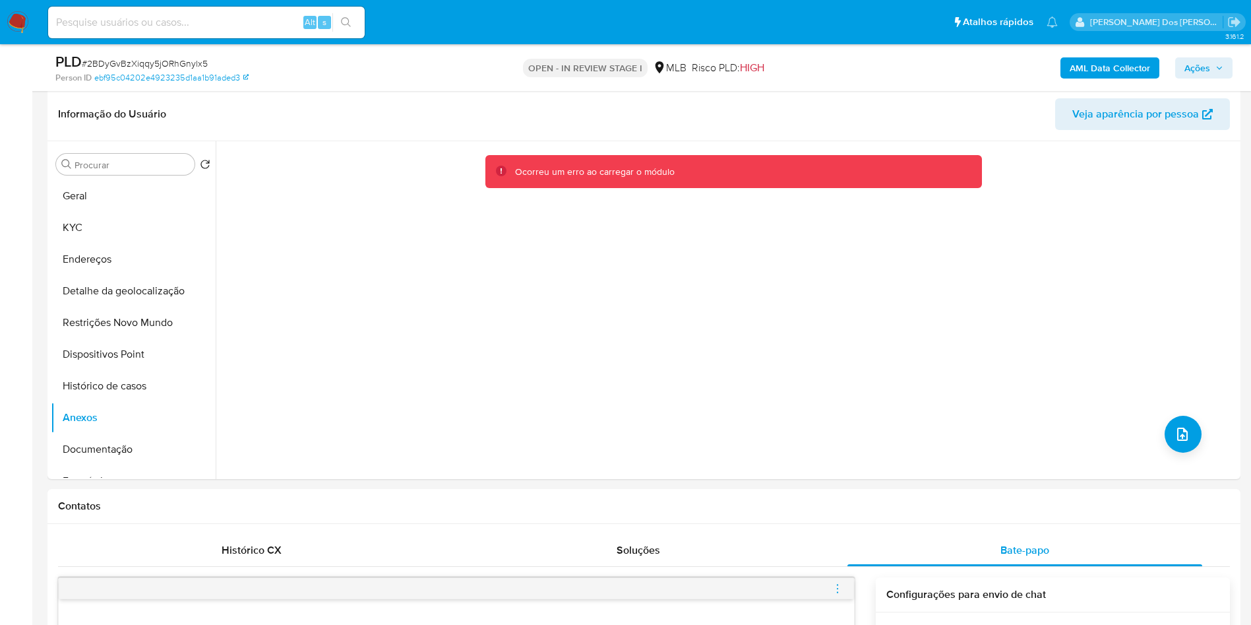
click at [1208, 64] on span "Ações" at bounding box center [1197, 67] width 26 height 21
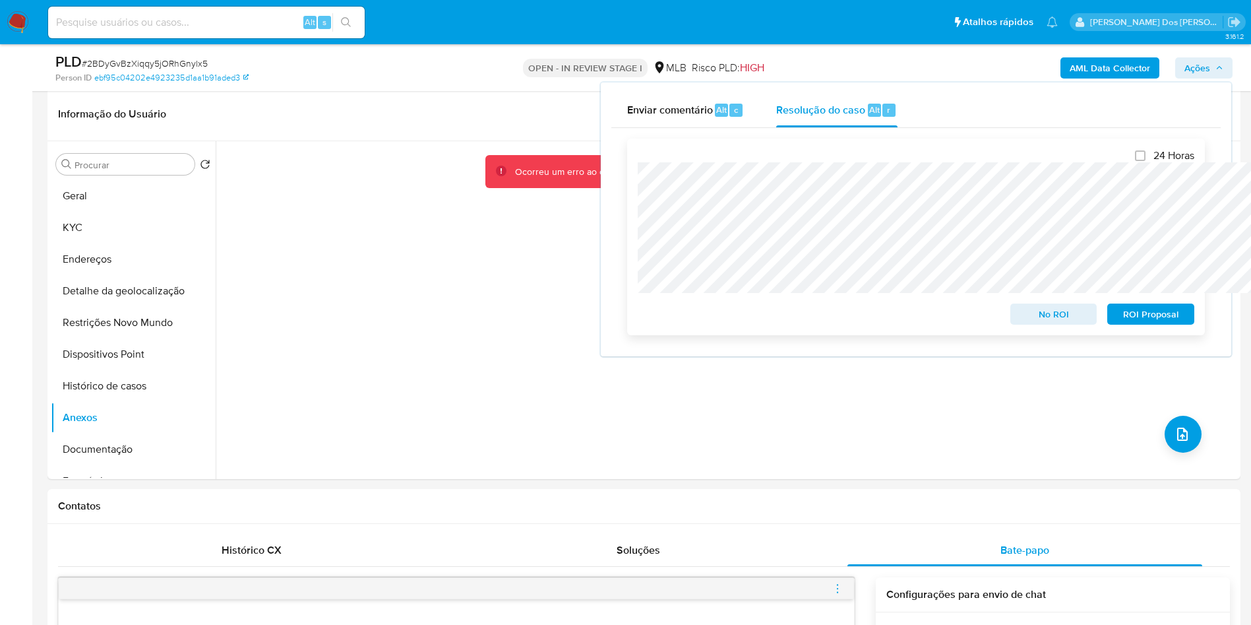
click at [1134, 314] on span "ROI Proposal" at bounding box center [1151, 314] width 69 height 18
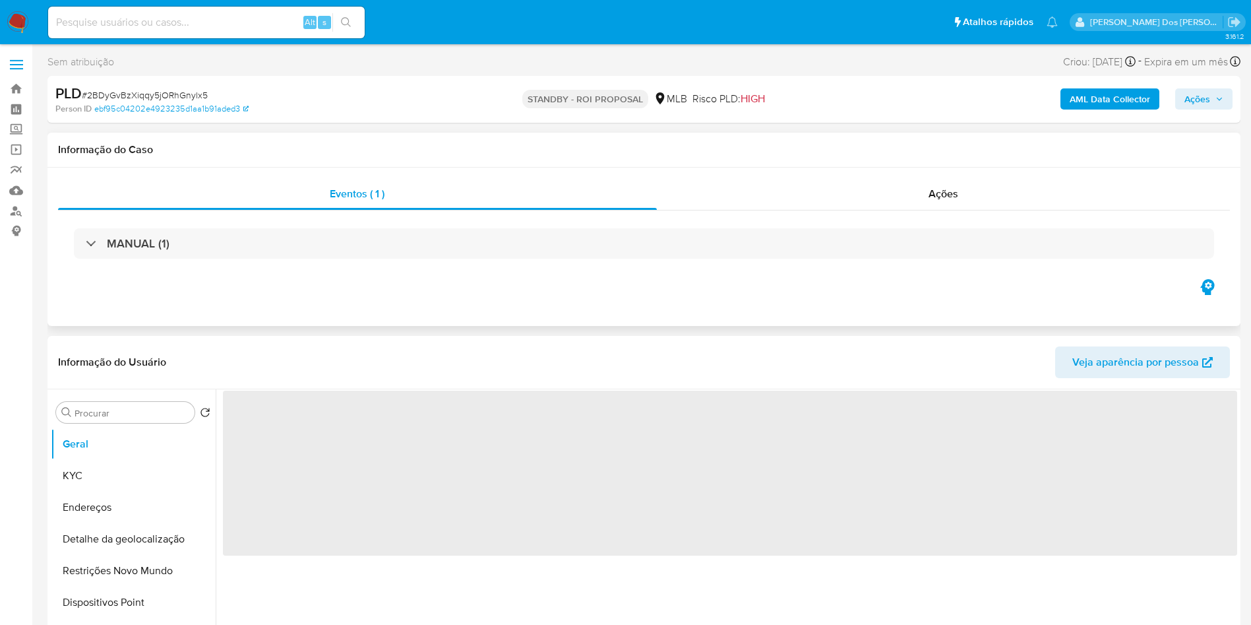
select select "10"
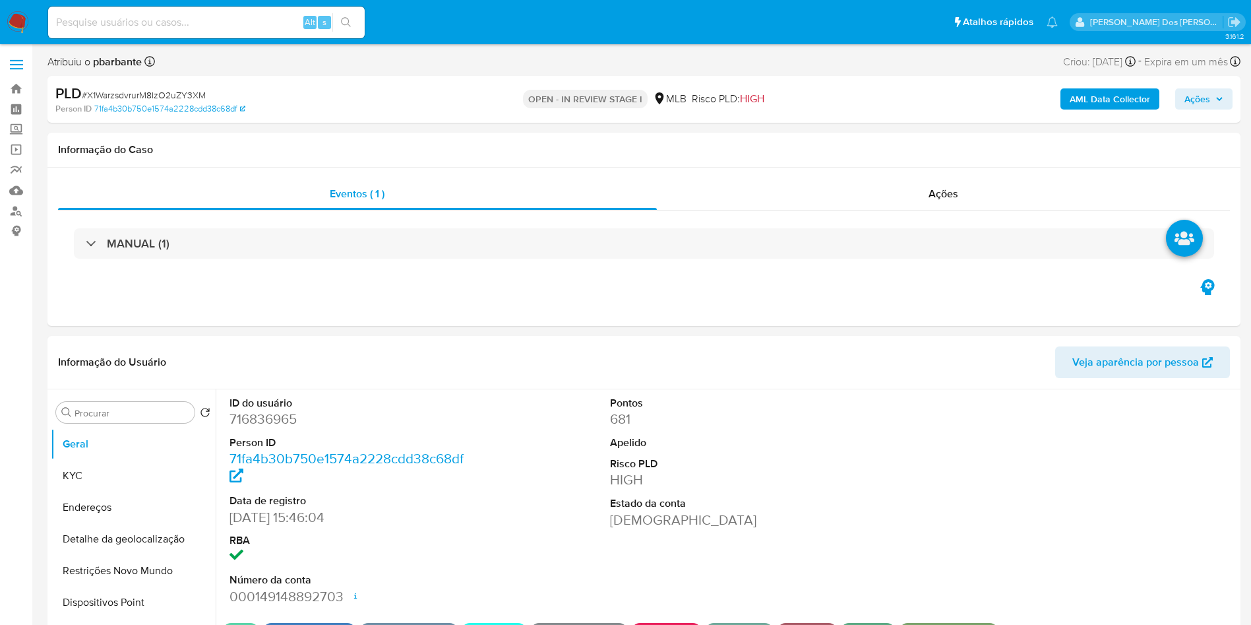
select select "10"
